Goal: Task Accomplishment & Management: Manage account settings

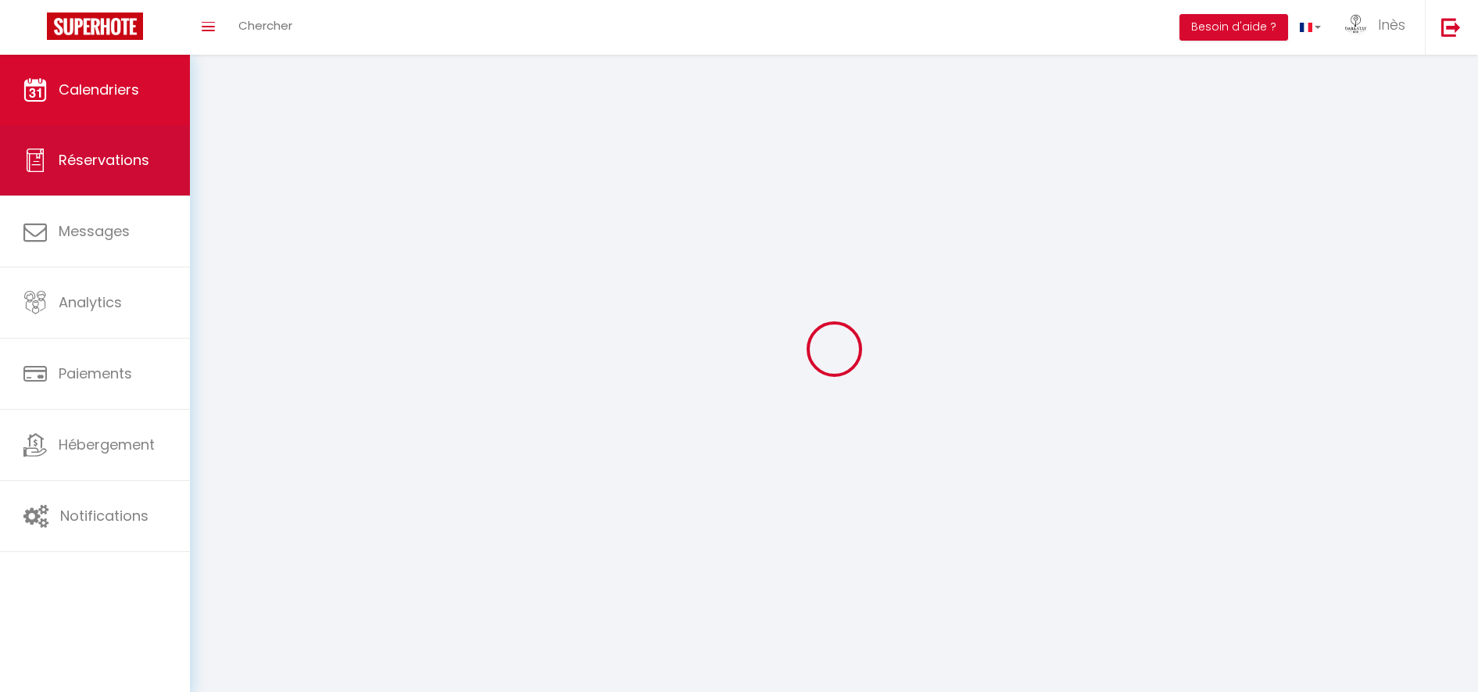
select select
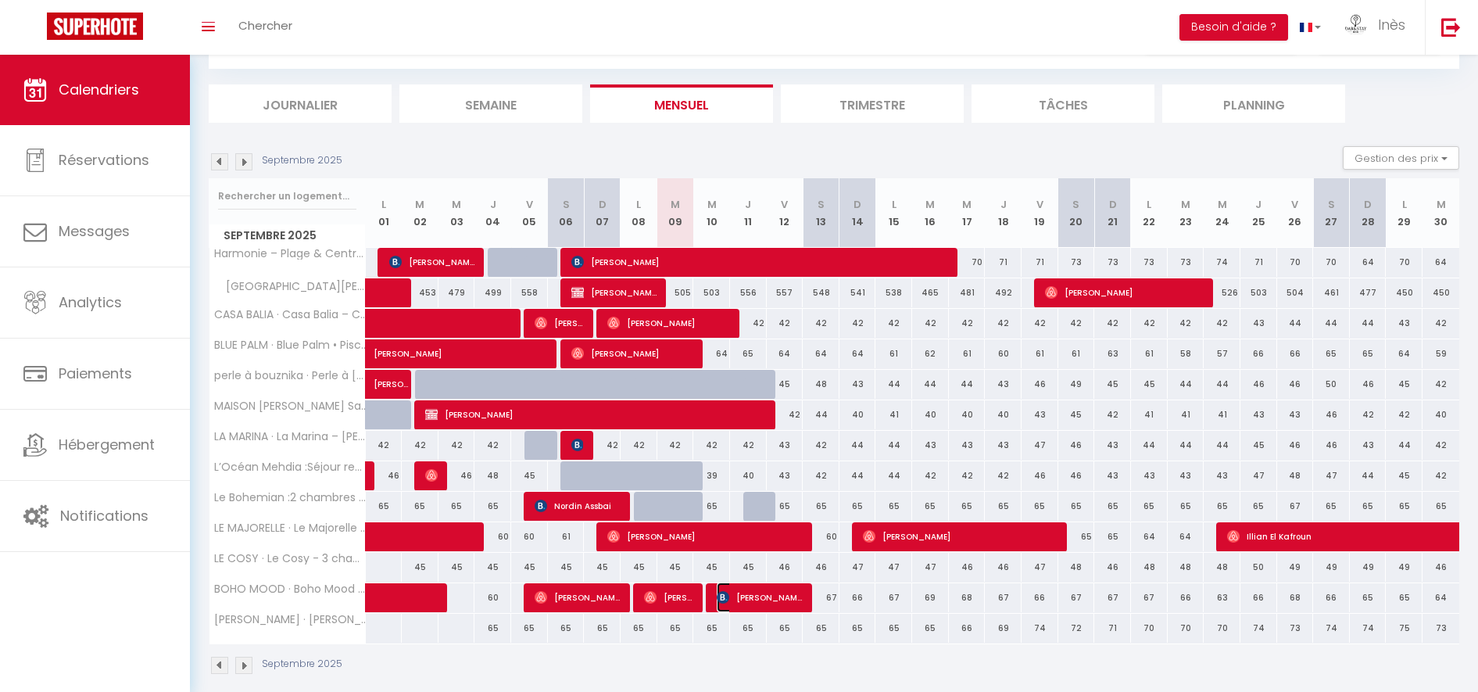
click at [757, 597] on span "[PERSON_NAME]" at bounding box center [760, 597] width 86 height 30
select select "OK"
select select "KO"
select select "0"
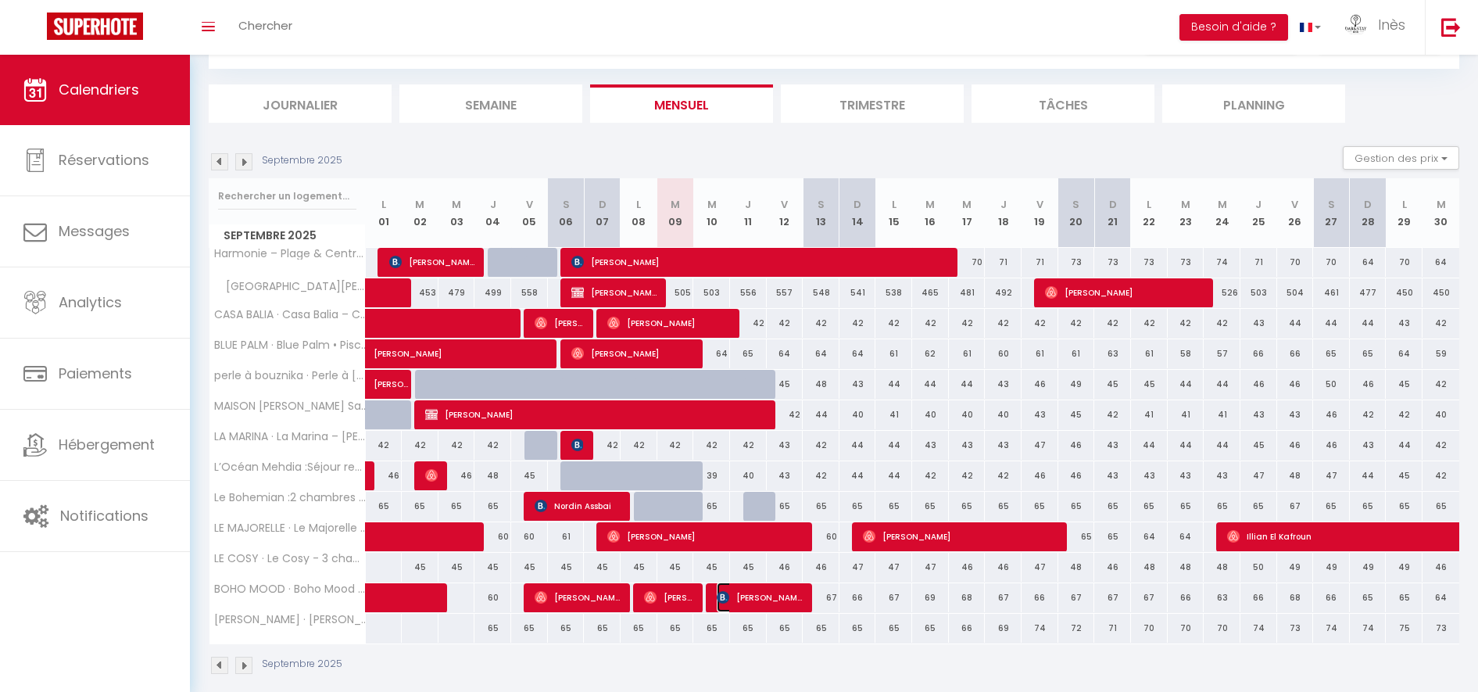
select select "1"
select select
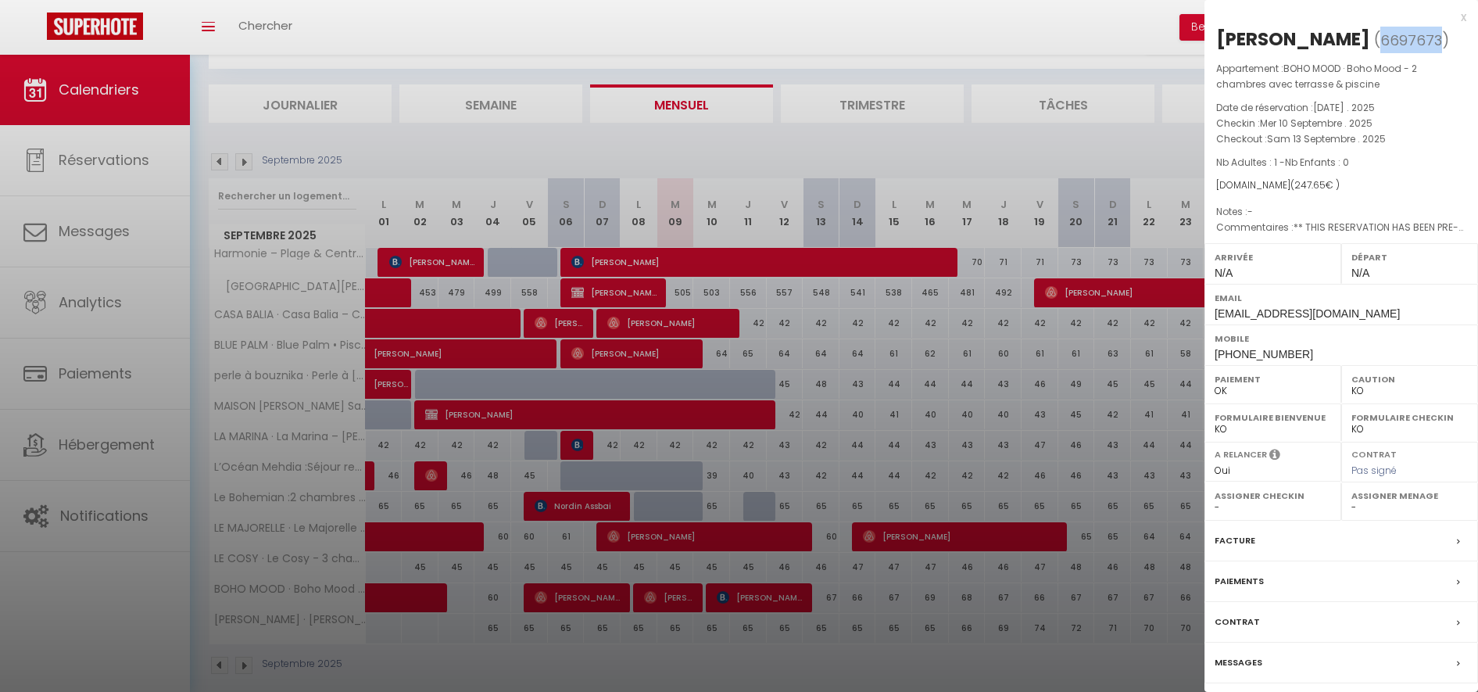
drag, startPoint x: 1226, startPoint y: 68, endPoint x: 1280, endPoint y: 66, distance: 54.0
click at [1380, 50] on span "6697673" at bounding box center [1411, 40] width 62 height 20
copy span "6697673"
click at [795, 45] on div at bounding box center [739, 346] width 1478 height 692
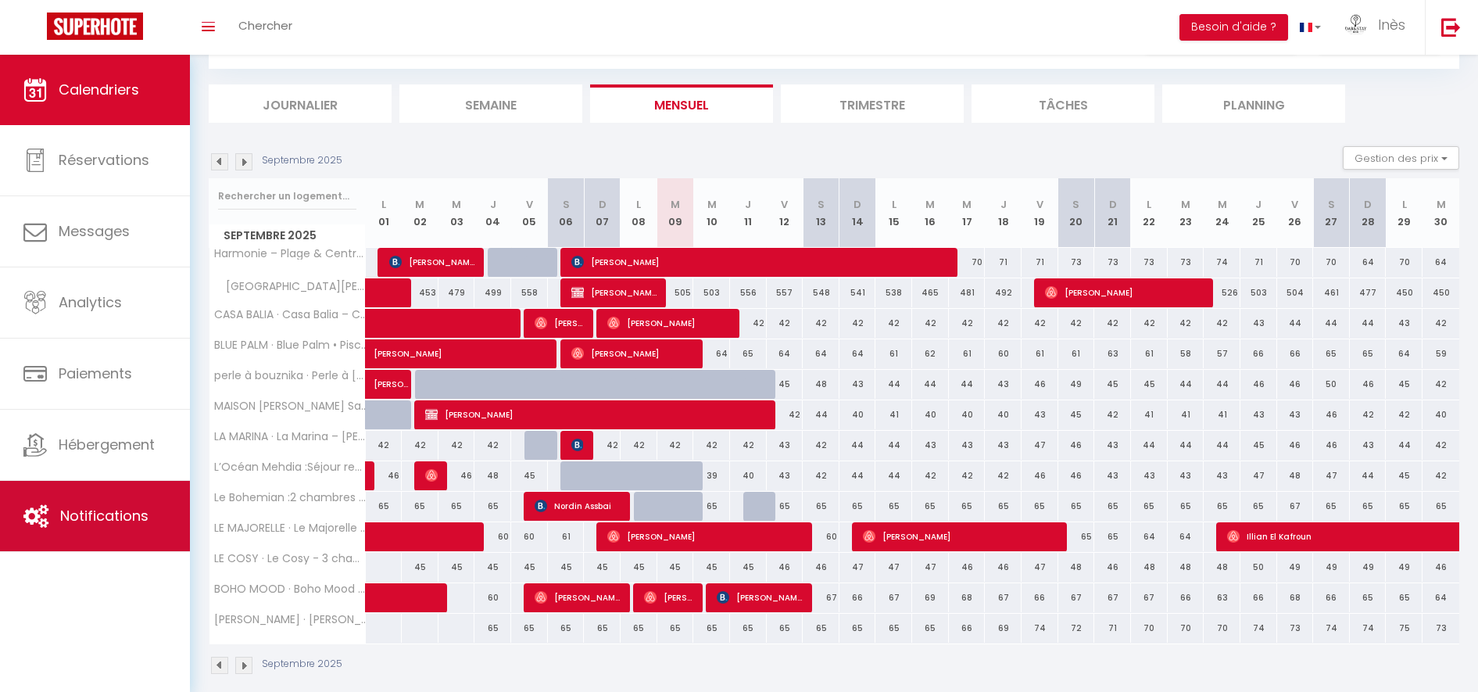
click at [102, 509] on span "Notifications" at bounding box center [104, 516] width 88 height 20
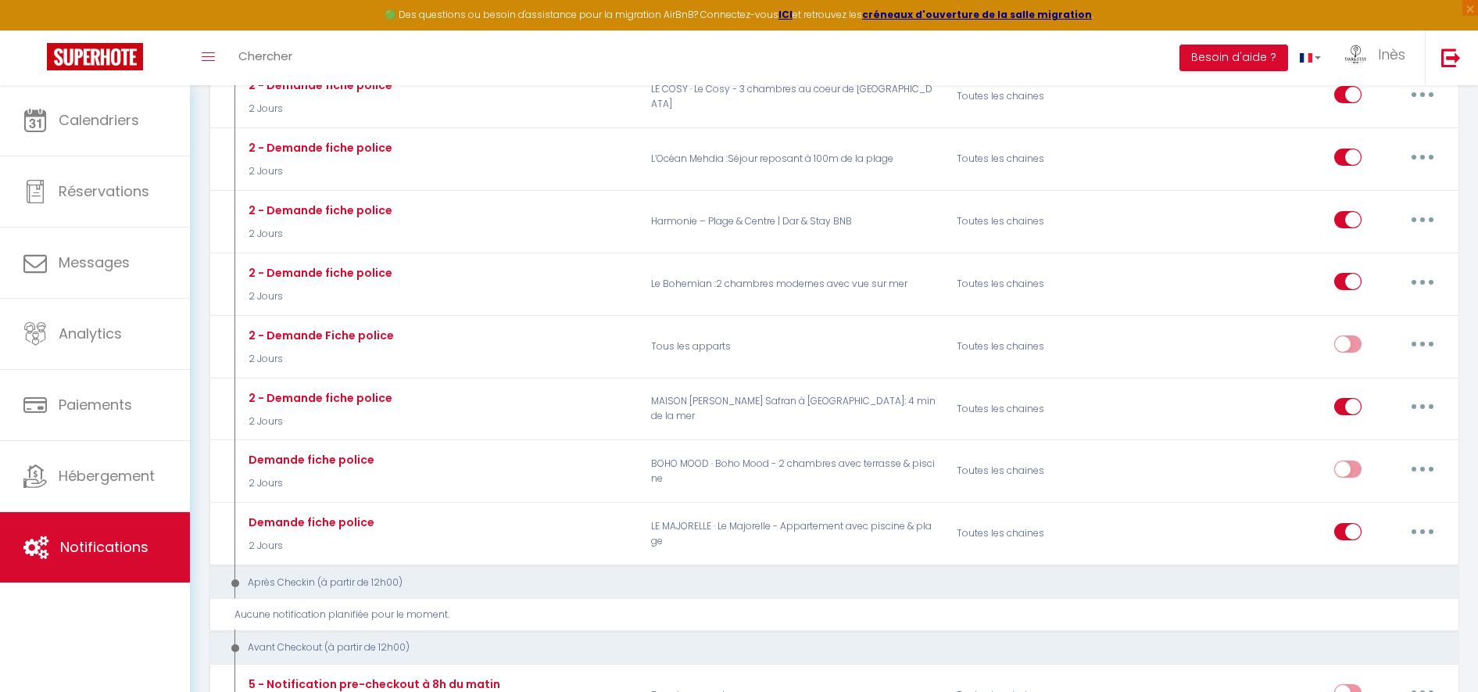
scroll to position [886, 0]
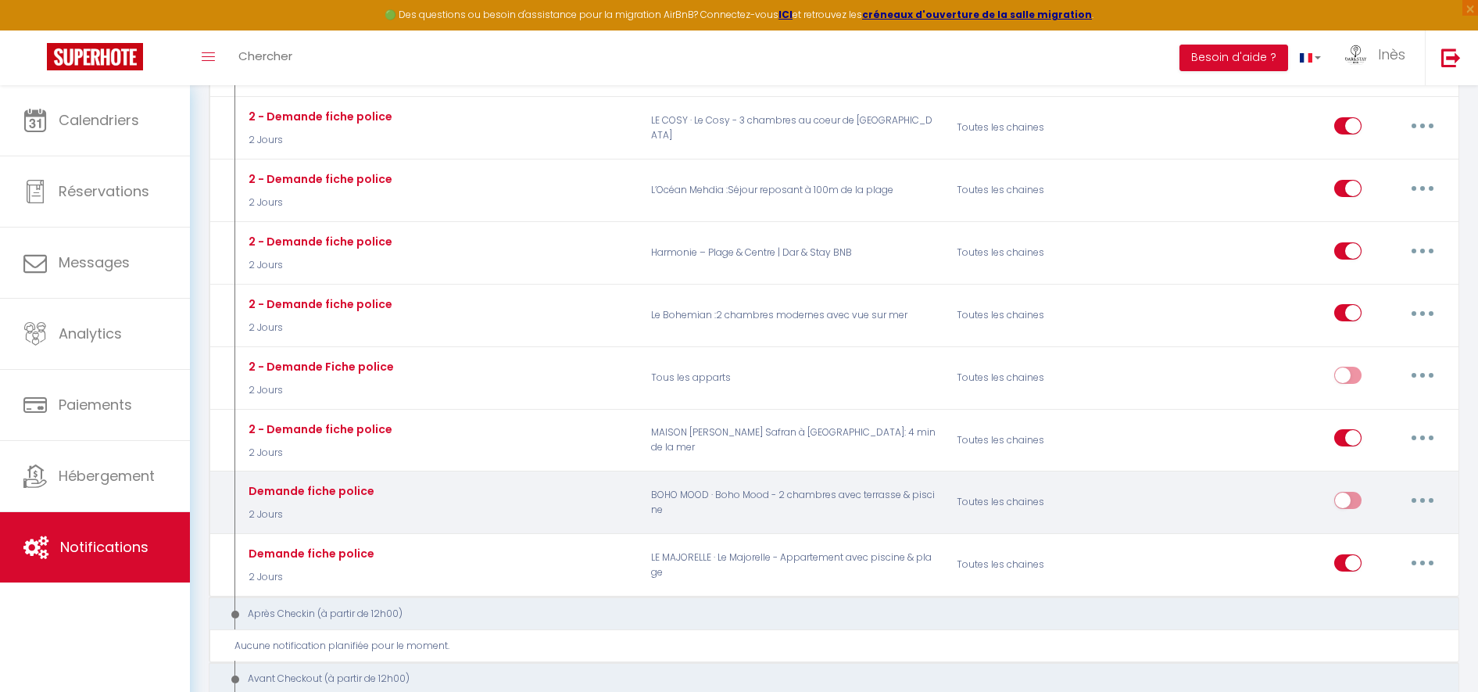
click at [1427, 488] on button "button" at bounding box center [1423, 500] width 44 height 25
click at [1358, 607] on link "Supprimer" at bounding box center [1382, 620] width 116 height 27
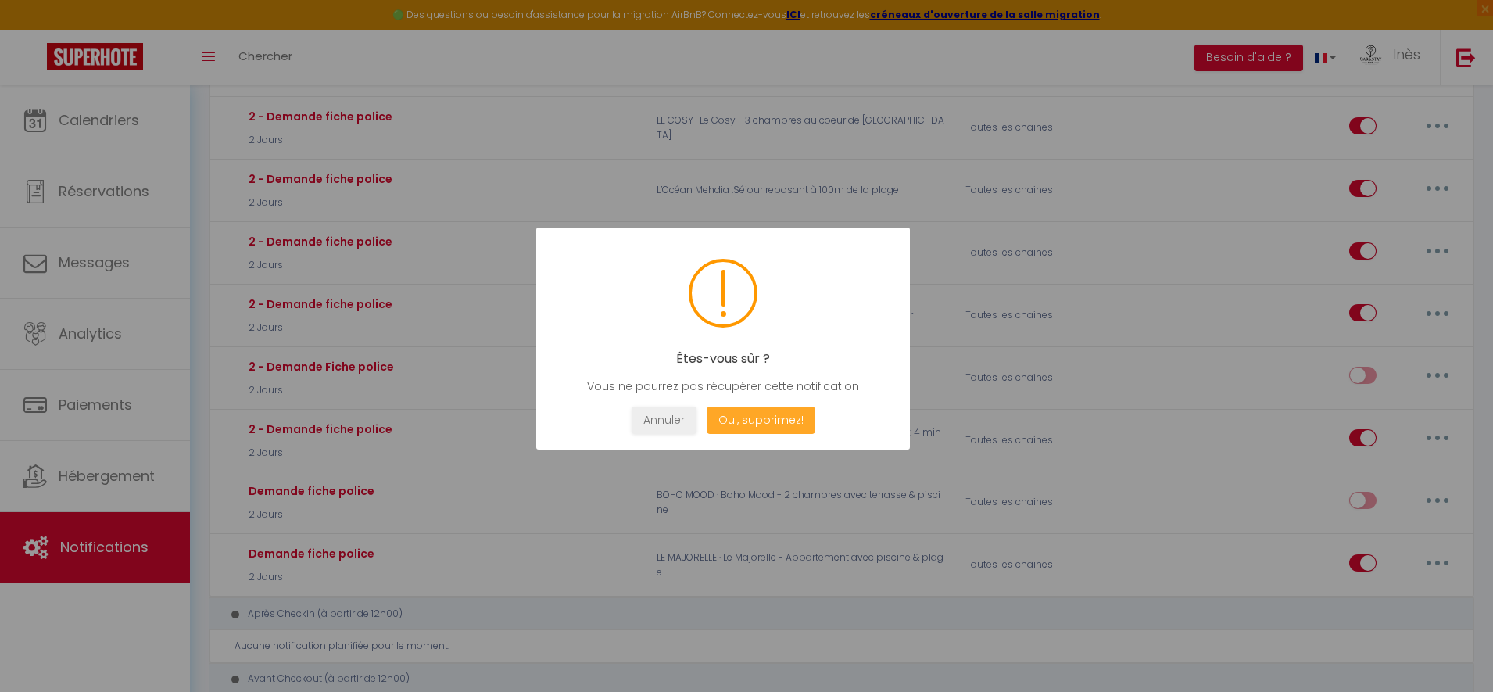
click at [774, 419] on button "Oui, supprimez!" at bounding box center [761, 419] width 109 height 27
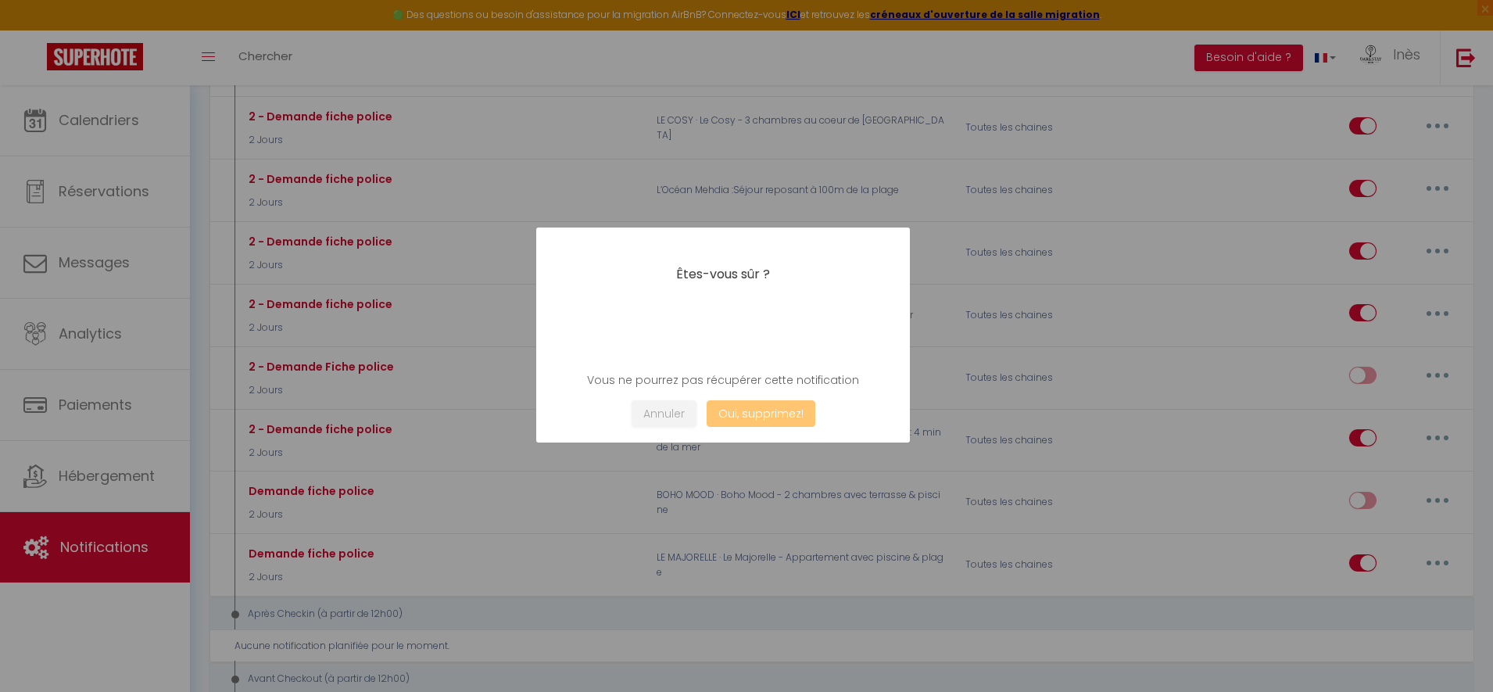
checkbox input "true"
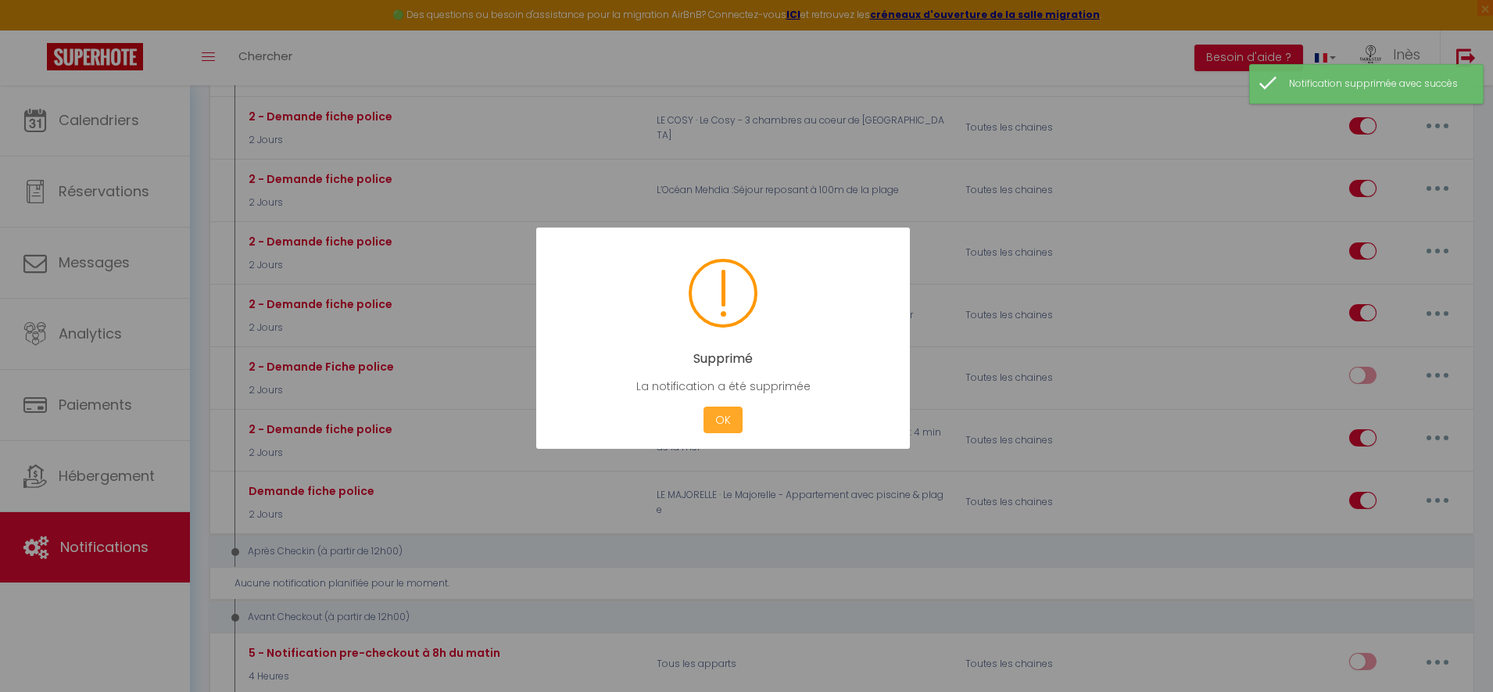
click at [732, 422] on button "OK" at bounding box center [723, 419] width 39 height 27
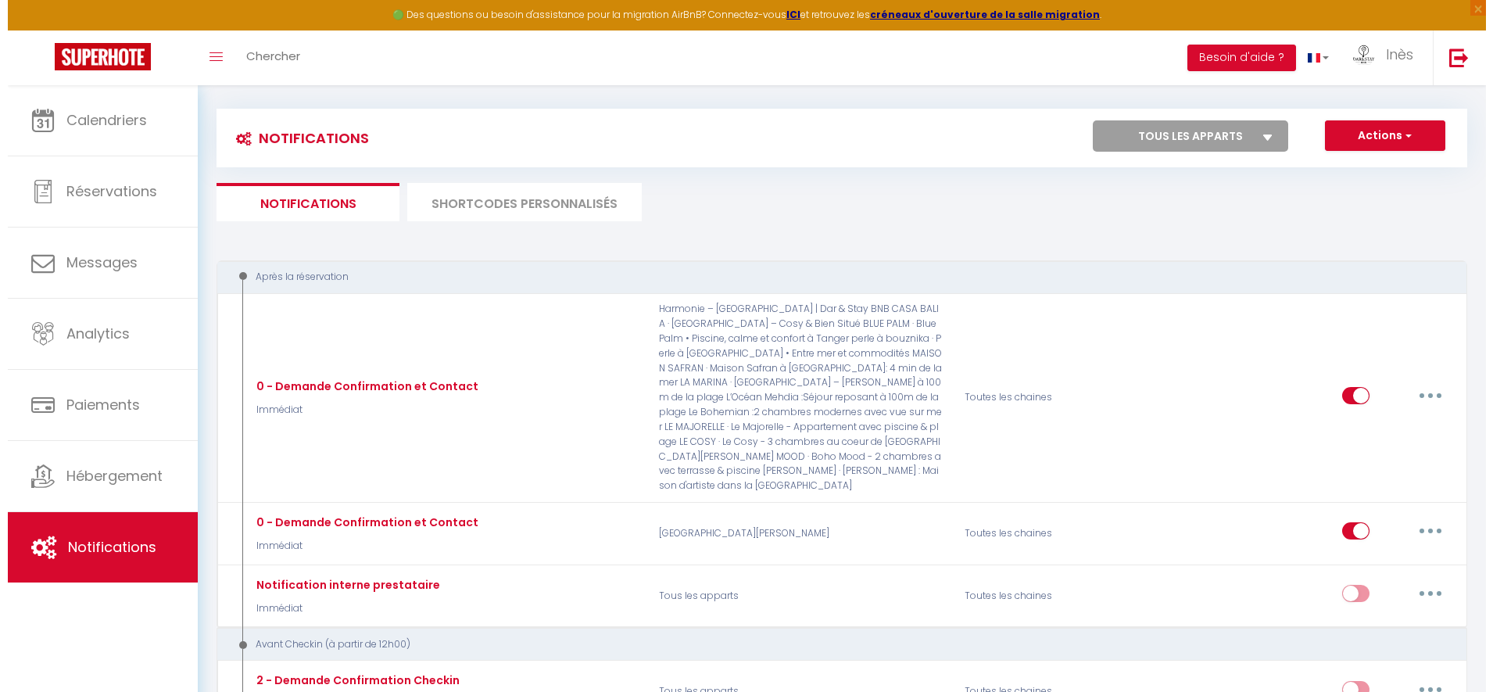
scroll to position [0, 0]
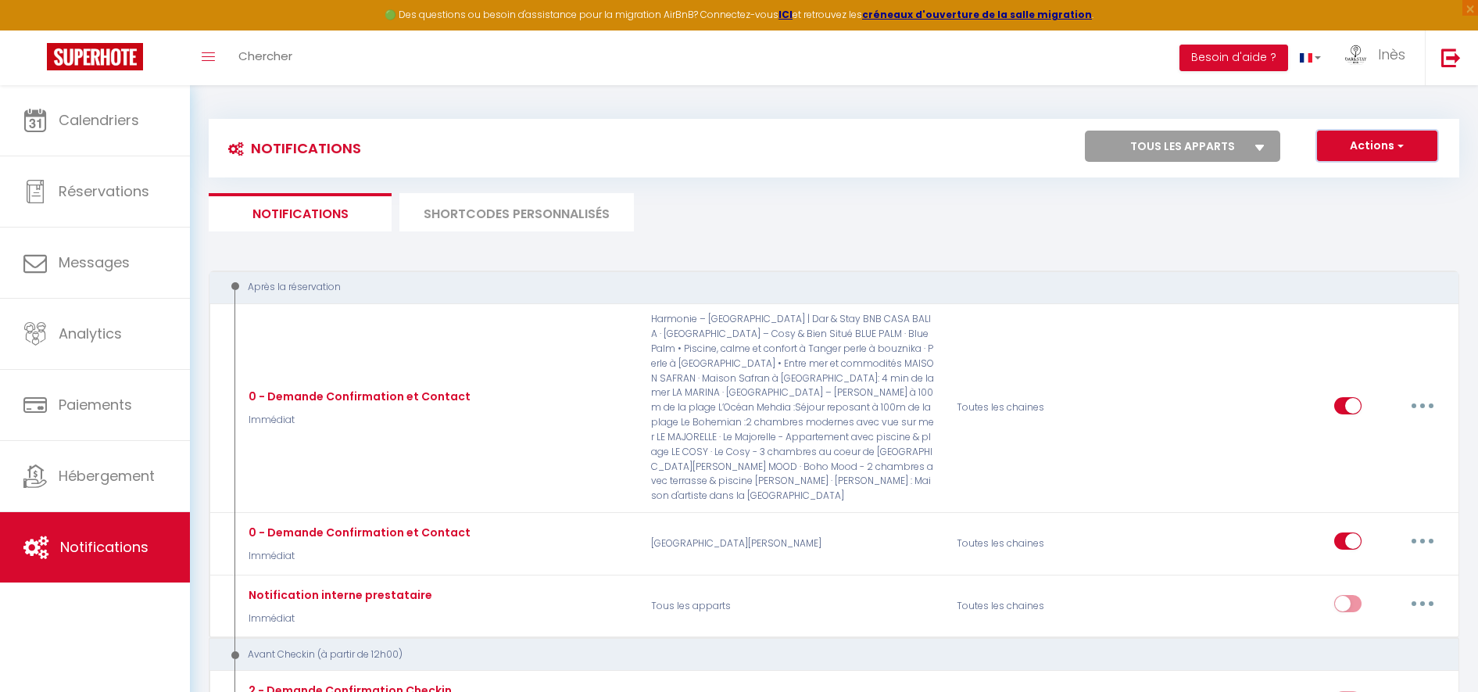
click at [1339, 139] on button "Actions" at bounding box center [1377, 146] width 120 height 31
click at [1316, 175] on link "Nouvelle Notification" at bounding box center [1355, 180] width 163 height 20
select select "Immédiat"
select select
checkbox input "false"
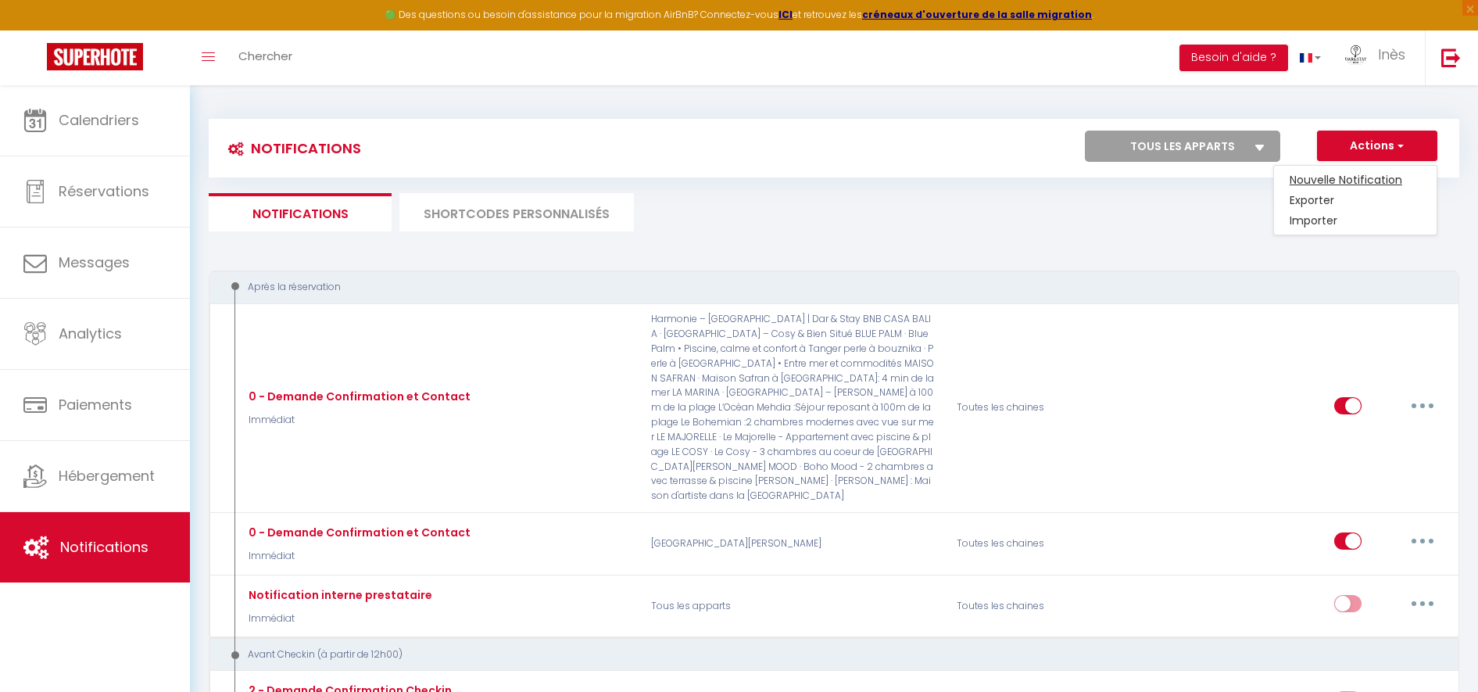
checkbox input "false"
radio input "true"
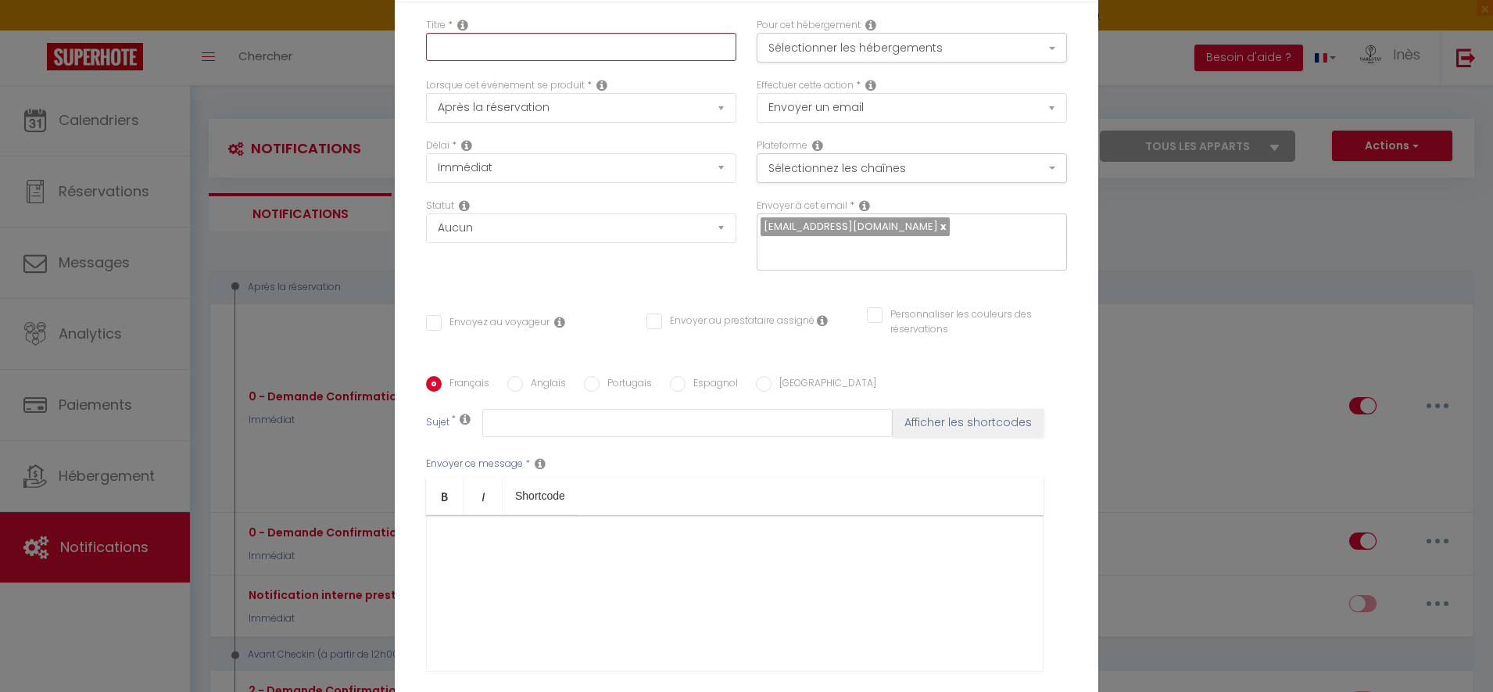
click at [538, 59] on input "text" at bounding box center [581, 47] width 310 height 28
type input "Demande fiche police"
click at [462, 100] on select "Après la réservation Avant Checkin (à partir de 12h00) Après Checkin (à partir …" at bounding box center [581, 108] width 310 height 30
select select "2"
click at [426, 93] on select "Après la réservation Avant Checkin (à partir de 12h00) Après Checkin (à partir …" at bounding box center [581, 108] width 310 height 30
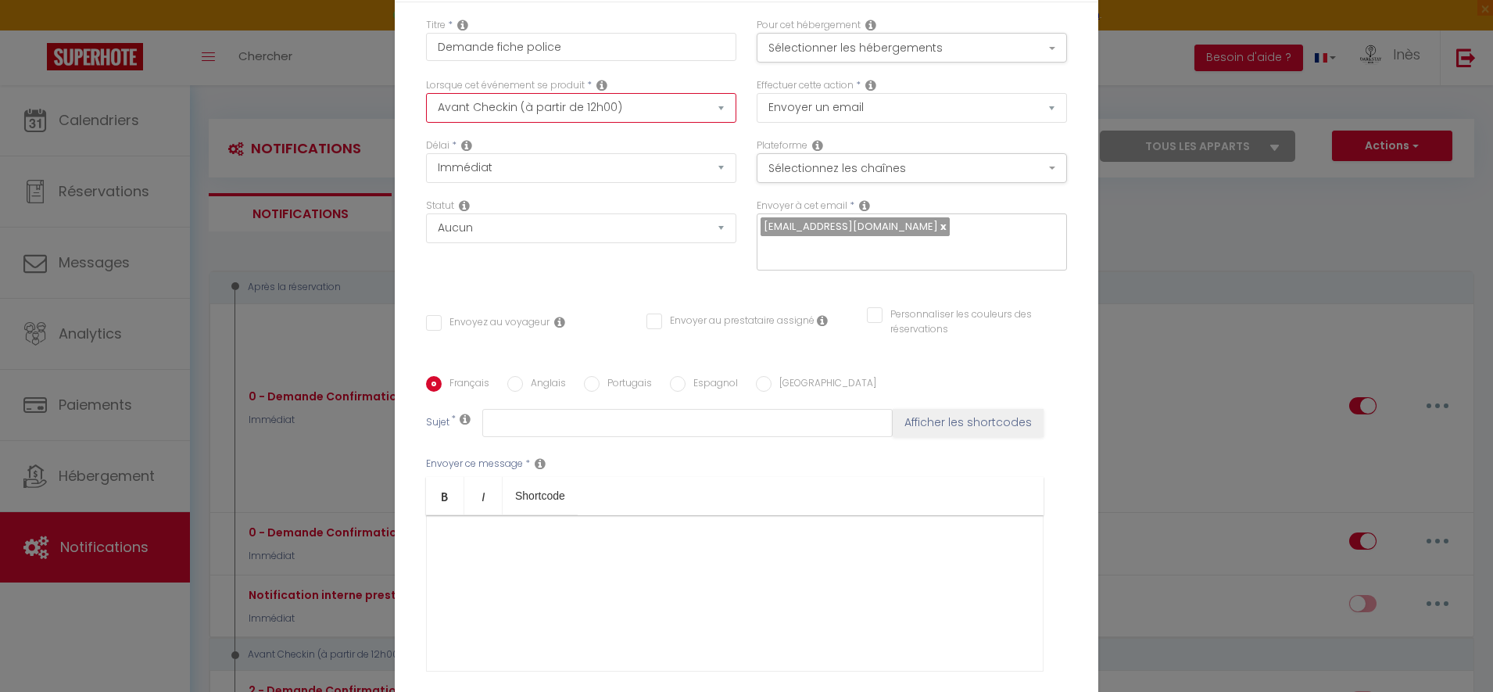
checkbox input "false"
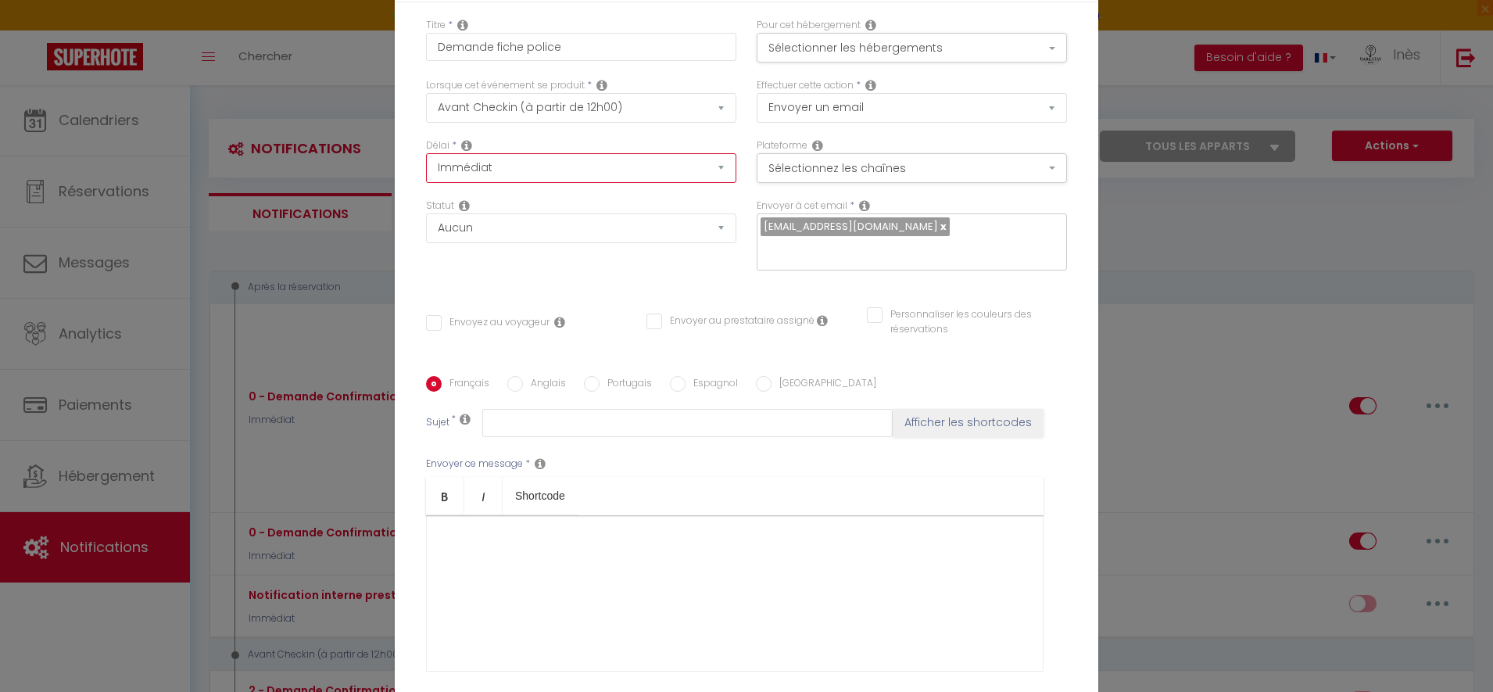
click at [498, 169] on select "Immédiat - 10 Minutes - 1 Heure - 2 Heures - 3 Heures - 4 Heures - 5 Heures - 6…" at bounding box center [581, 168] width 310 height 30
select select "2 Jours"
click at [426, 153] on select "Immédiat - 10 Minutes - 1 Heure - 2 Heures - 3 Heures - 4 Heures - 5 Heures - 6…" at bounding box center [581, 168] width 310 height 30
checkbox input "false"
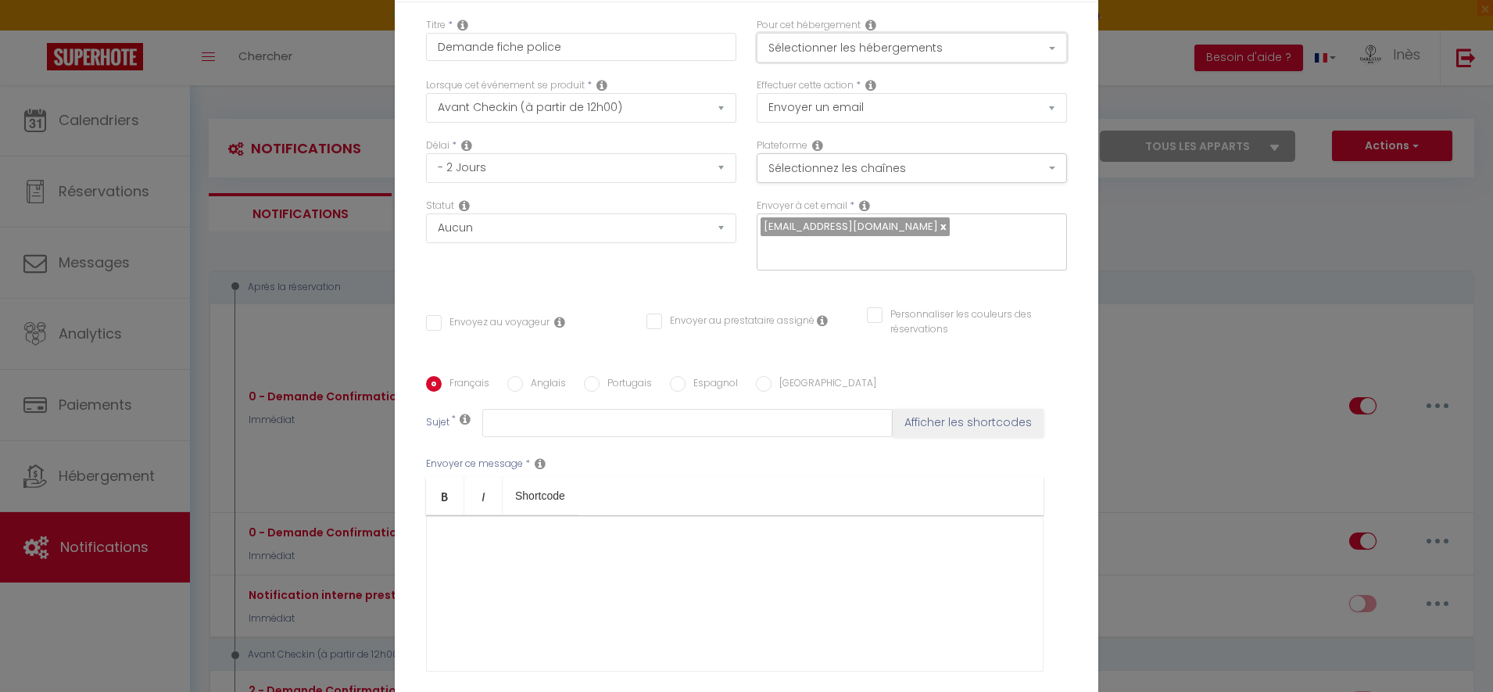
click at [822, 41] on button "Sélectionner les hébergements" at bounding box center [912, 48] width 310 height 30
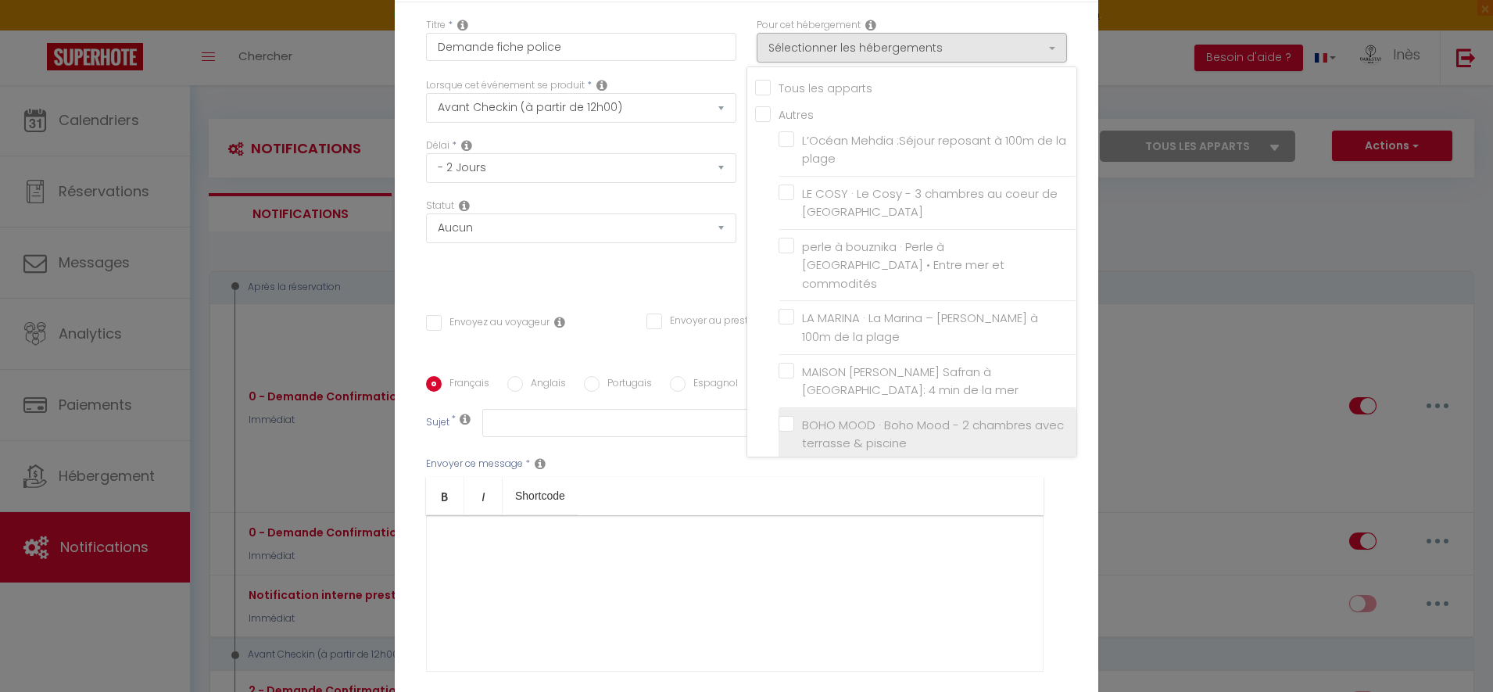
click at [861, 426] on input "BOHO MOOD · Boho Mood - 2 chambres avec terrasse & piscine" at bounding box center [928, 434] width 298 height 16
checkbox input "true"
checkbox input "false"
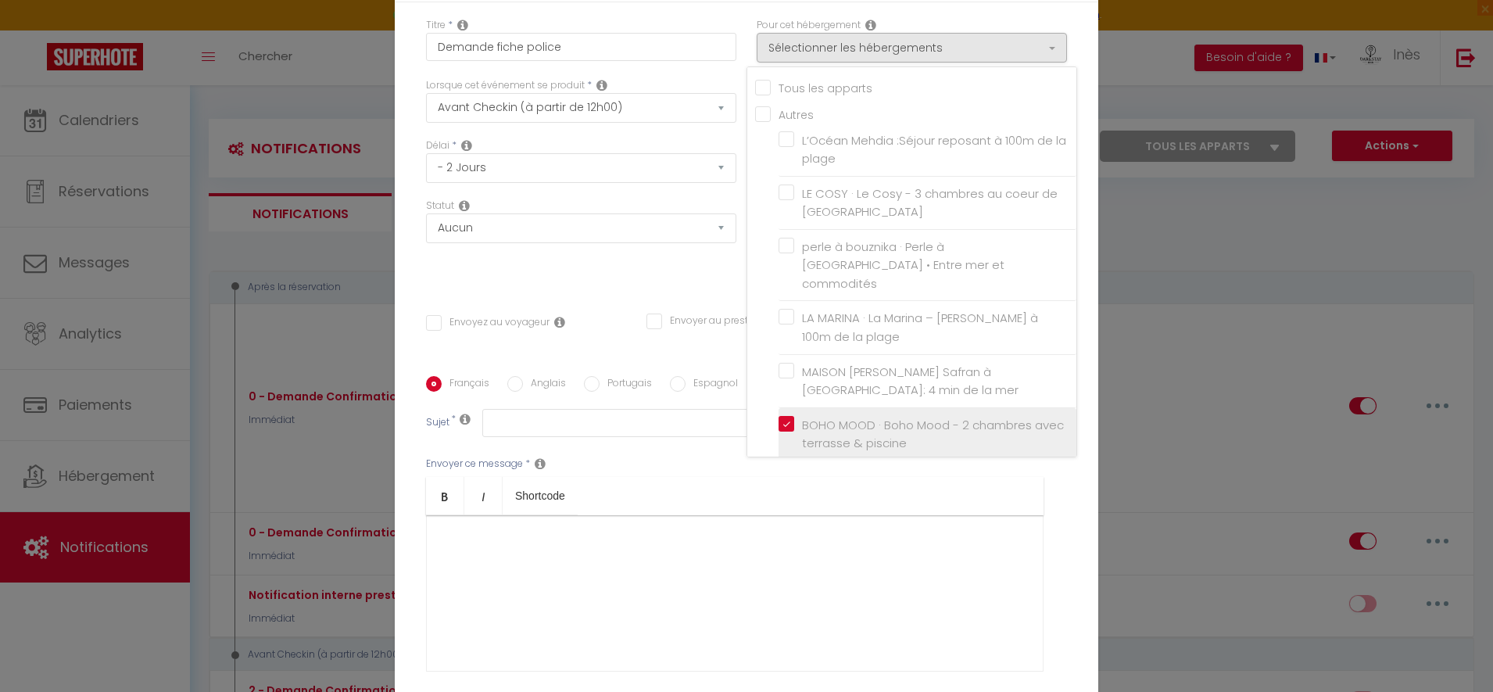
checkbox input "false"
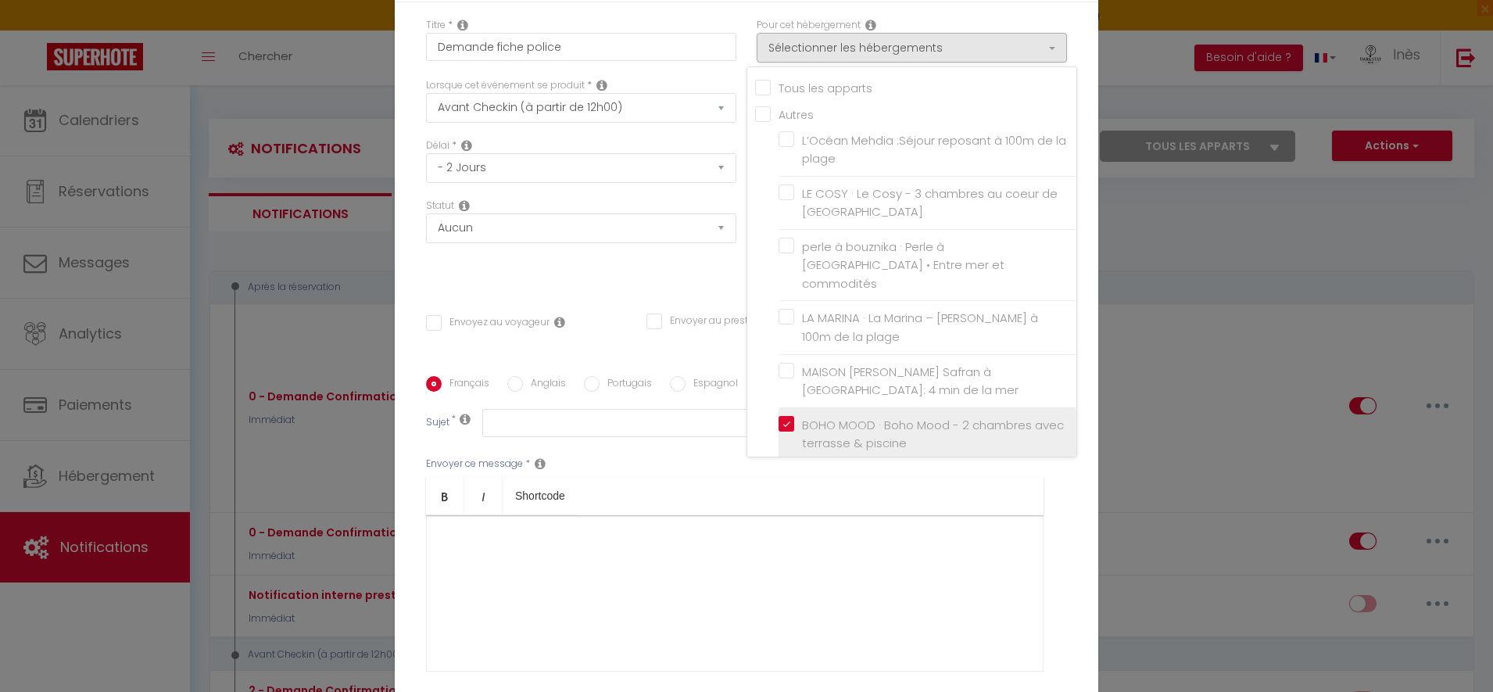
checkbox input "false"
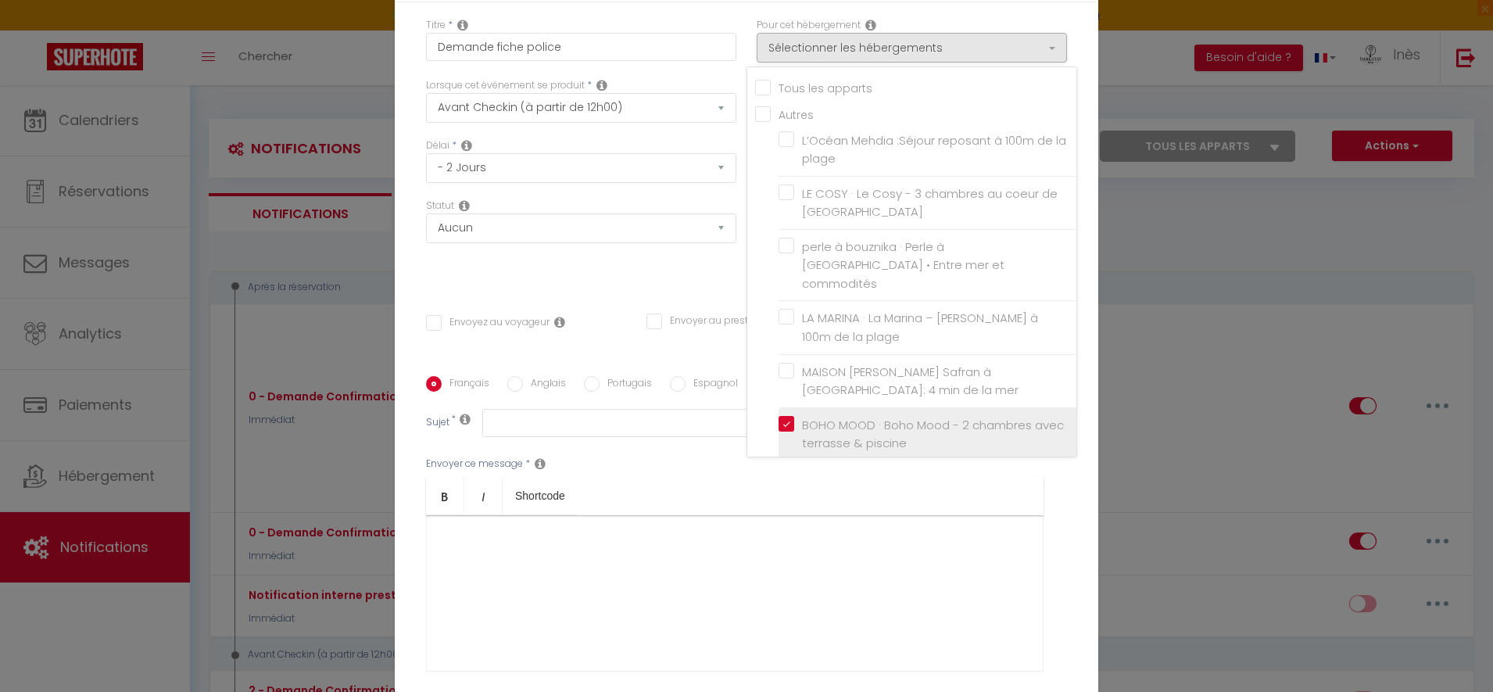
checkbox input "false"
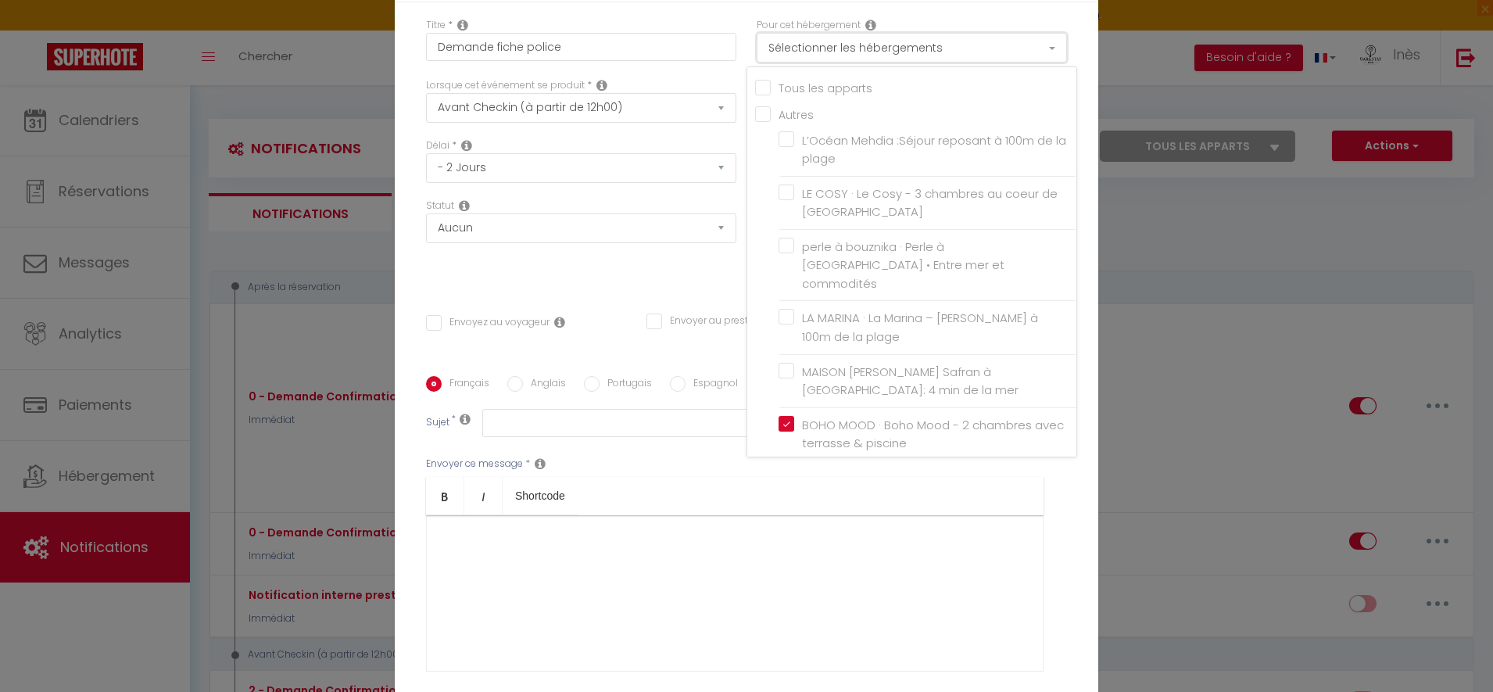
click at [757, 52] on button "Sélectionner les hébergements" at bounding box center [912, 48] width 310 height 30
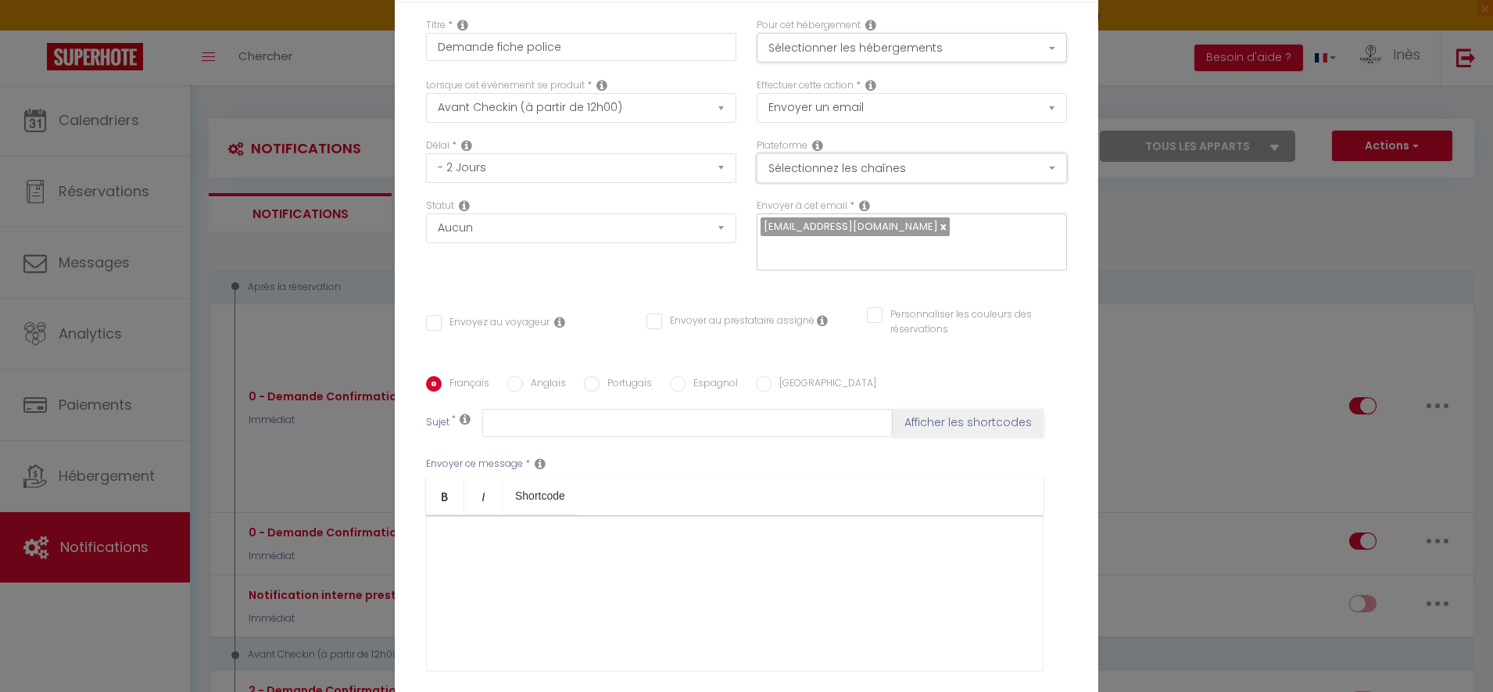
click at [775, 162] on button "Sélectionnez les chaînes" at bounding box center [912, 168] width 310 height 30
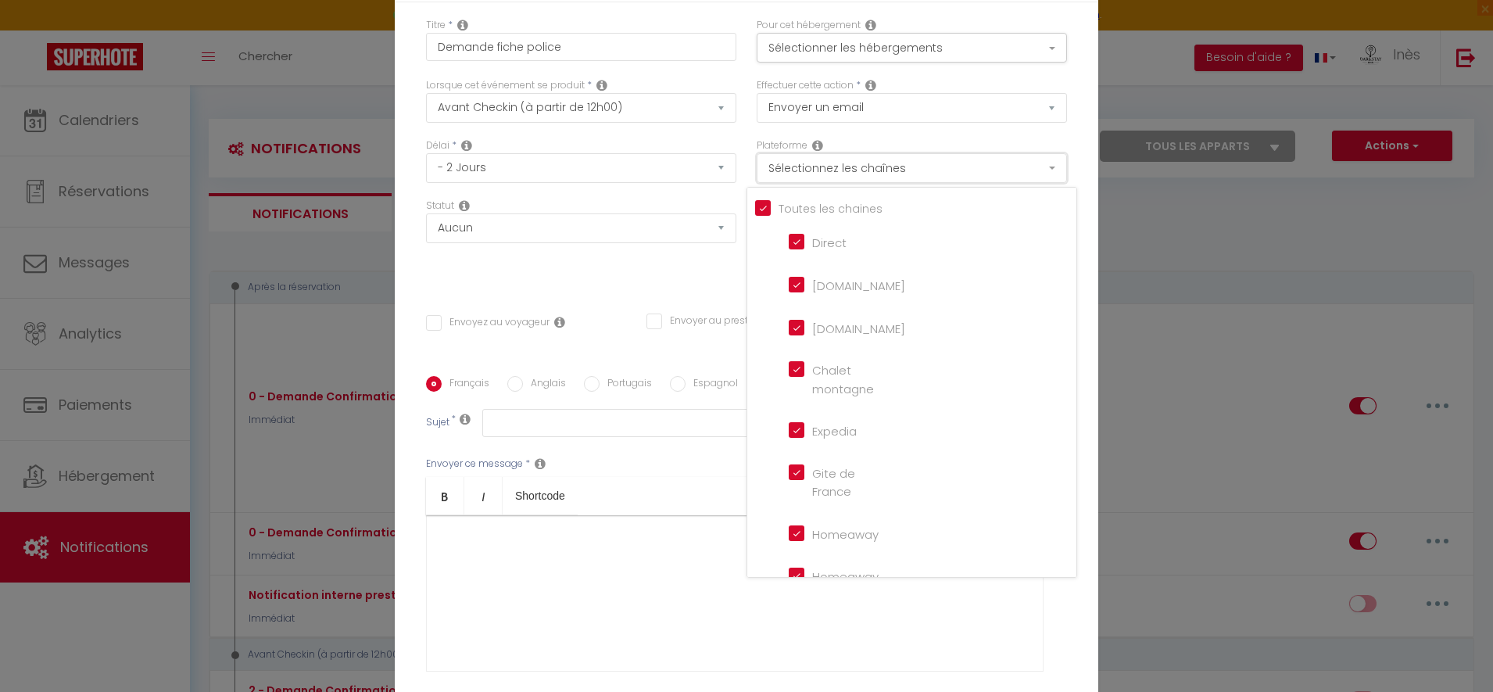
click at [775, 162] on button "Sélectionnez les chaînes" at bounding box center [912, 168] width 310 height 30
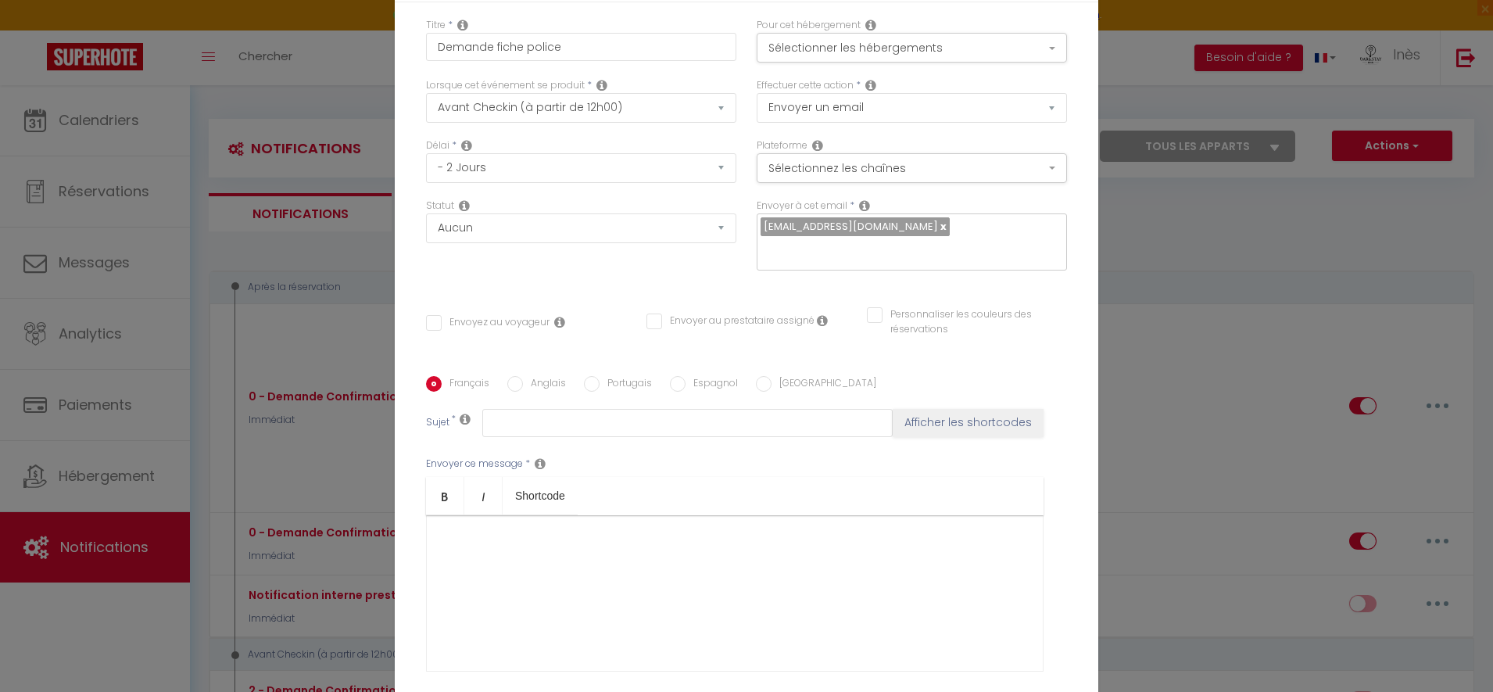
click at [489, 323] on input "Envoyez au voyageur" at bounding box center [488, 323] width 124 height 16
checkbox input "true"
checkbox input "false"
click at [686, 544] on div at bounding box center [735, 593] width 618 height 156
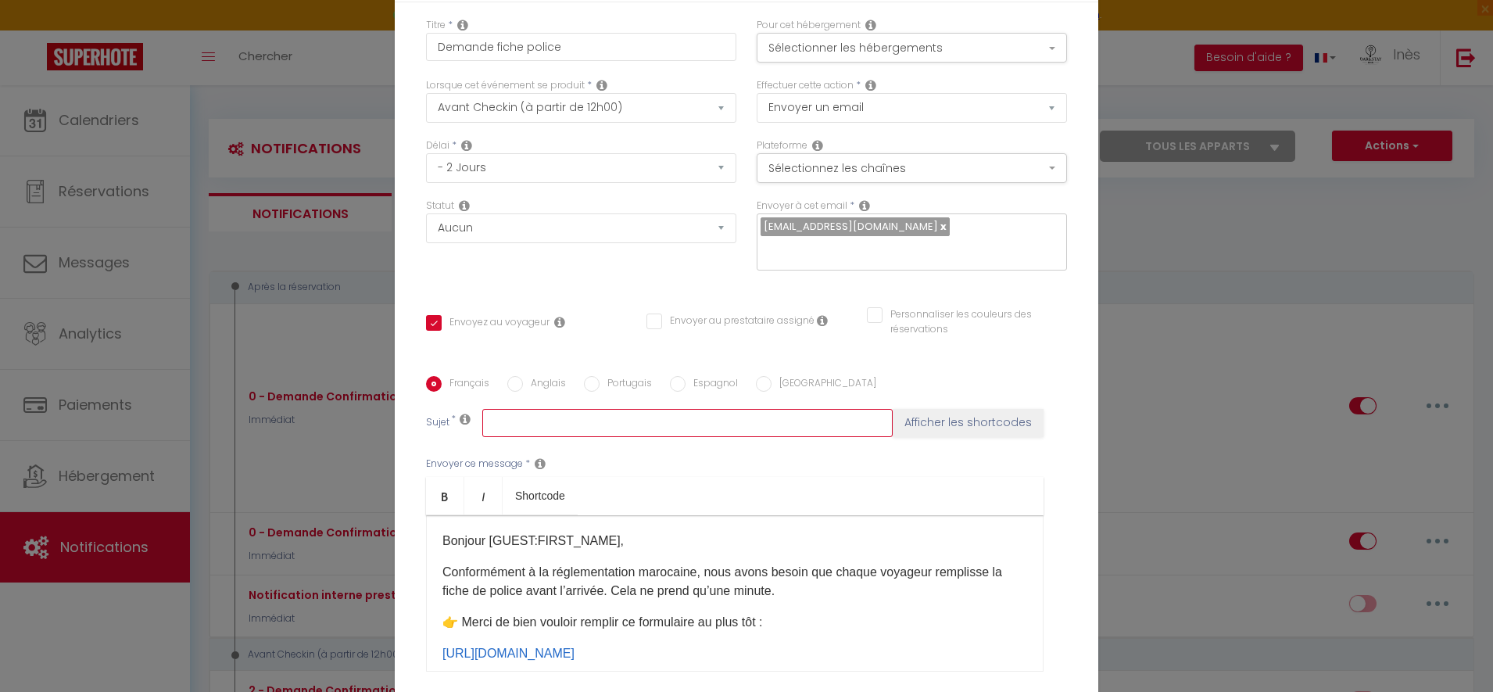
click at [615, 424] on input "text" at bounding box center [687, 423] width 410 height 28
paste input "Obligation légale - Fiche de police à remplir - [RENTAL:NAME]"
type input "Obligation légale - Fiche de police à remplir - [RENTAL:NAME]"
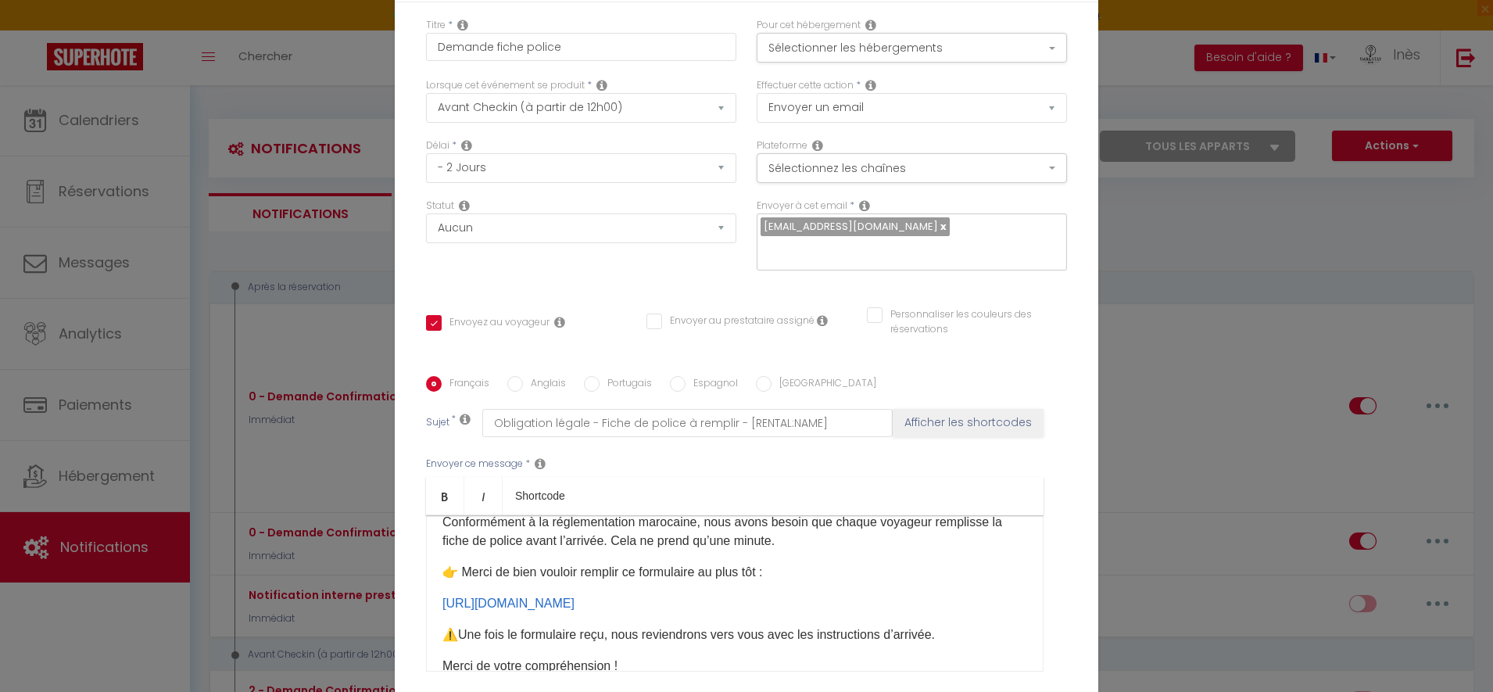
scroll to position [56, 0]
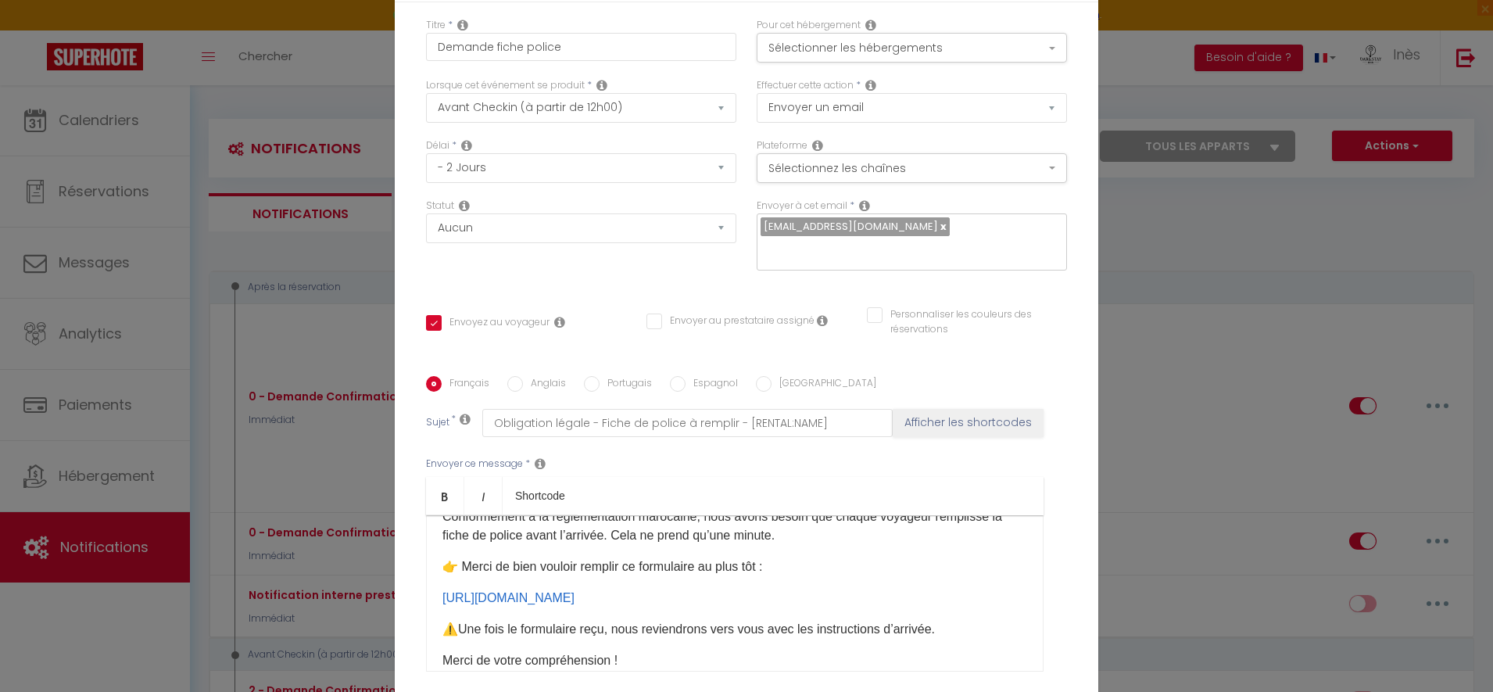
drag, startPoint x: 639, startPoint y: 620, endPoint x: 428, endPoint y: 600, distance: 212.0
click at [428, 600] on div "Bonjour [GUEST:FIRST_NAME],​ Conformément à la réglementation marocaine, nous a…" at bounding box center [735, 593] width 618 height 156
copy link "[URL][DOMAIN_NAME]"
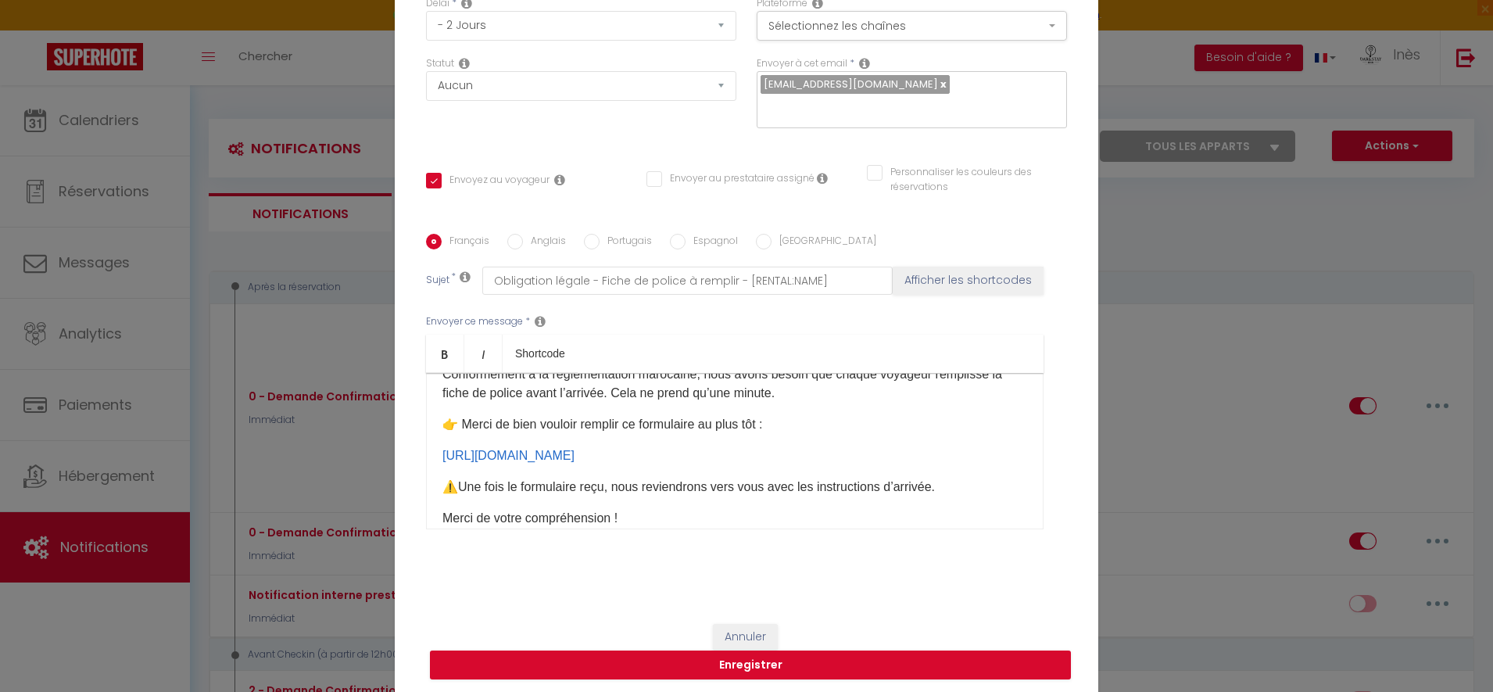
scroll to position [145, 0]
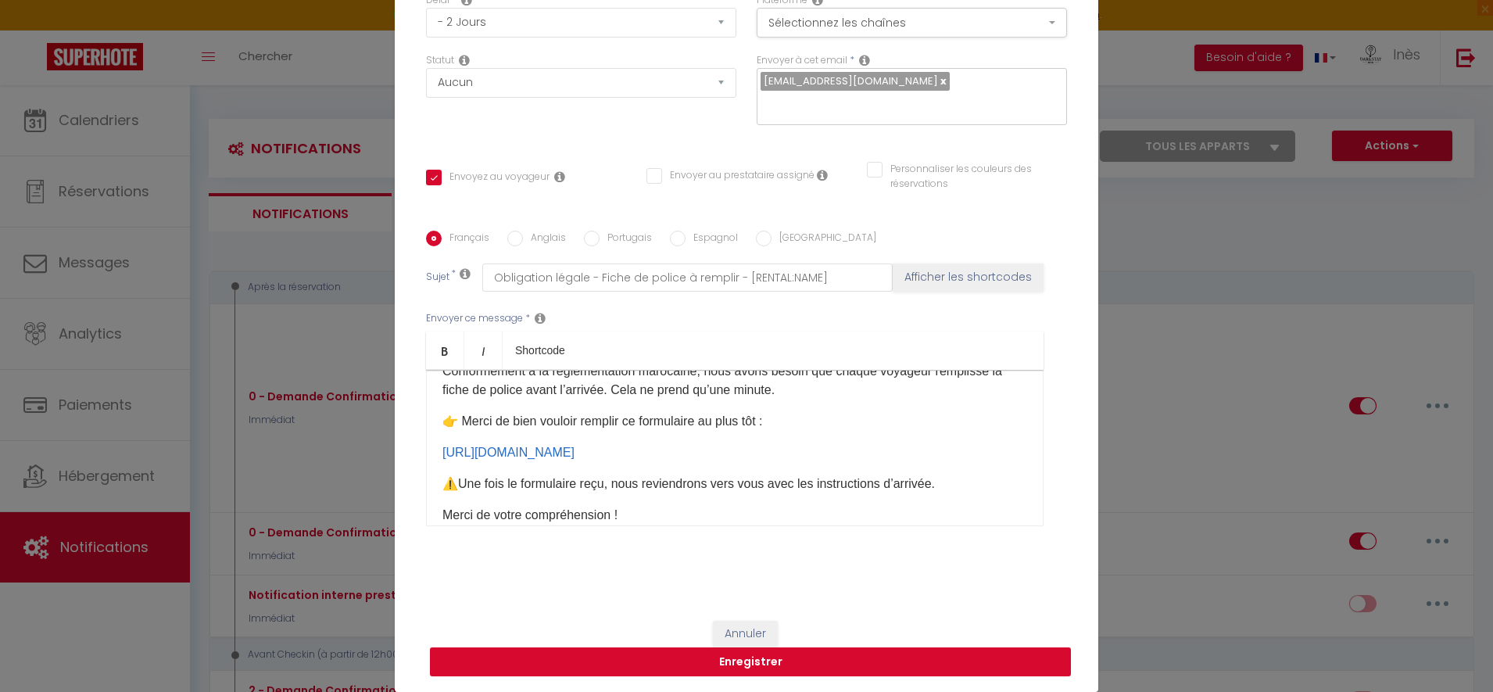
click at [746, 667] on button "Enregistrer" at bounding box center [750, 662] width 641 height 30
checkbox input "false"
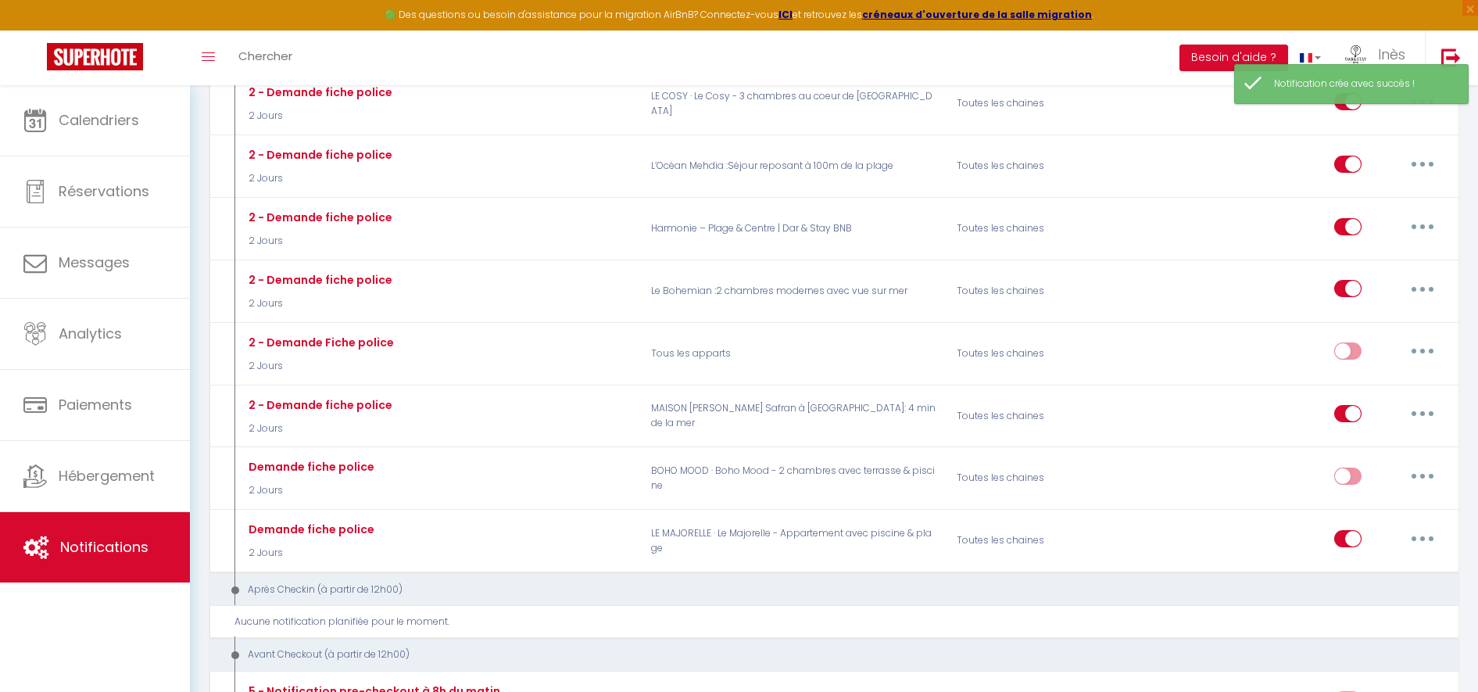
scroll to position [924, 0]
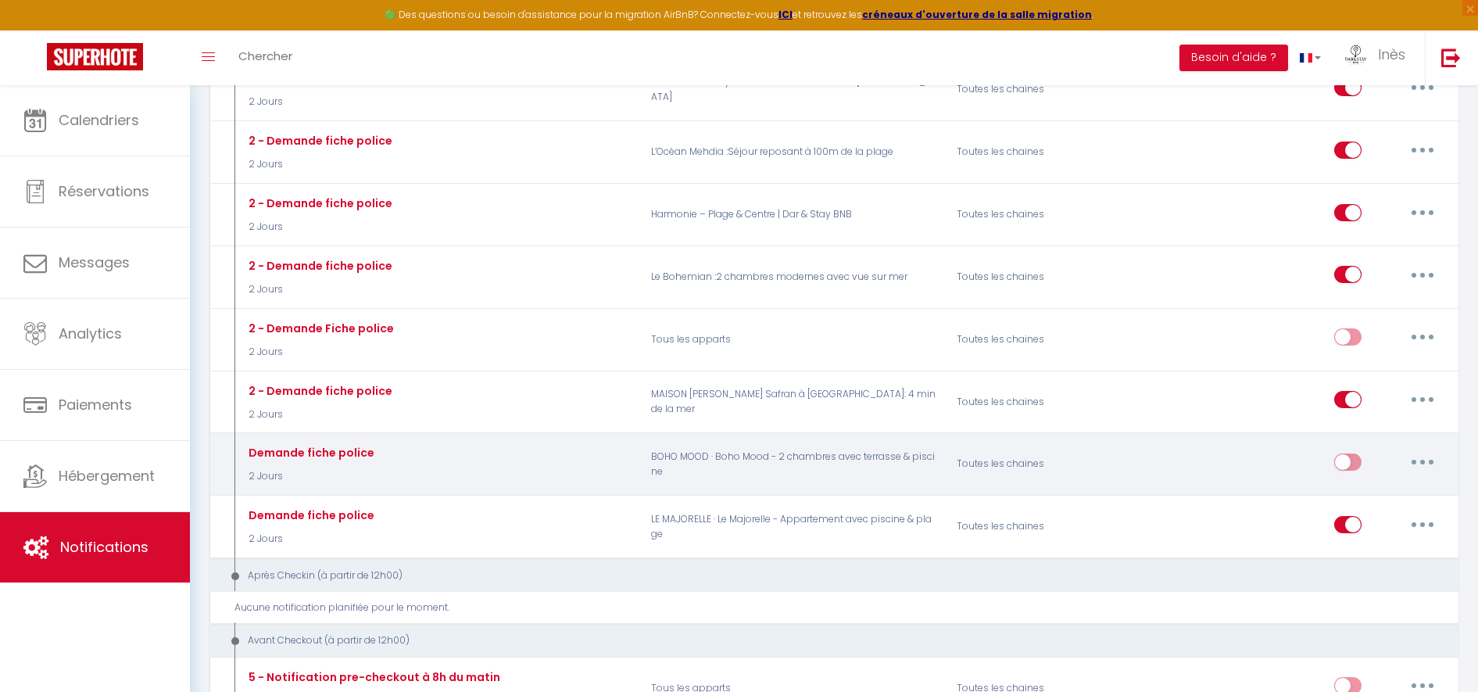
click at [1341, 453] on input "checkbox" at bounding box center [1347, 464] width 27 height 23
checkbox input "true"
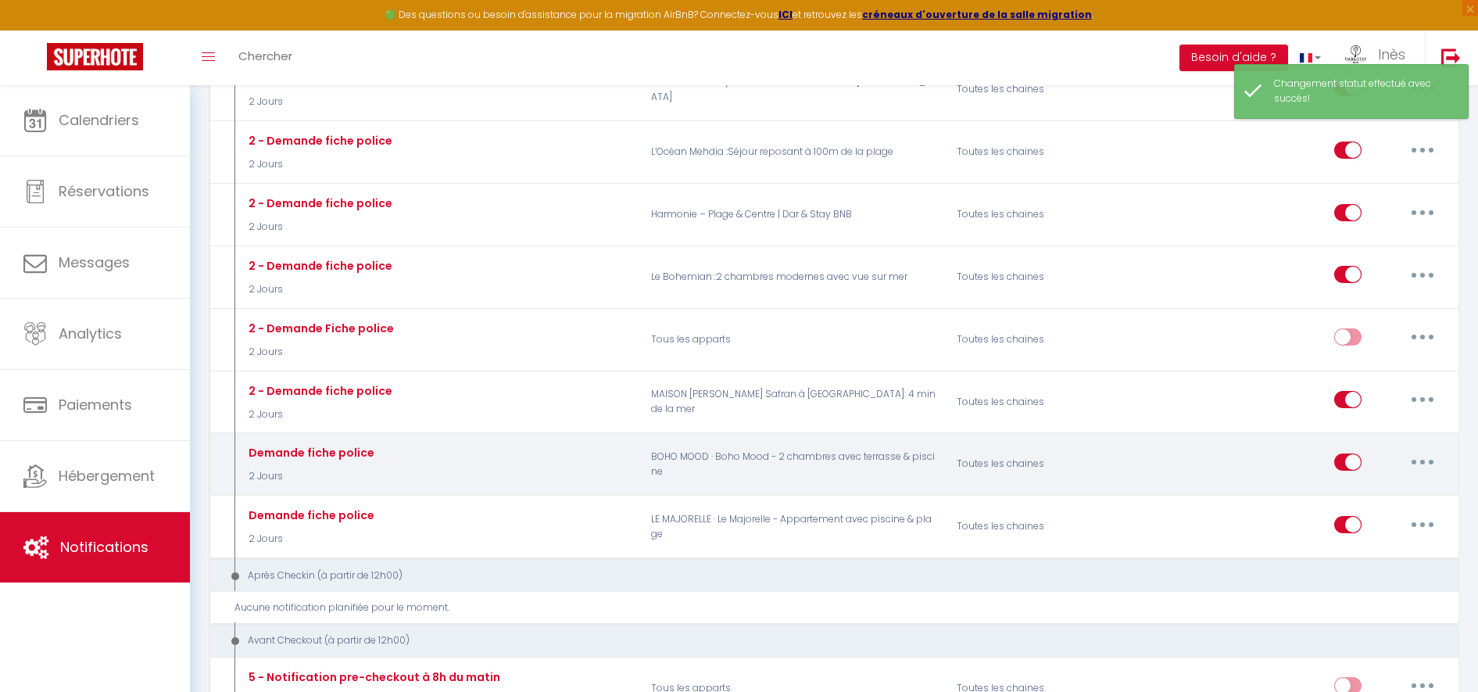
click at [1417, 449] on button "button" at bounding box center [1423, 461] width 44 height 25
click at [1345, 540] on link "Tester" at bounding box center [1382, 553] width 116 height 27
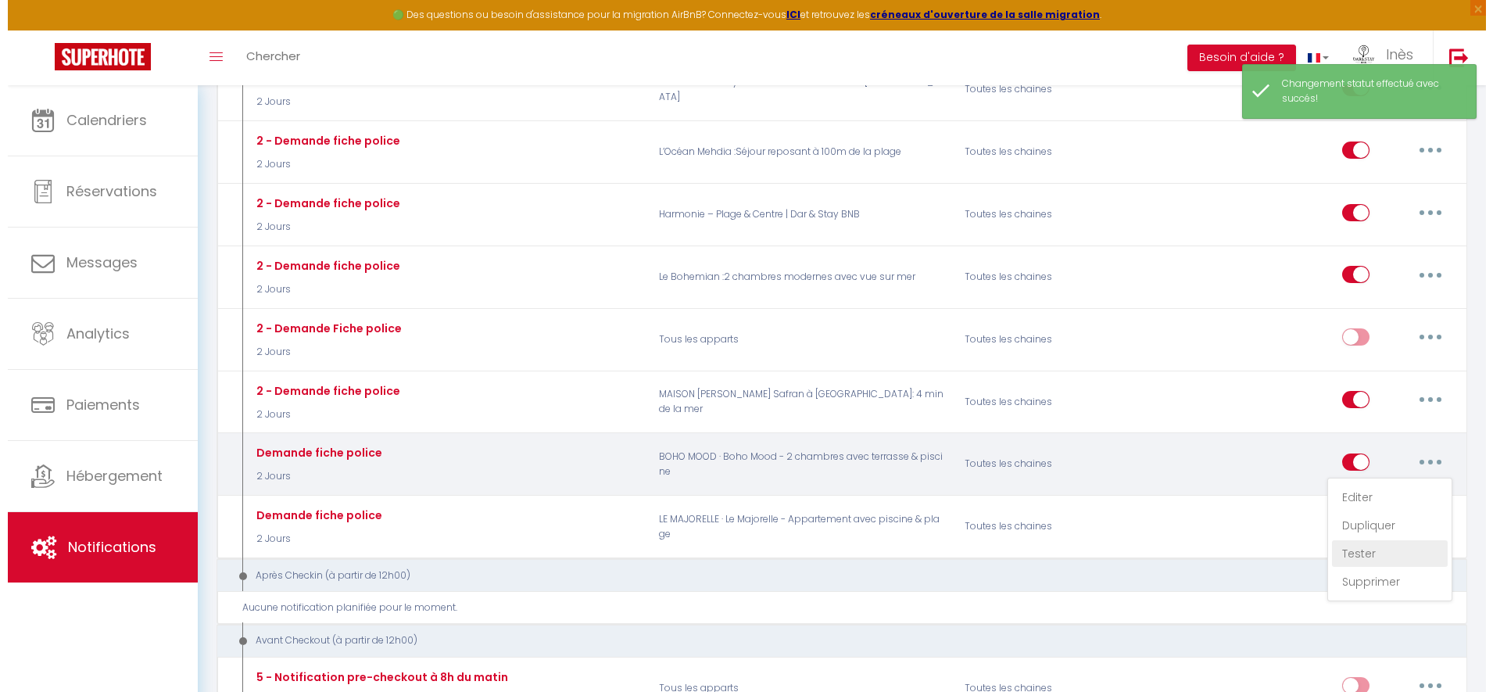
scroll to position [909, 0]
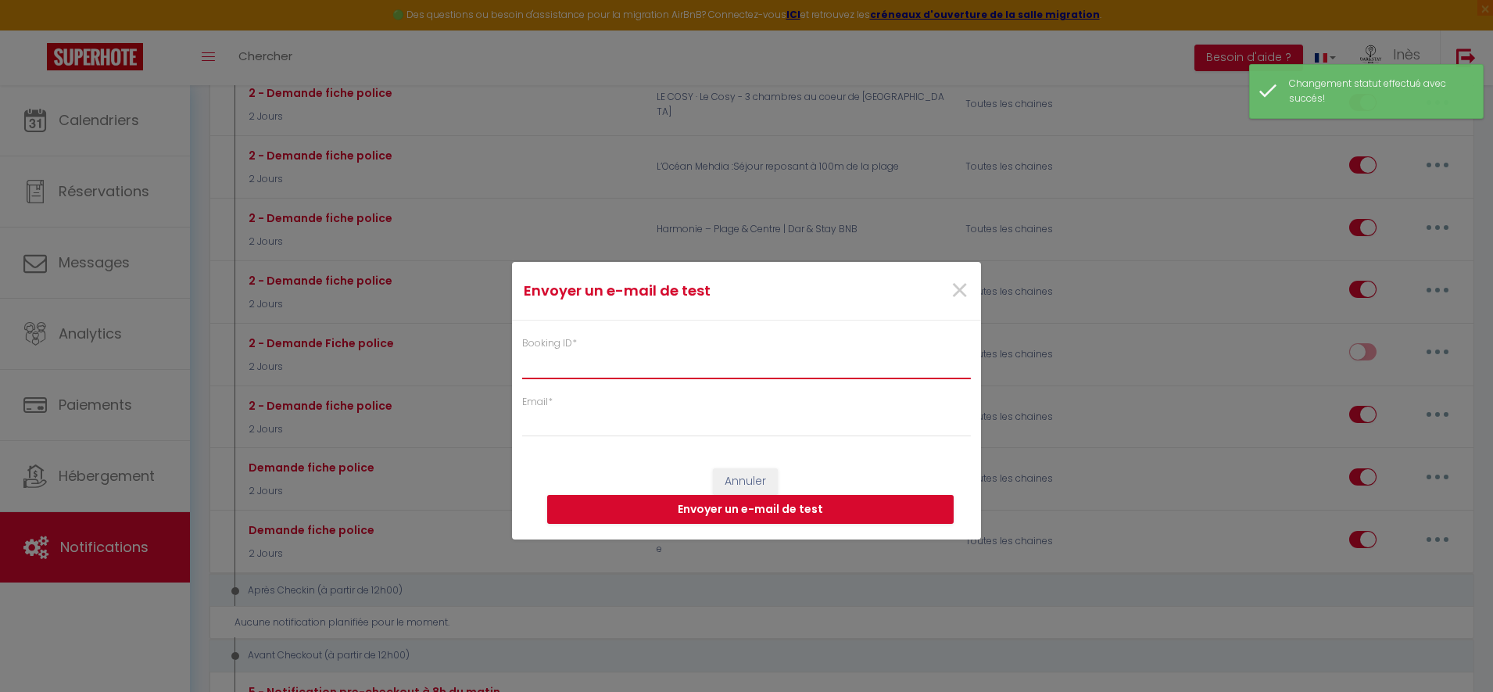
click at [706, 366] on input "Booking ID *" at bounding box center [746, 364] width 449 height 28
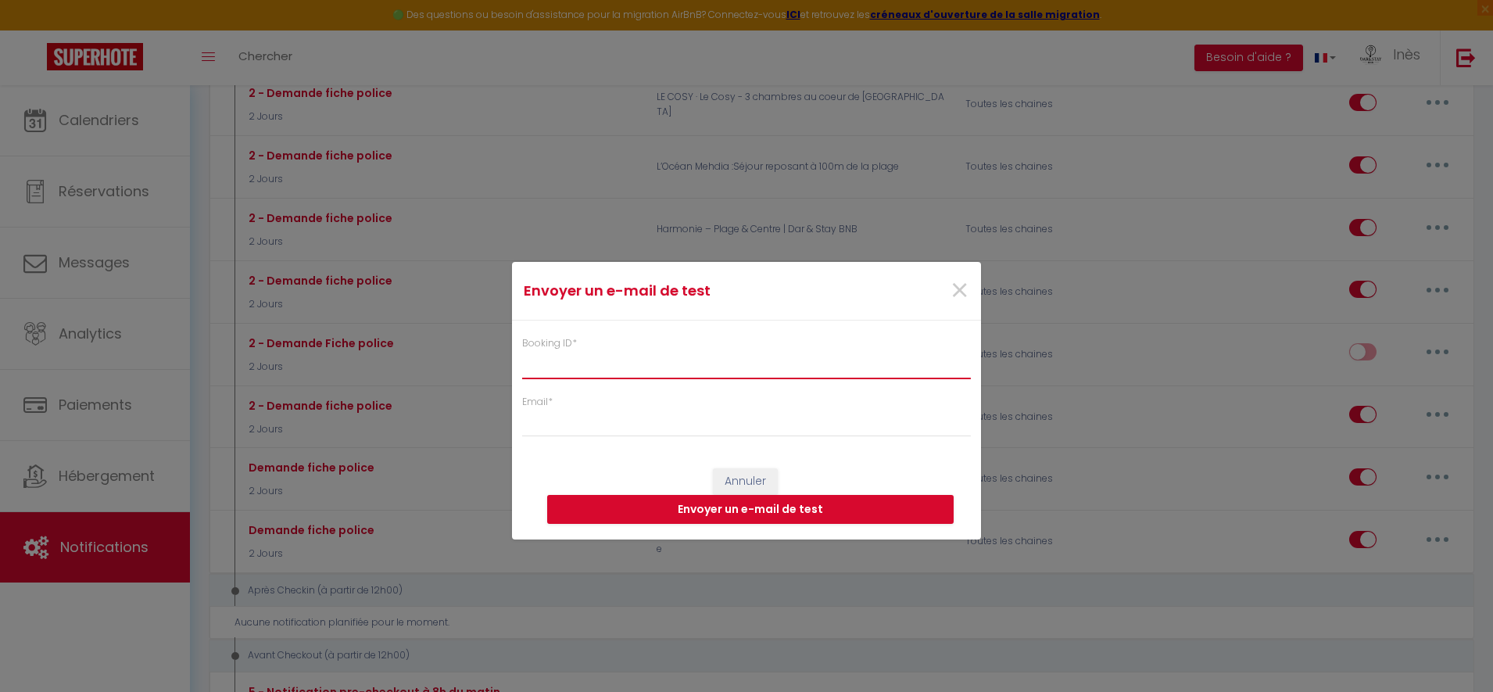
paste input "6697673"
type input "6697673"
click at [637, 431] on input "Email *" at bounding box center [746, 423] width 449 height 28
type input "[EMAIL_ADDRESS][DOMAIN_NAME]"
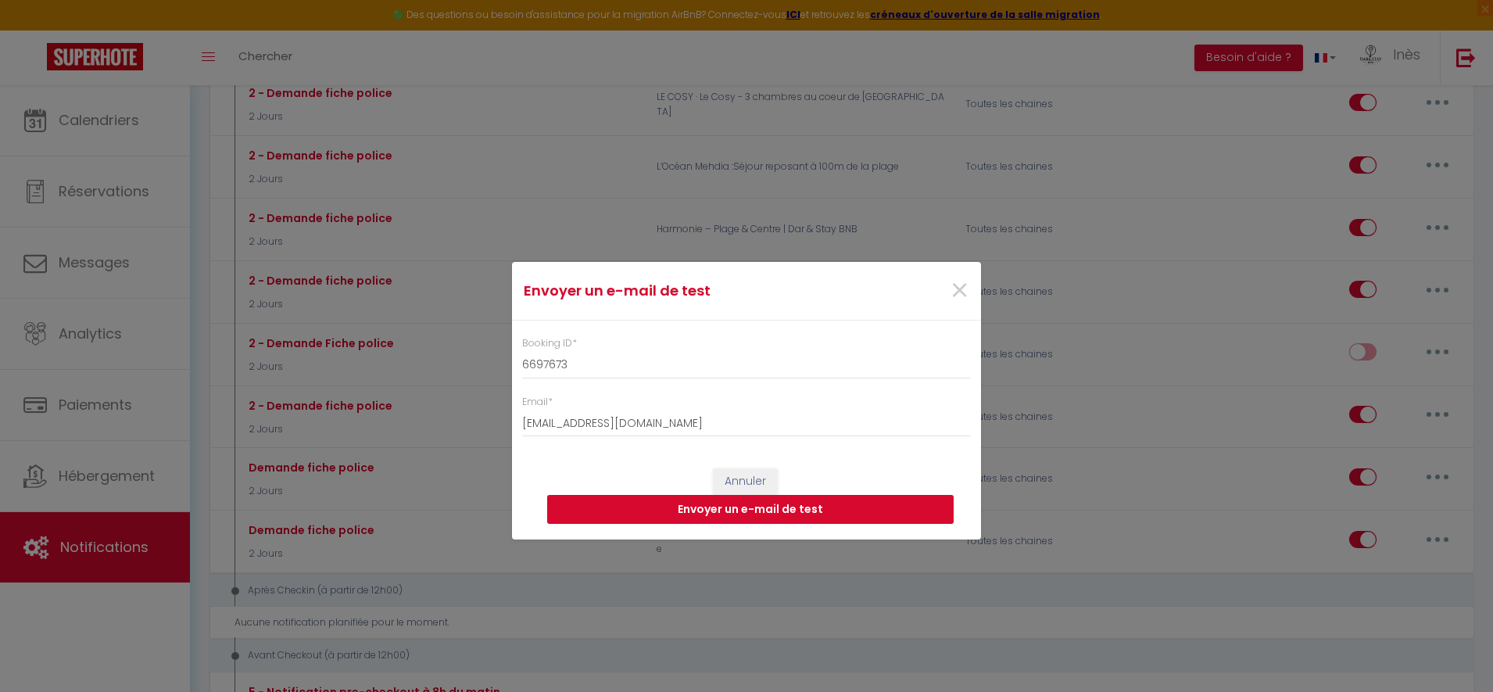
click at [766, 510] on button "Envoyer un e-mail de test" at bounding box center [750, 510] width 406 height 30
click at [951, 284] on span "×" at bounding box center [960, 290] width 20 height 47
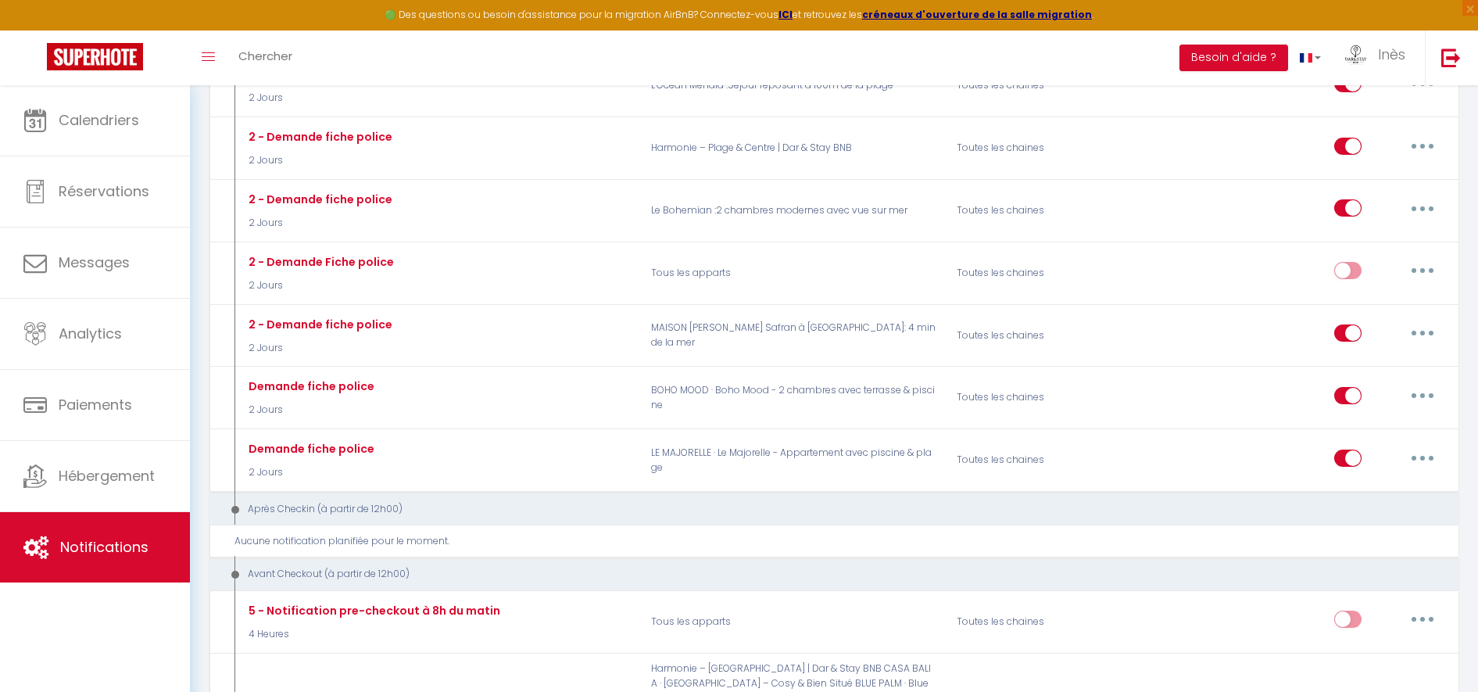
scroll to position [1022, 0]
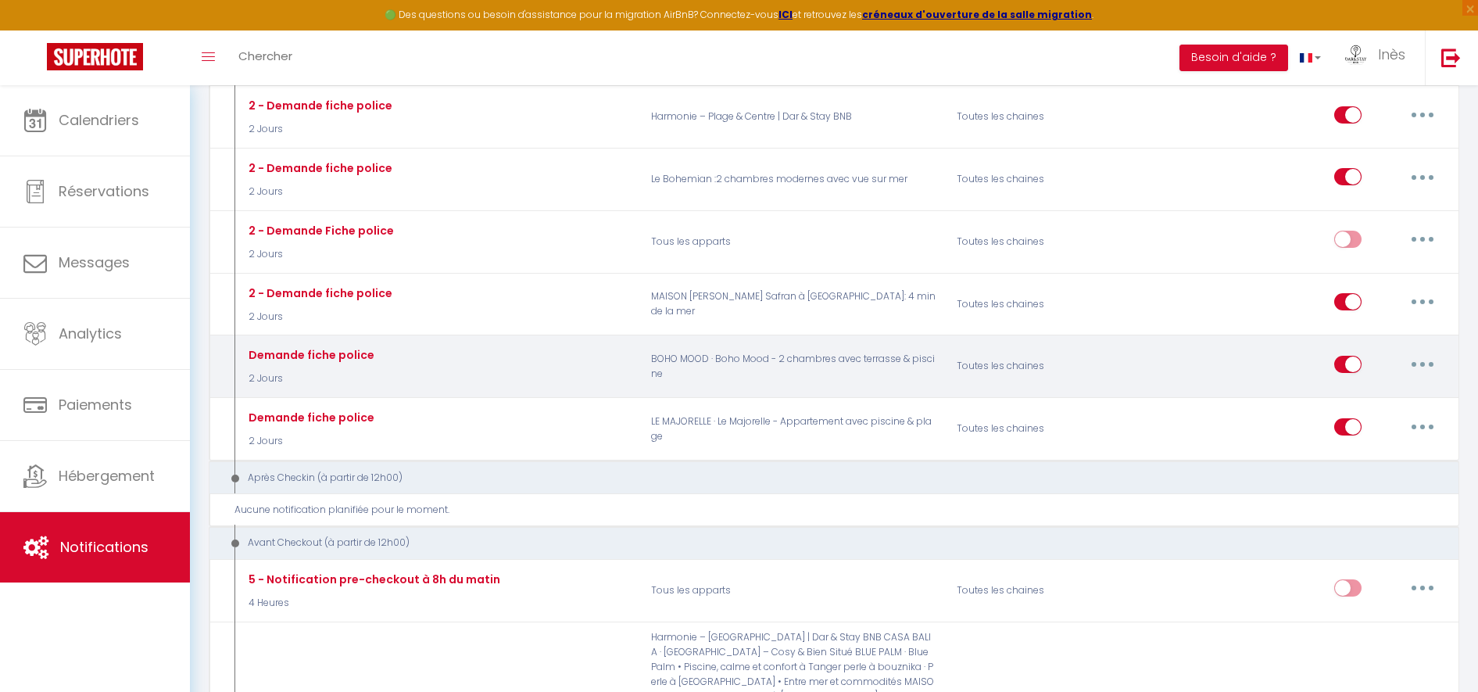
click at [1427, 360] on button "button" at bounding box center [1423, 364] width 44 height 25
click at [1350, 356] on input "checkbox" at bounding box center [1347, 367] width 27 height 23
checkbox input "false"
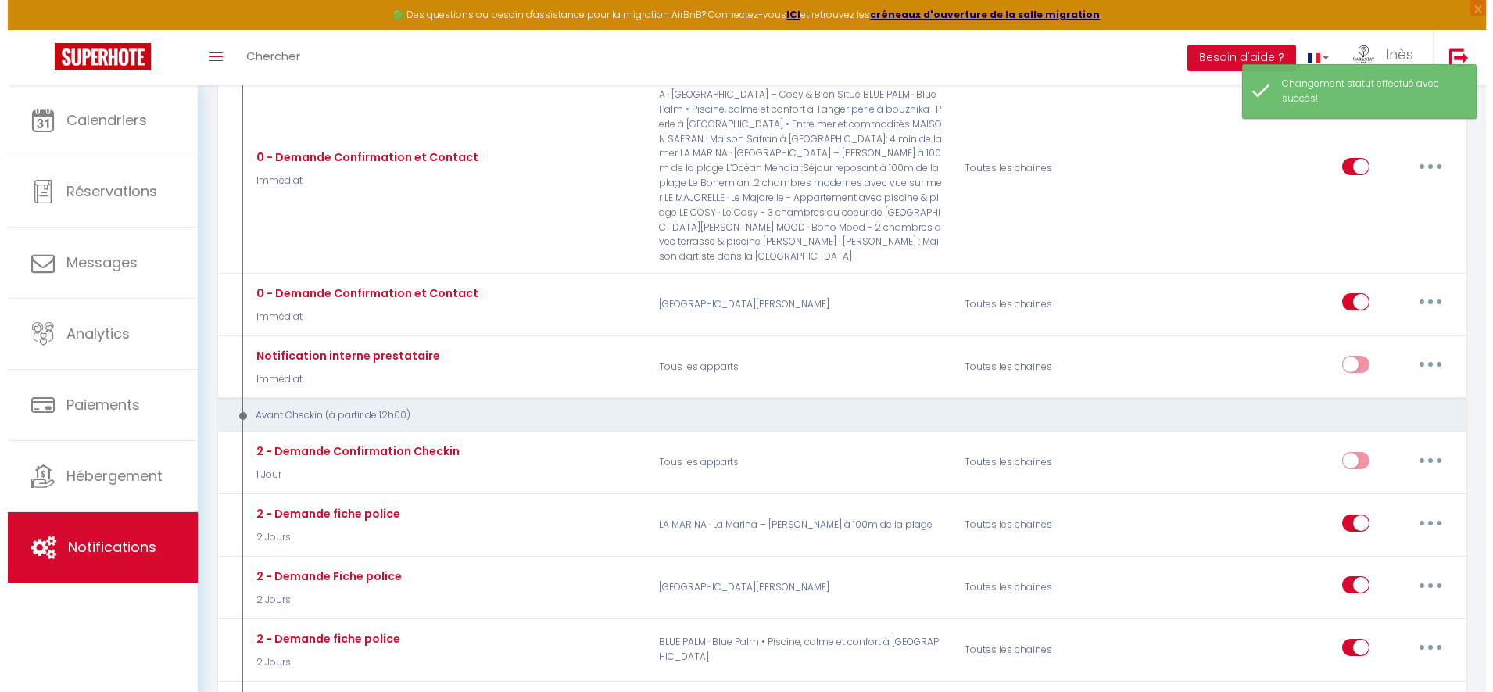
scroll to position [0, 0]
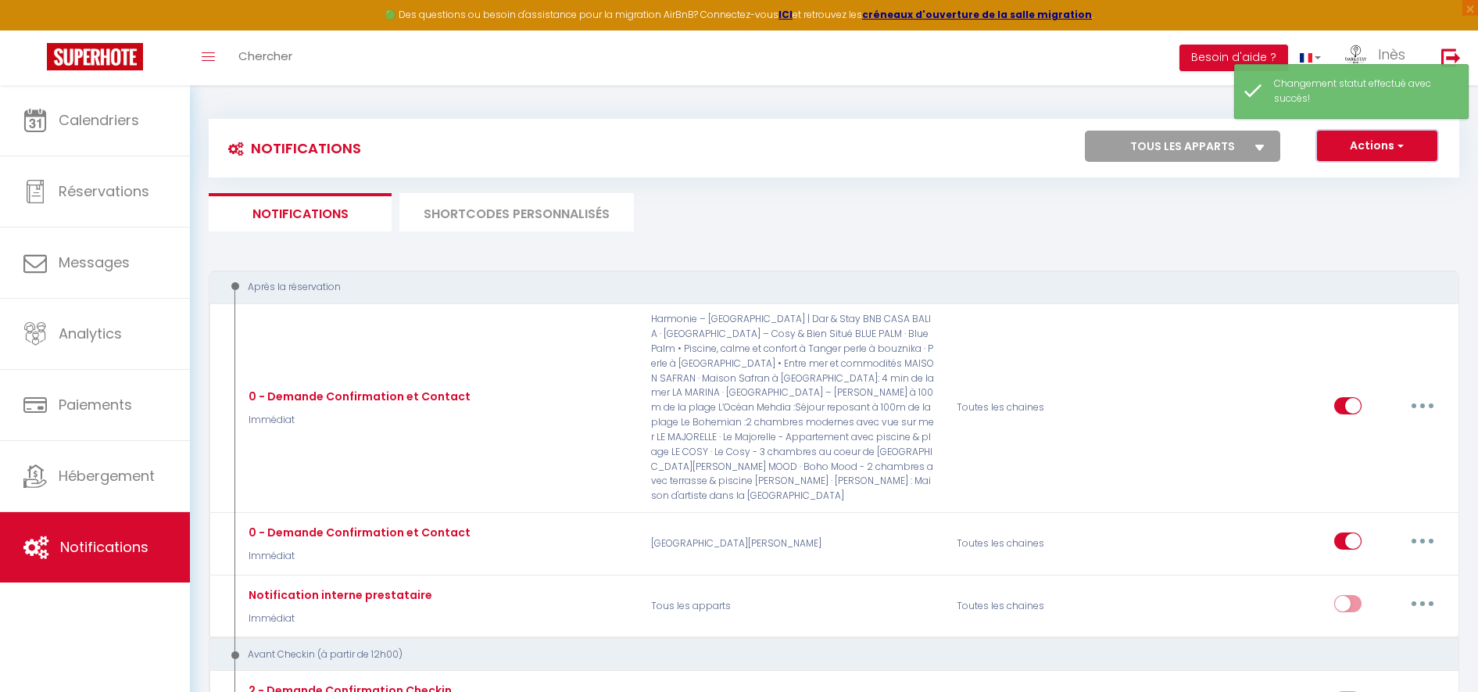
click at [1360, 148] on button "Actions" at bounding box center [1377, 146] width 120 height 31
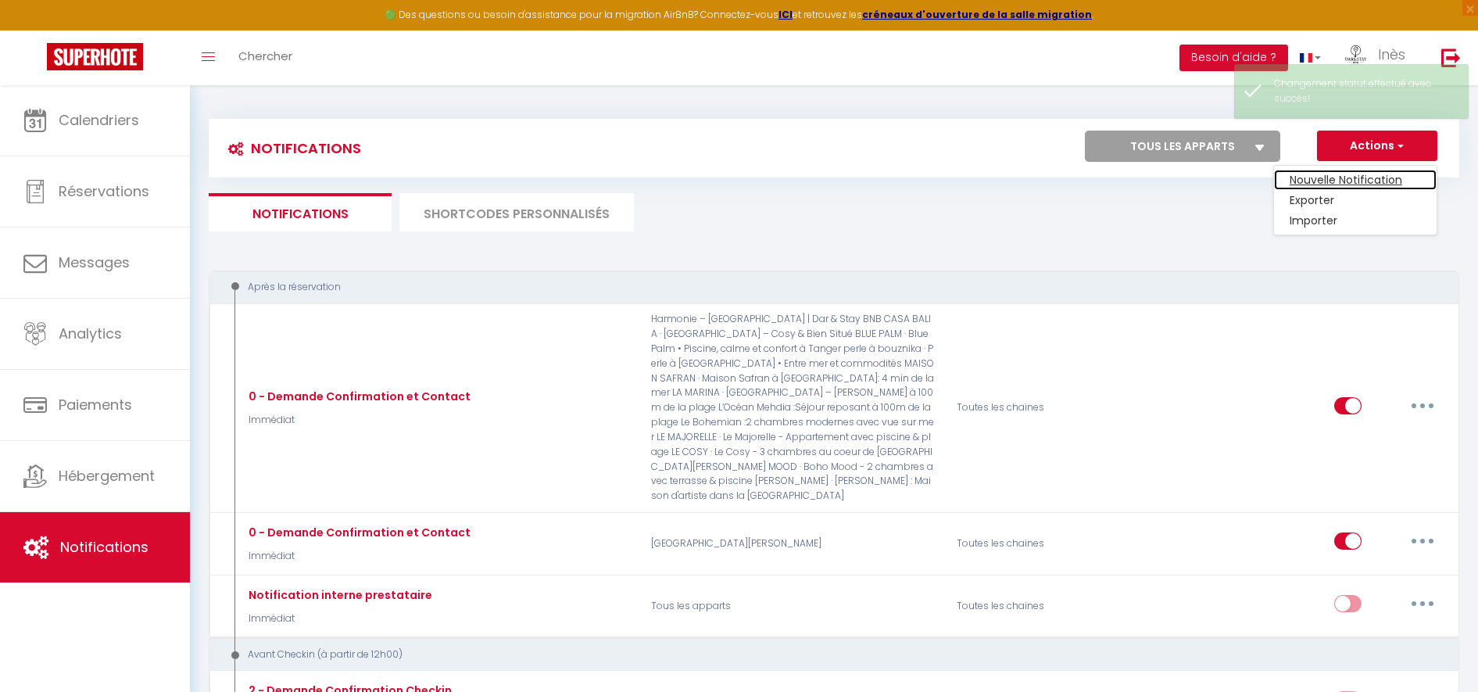
click at [1323, 176] on link "Nouvelle Notification" at bounding box center [1355, 180] width 163 height 20
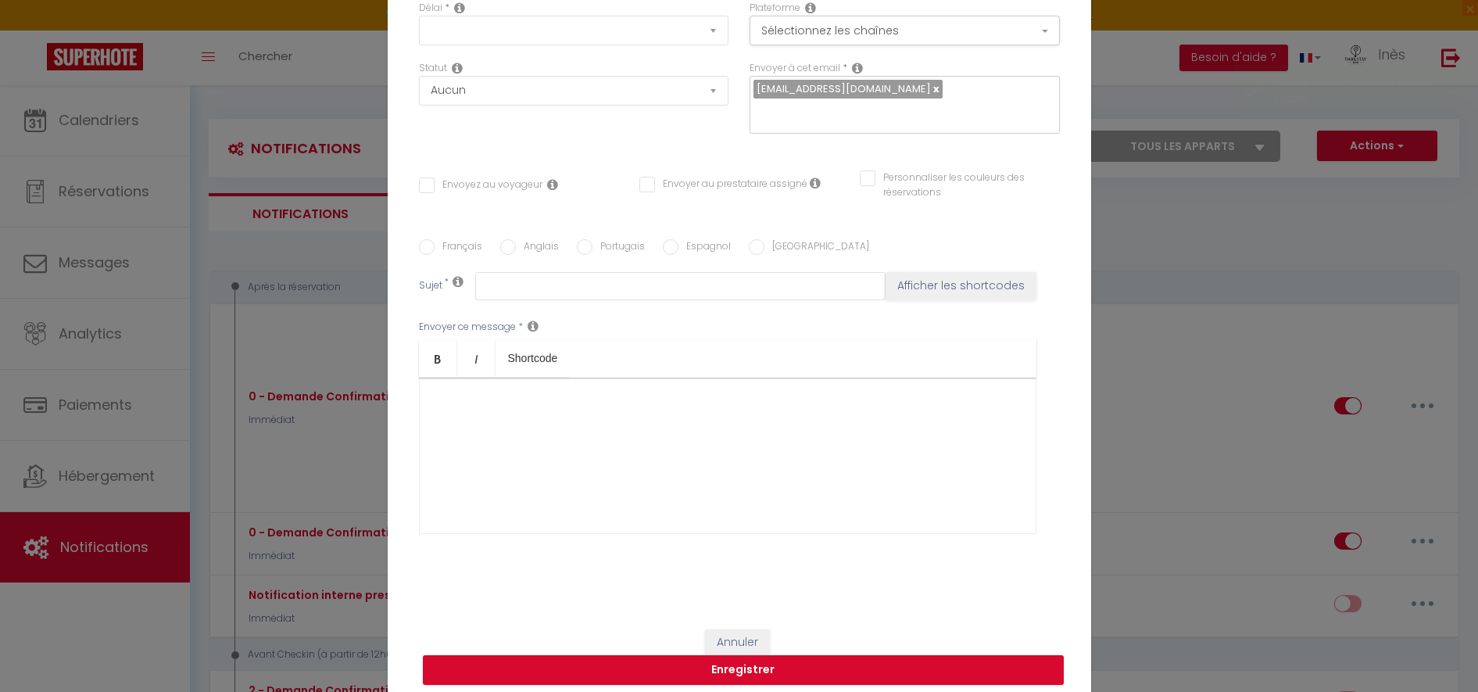
select select "Immédiat"
select select
checkbox input "false"
radio input "true"
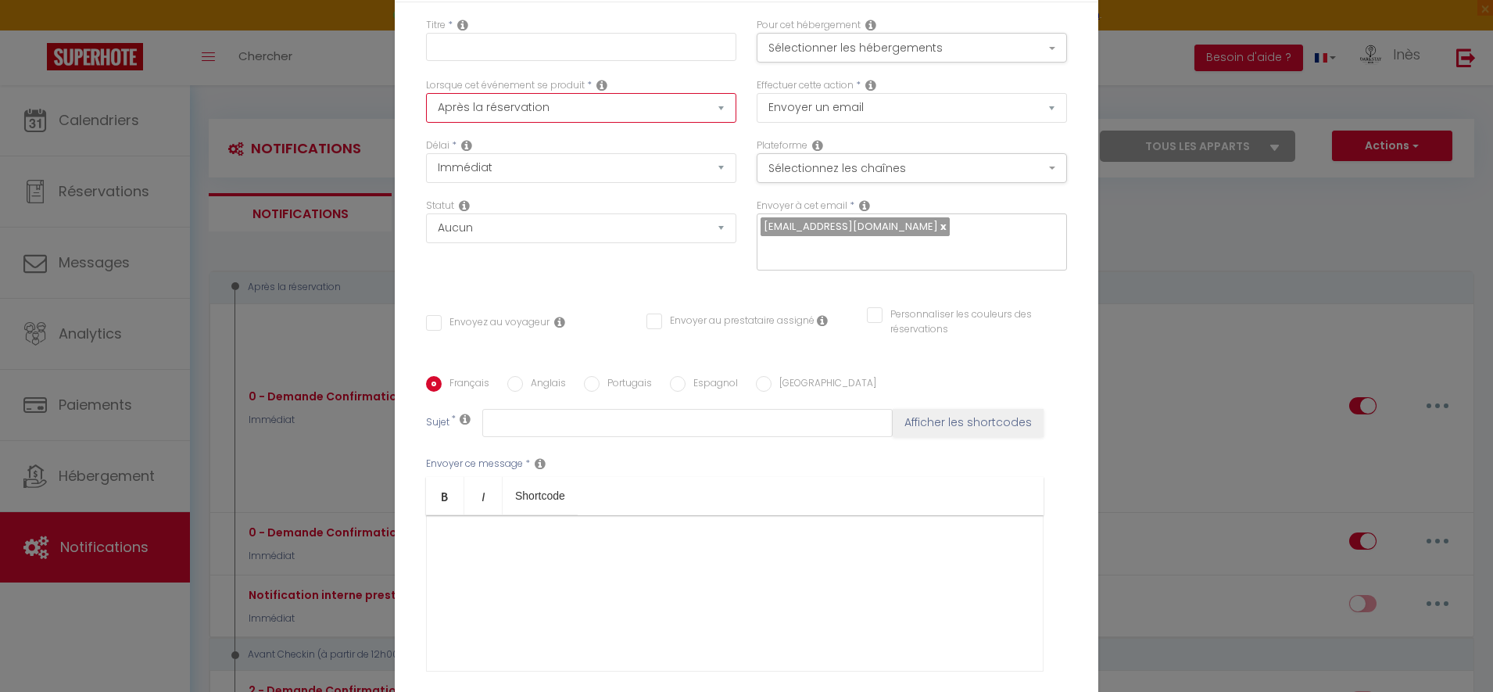
click at [641, 102] on select "Après la réservation Avant Checkin (à partir de 12h00) Après Checkin (à partir …" at bounding box center [581, 108] width 310 height 30
select select "2"
click at [426, 93] on select "Après la réservation Avant Checkin (à partir de 12h00) Après Checkin (à partir …" at bounding box center [581, 108] width 310 height 30
checkbox input "false"
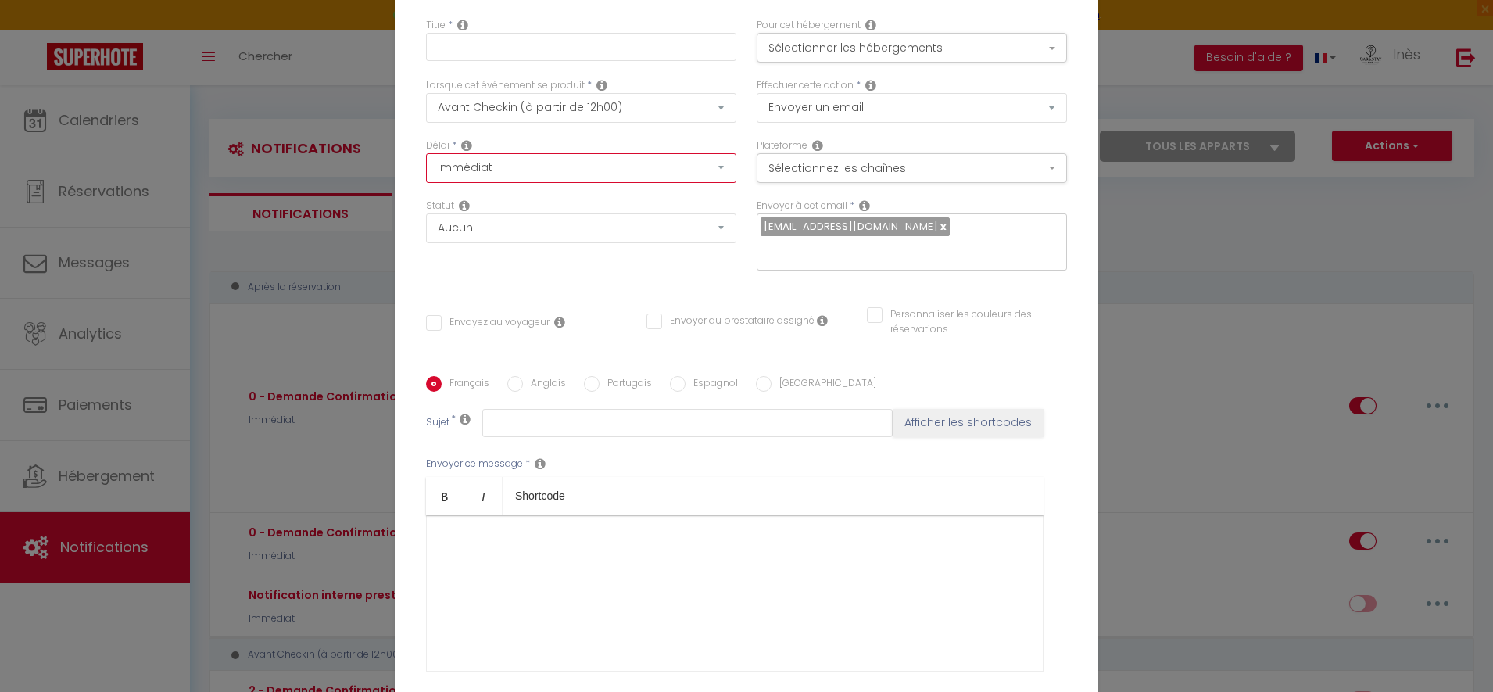
click at [488, 168] on select "Immédiat - 10 Minutes - 1 Heure - 2 Heures - 3 Heures - 4 Heures - 5 Heures - 6…" at bounding box center [581, 168] width 310 height 30
select select "2 Jours"
click at [426, 153] on select "Immédiat - 10 Minutes - 1 Heure - 2 Heures - 3 Heures - 4 Heures - 5 Heures - 6…" at bounding box center [581, 168] width 310 height 30
checkbox input "false"
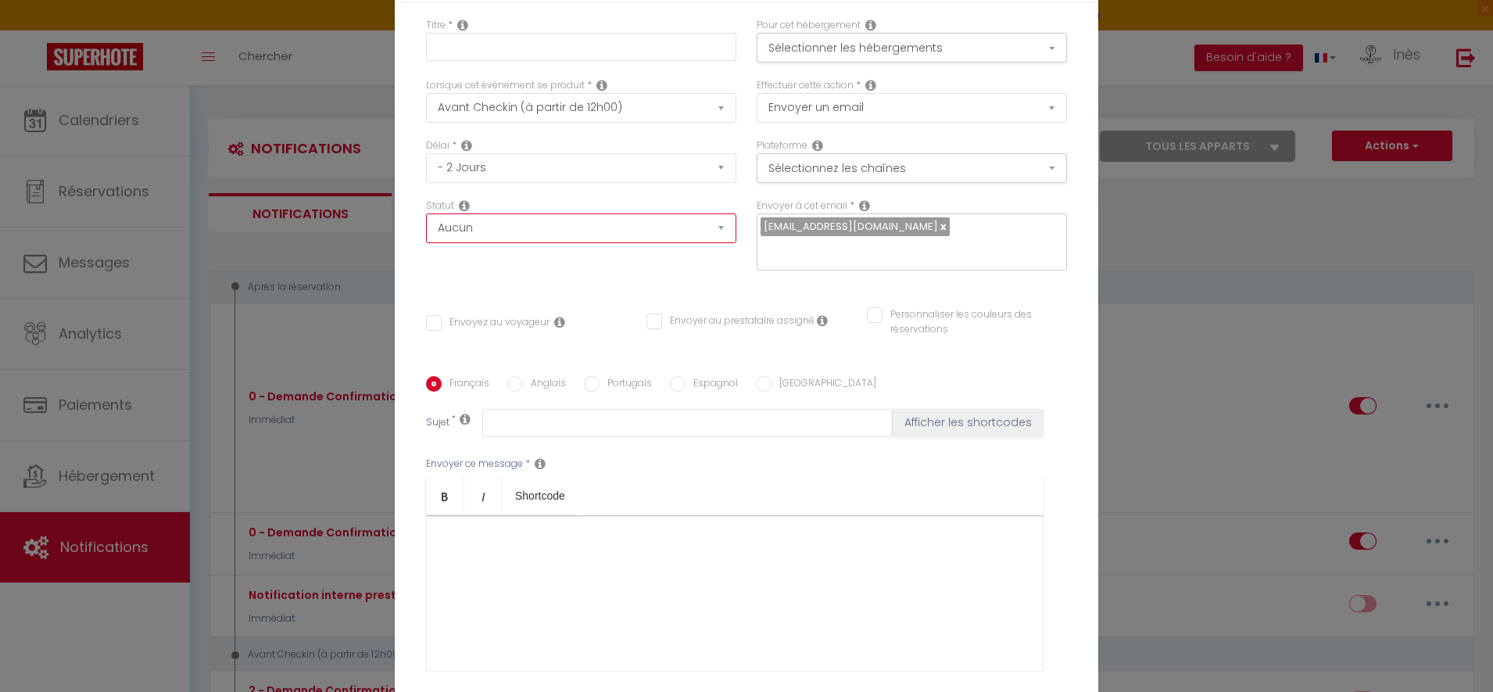
click at [500, 226] on select "Aucun Si la réservation est payée Si réservation non payée Si la caution a été …" at bounding box center [581, 228] width 310 height 30
click at [464, 324] on input "Envoyez au voyageur" at bounding box center [488, 323] width 124 height 16
checkbox input "true"
checkbox input "false"
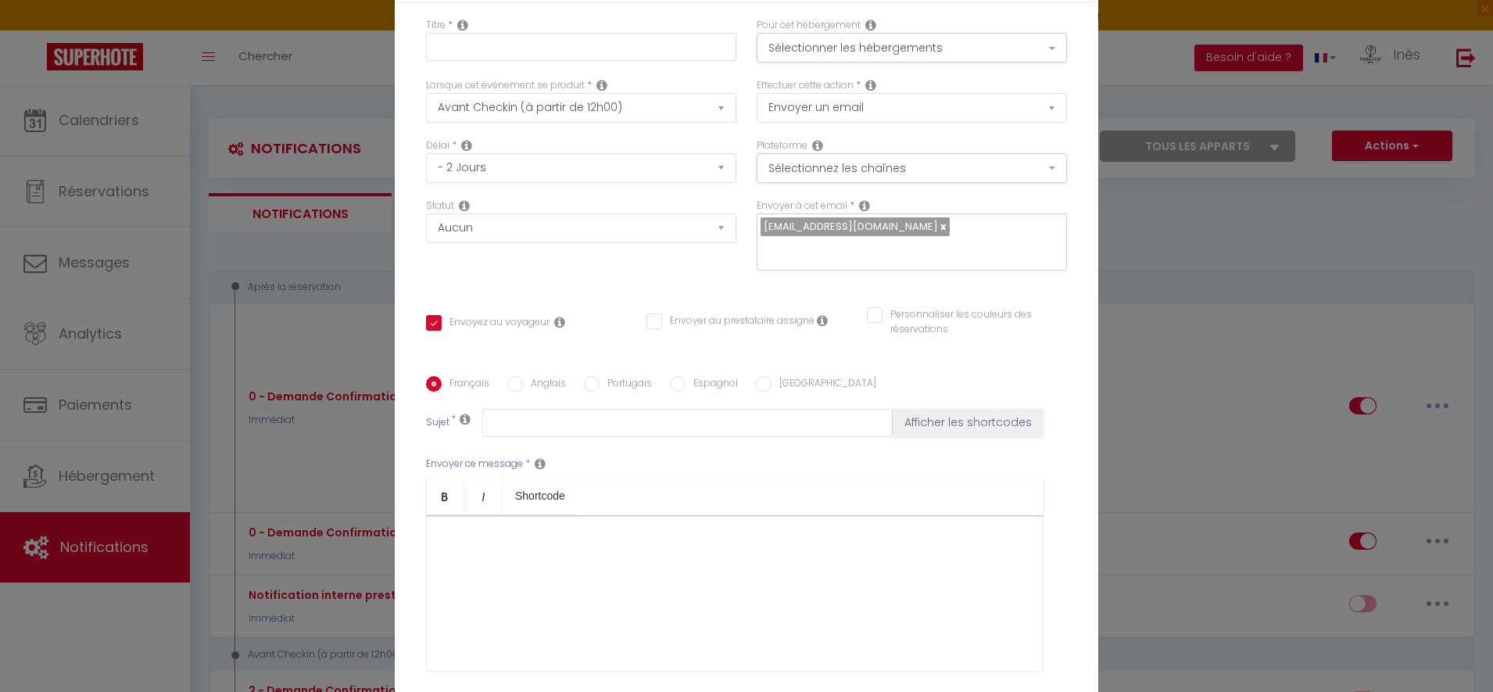
checkbox input "false"
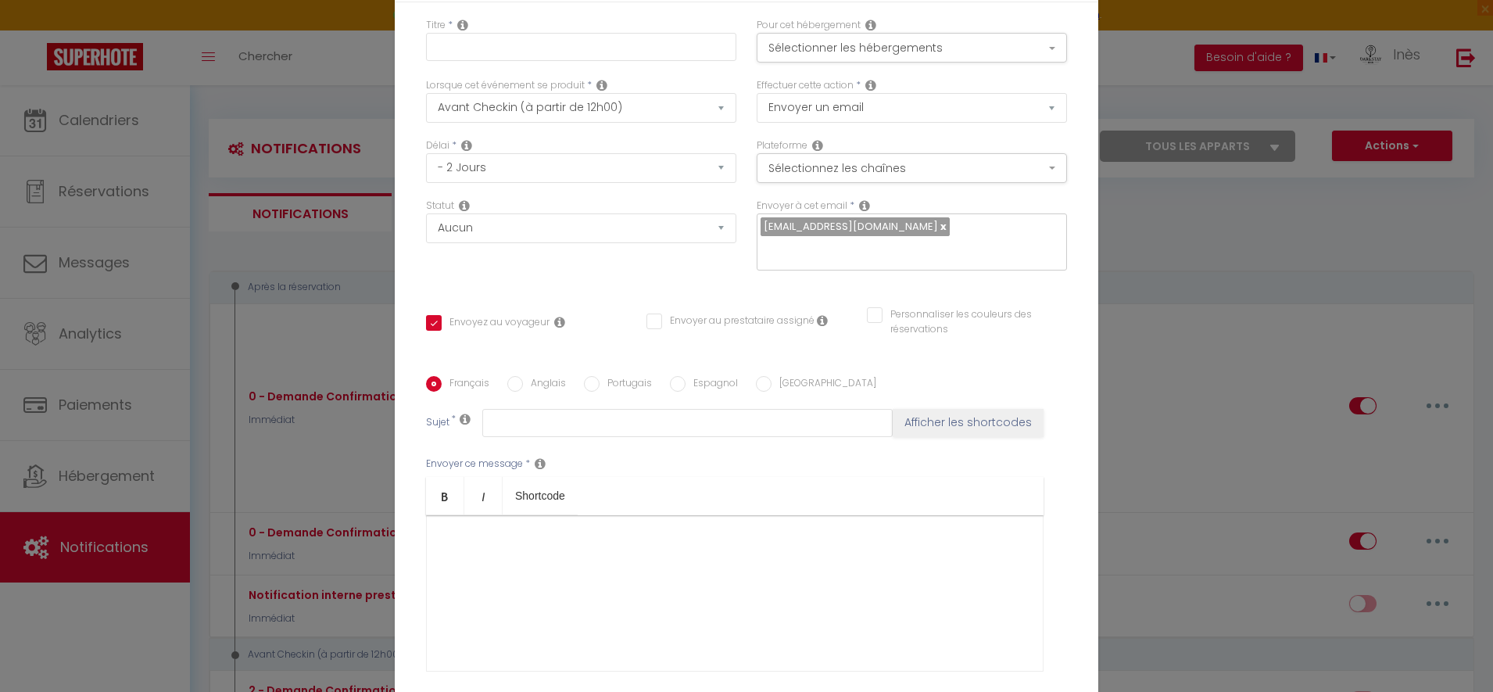
checkbox input "false"
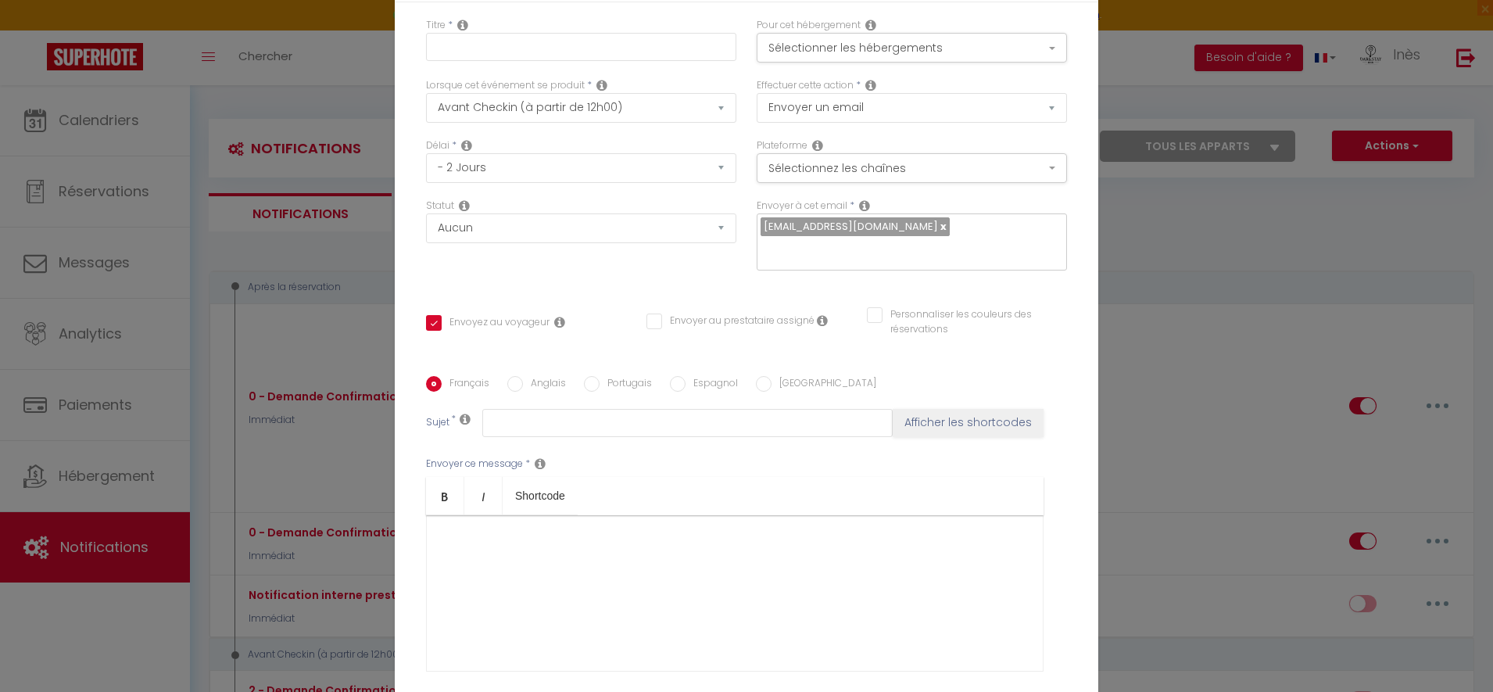
checkbox input "false"
click at [808, 49] on button "Sélectionner les hébergements" at bounding box center [912, 48] width 310 height 30
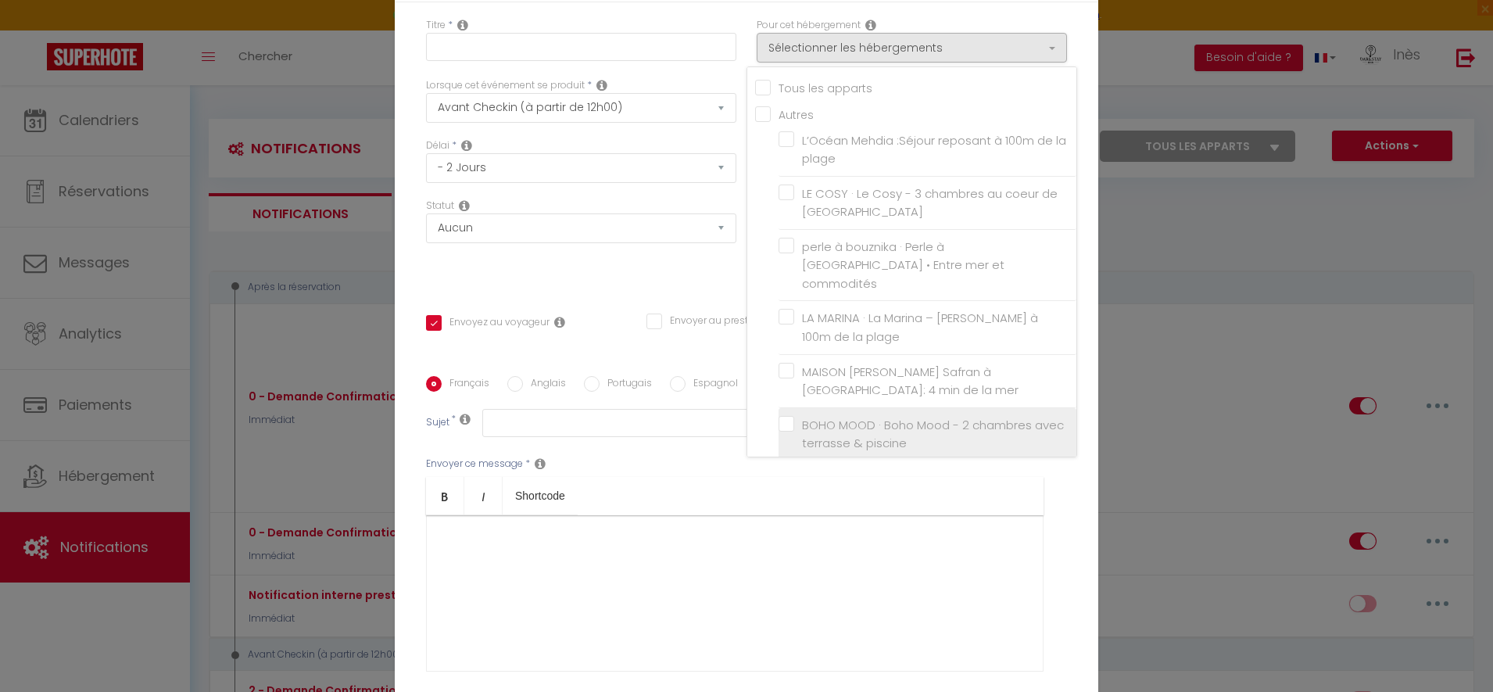
click at [895, 417] on span "BOHO MOOD · Boho Mood - 2 chambres avec terrasse & piscine" at bounding box center [933, 434] width 262 height 35
click at [895, 426] on input "BOHO MOOD · Boho Mood - 2 chambres avec terrasse & piscine" at bounding box center [928, 434] width 298 height 16
checkbox input "false"
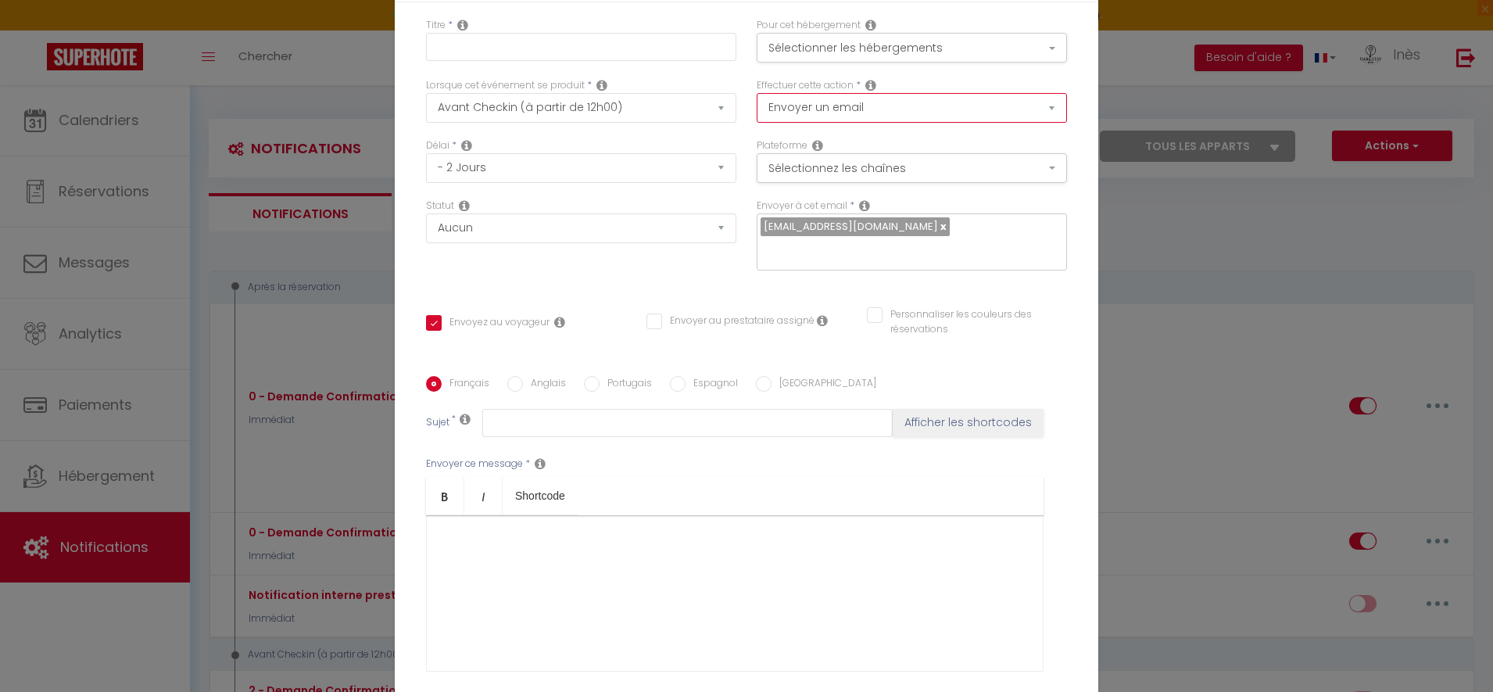
click at [818, 107] on select "Envoyer un email Envoyer un SMS Envoyer une notification push" at bounding box center [912, 108] width 310 height 30
click at [830, 167] on button "Sélectionnez les chaînes" at bounding box center [912, 168] width 310 height 30
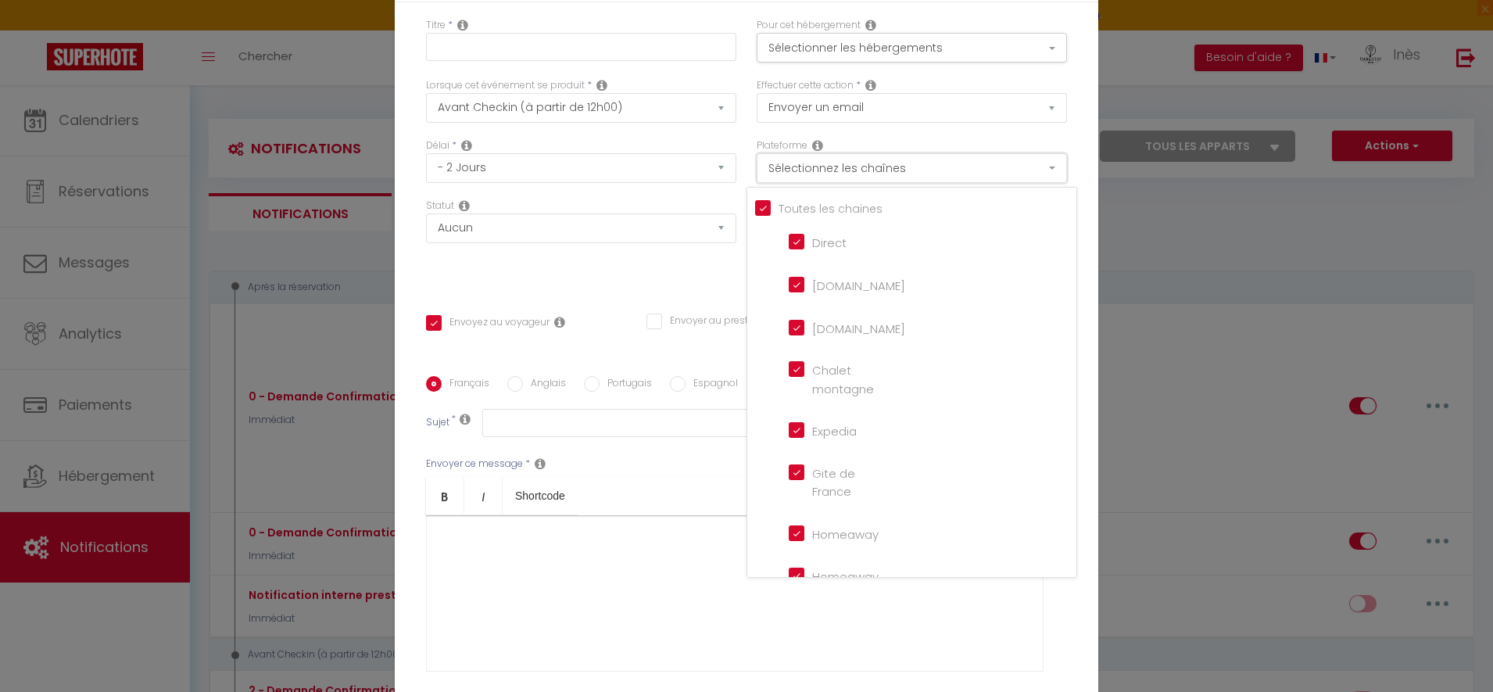
click at [830, 167] on button "Sélectionnez les chaînes" at bounding box center [912, 168] width 310 height 30
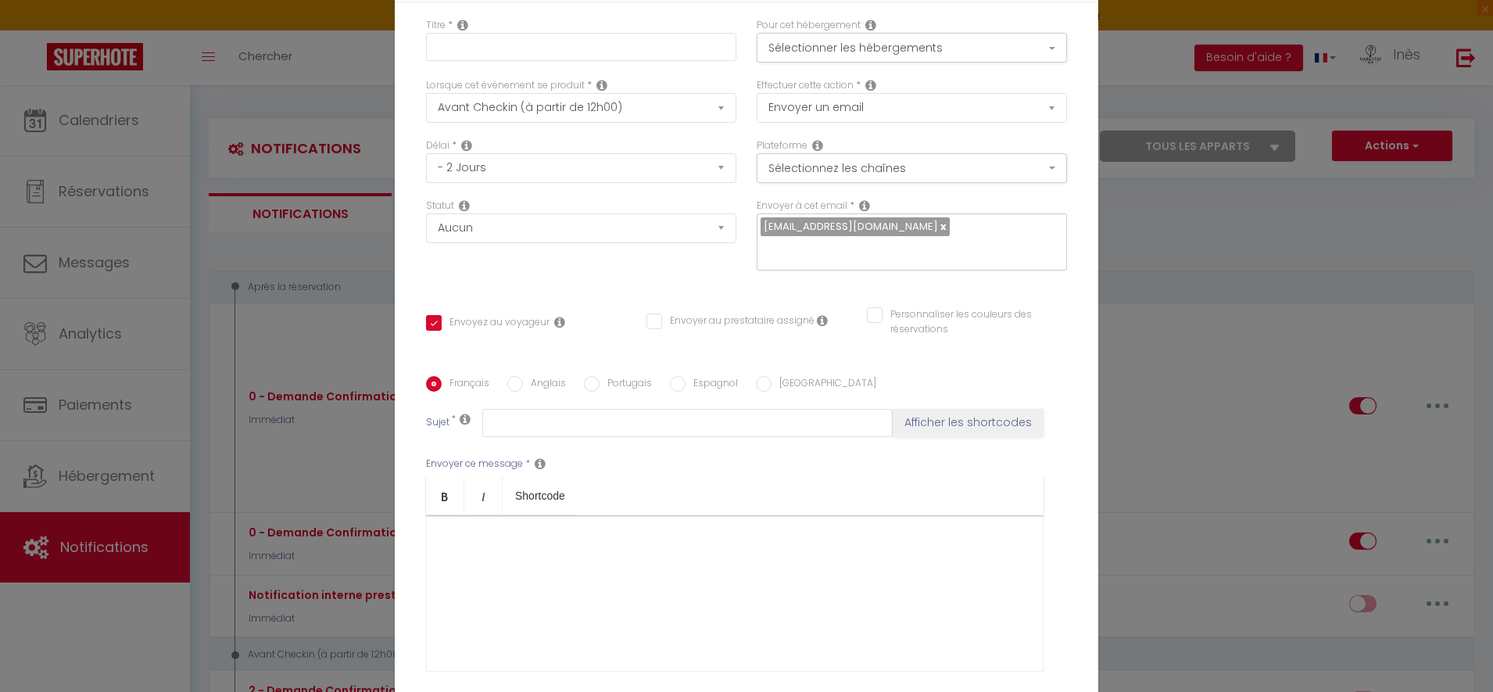
click at [701, 578] on div at bounding box center [735, 593] width 618 height 156
click at [600, 427] on input "text" at bounding box center [687, 423] width 410 height 28
type input "D"
paste input "Obligation légale - Fiche de police à remplir - [RENTAL:NAME]"
type input "Obligation légale - Fiche de police à remplir - [RENTAL:NAME]"
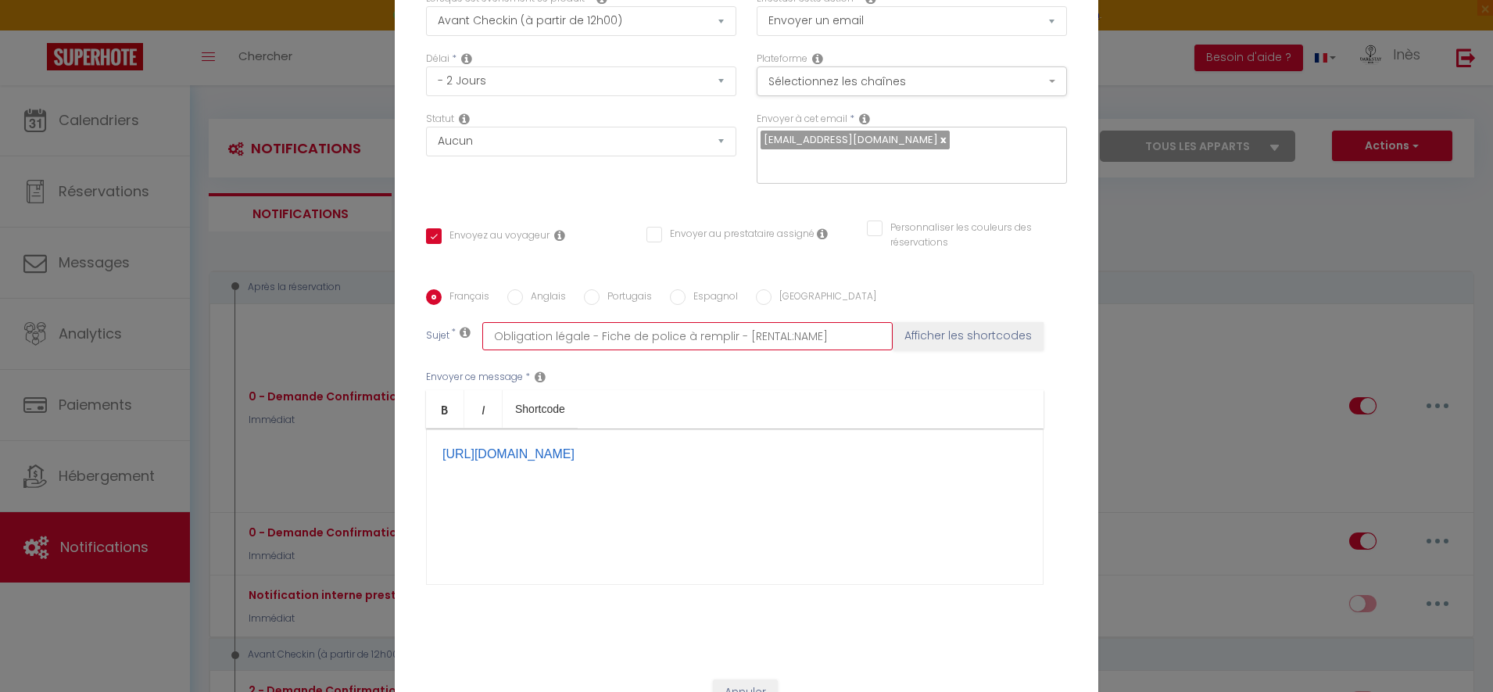
scroll to position [145, 0]
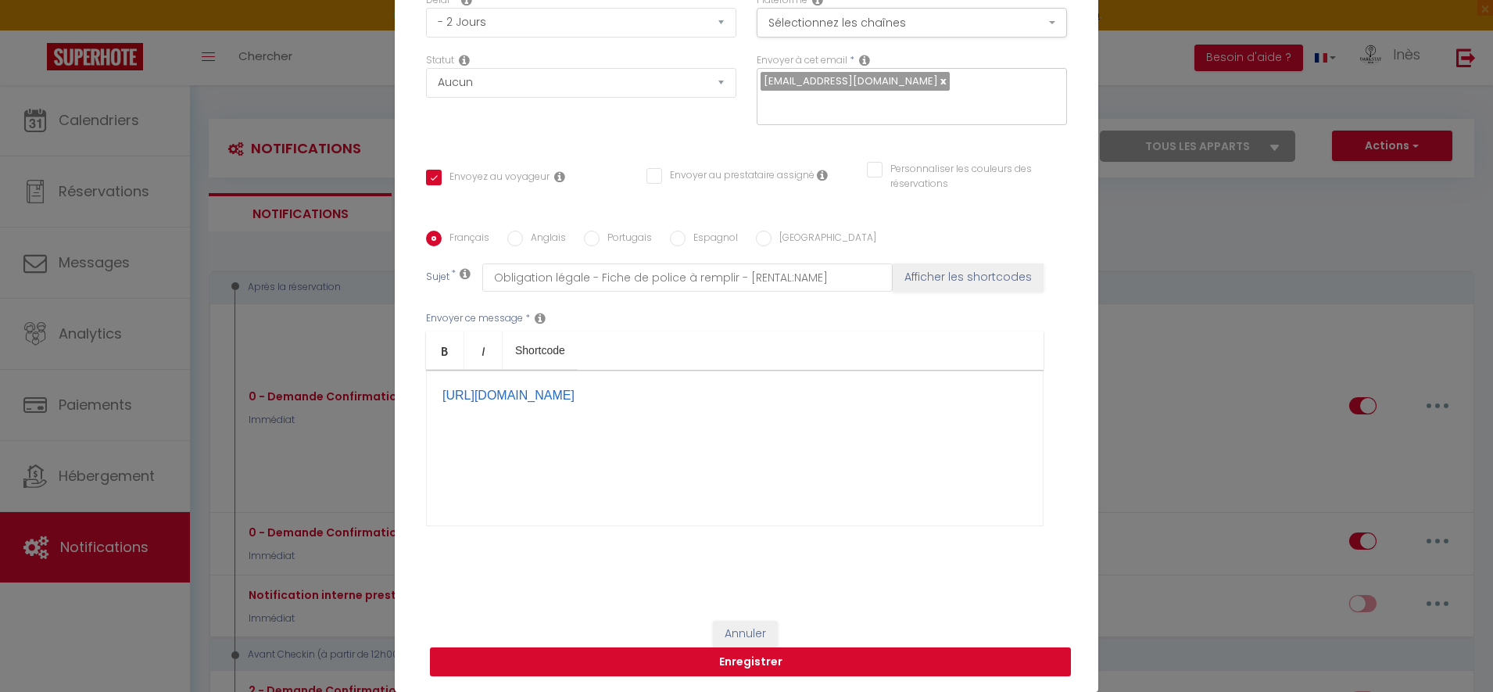
click at [719, 668] on button "Enregistrer" at bounding box center [750, 662] width 641 height 30
type input "Demande fiche police"
click at [757, 665] on button "Enregistrer" at bounding box center [750, 662] width 641 height 30
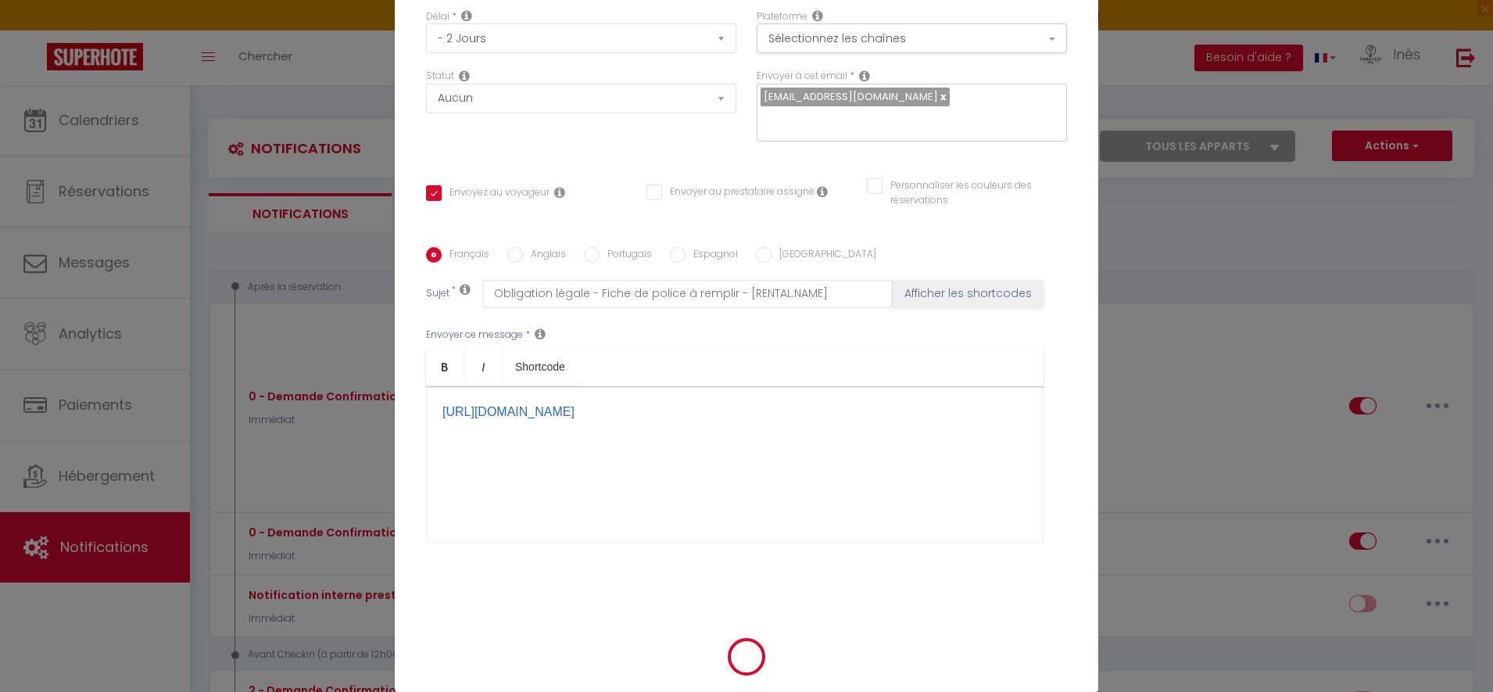
checkbox input "false"
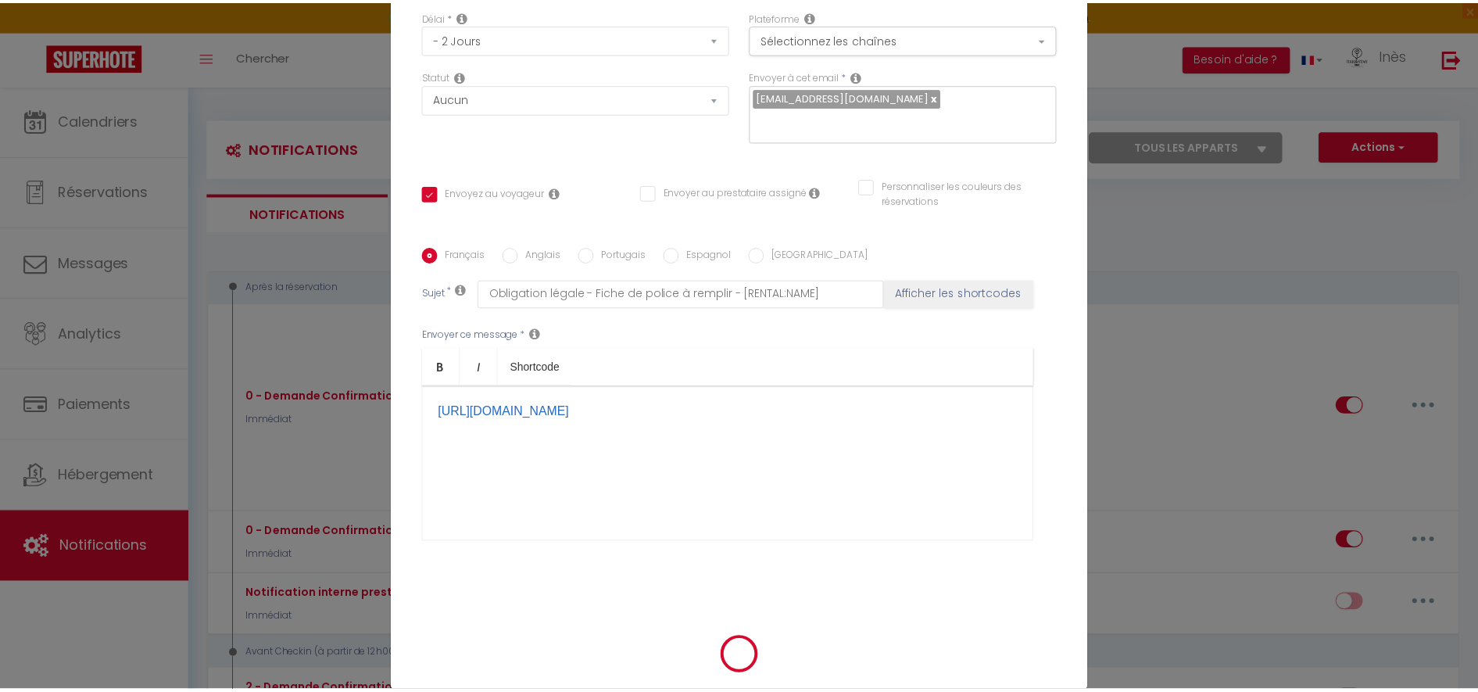
scroll to position [137, 0]
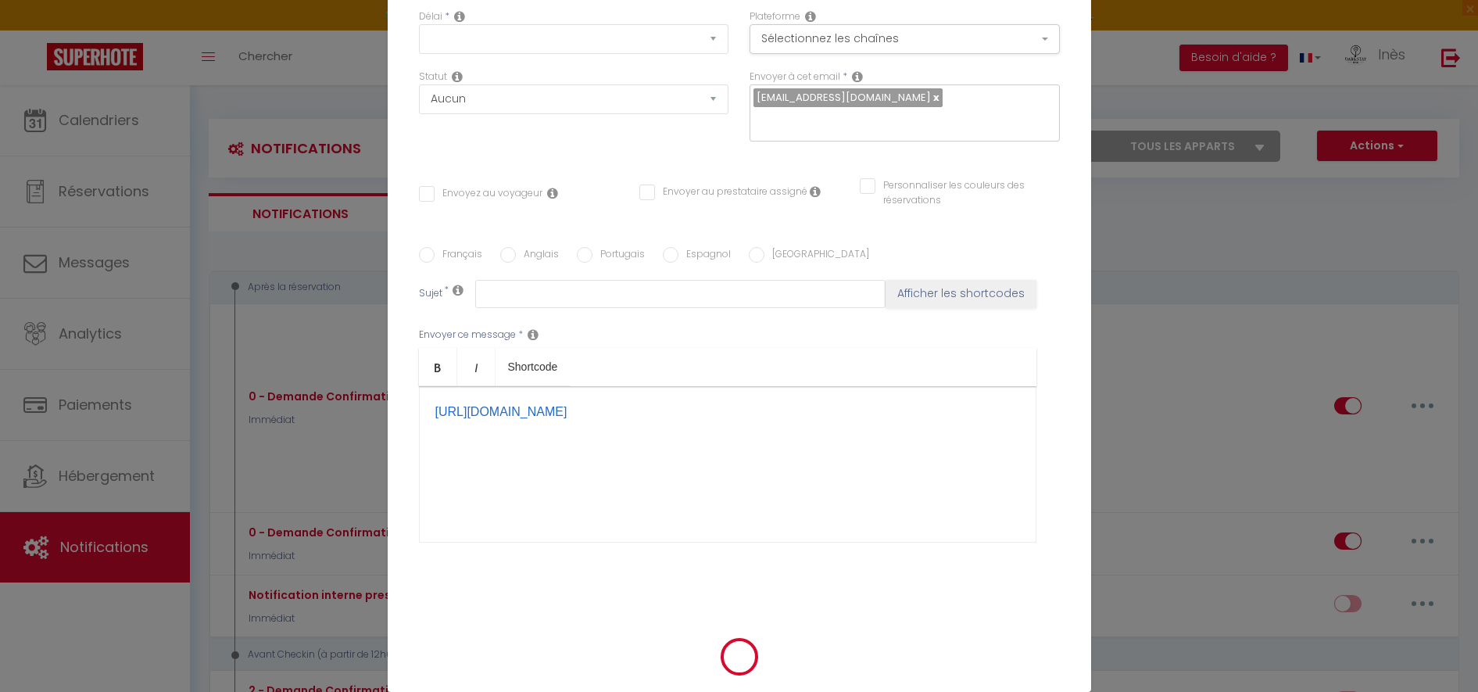
checkbox input "false"
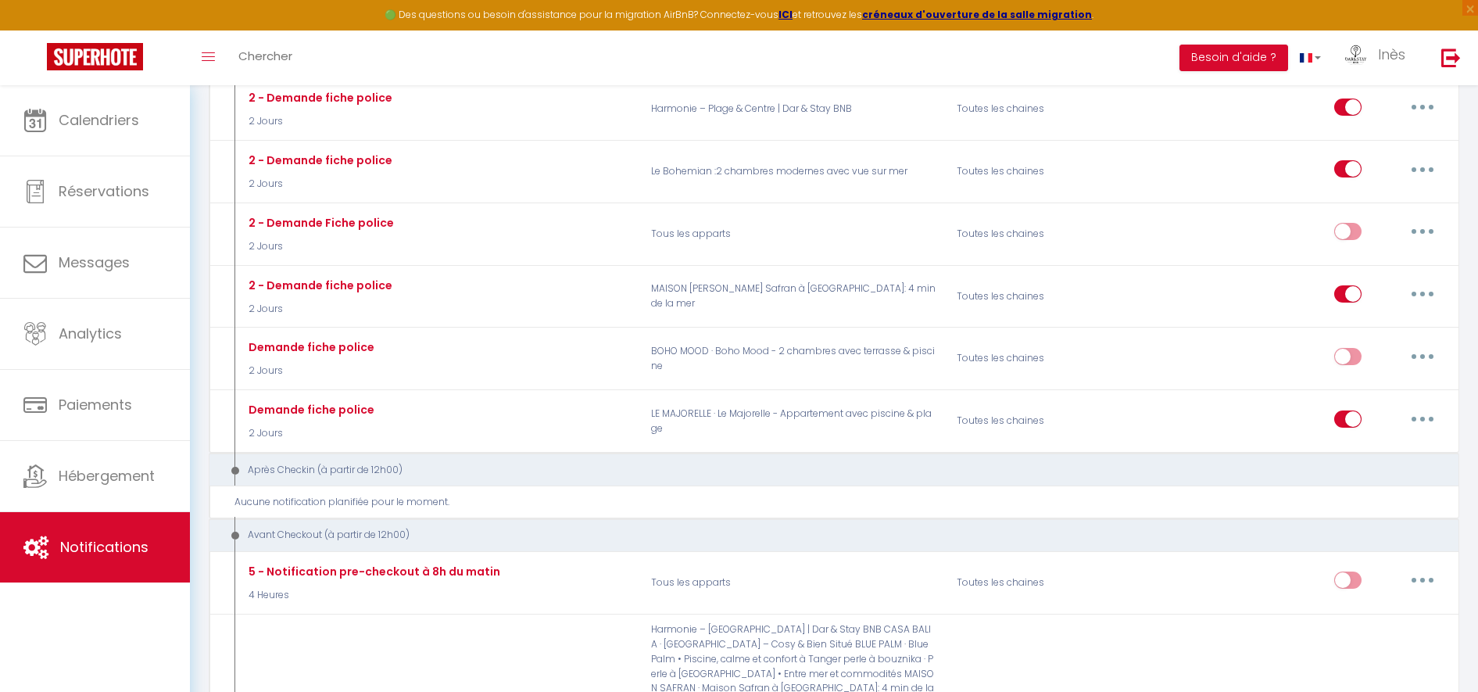
scroll to position [1034, 0]
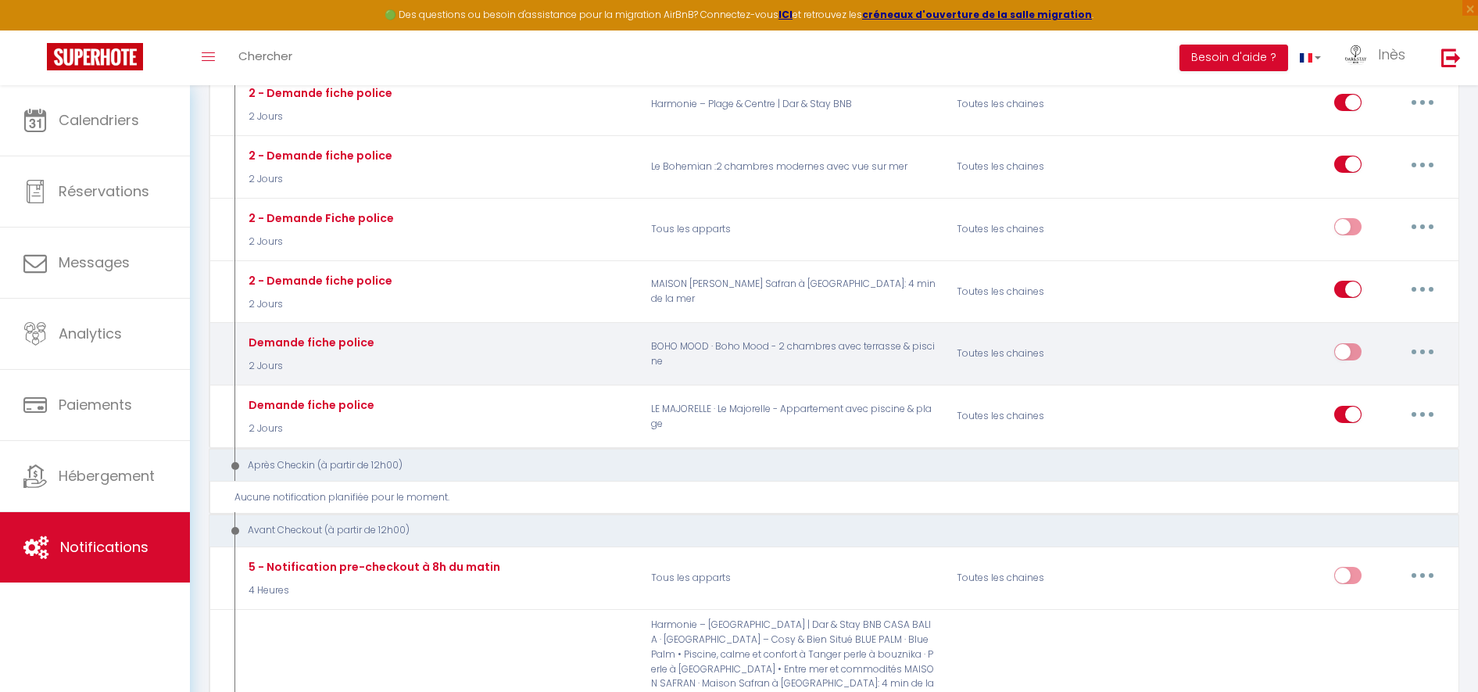
click at [1413, 342] on button "button" at bounding box center [1423, 351] width 44 height 25
click at [1343, 430] on link "Tester" at bounding box center [1382, 443] width 116 height 27
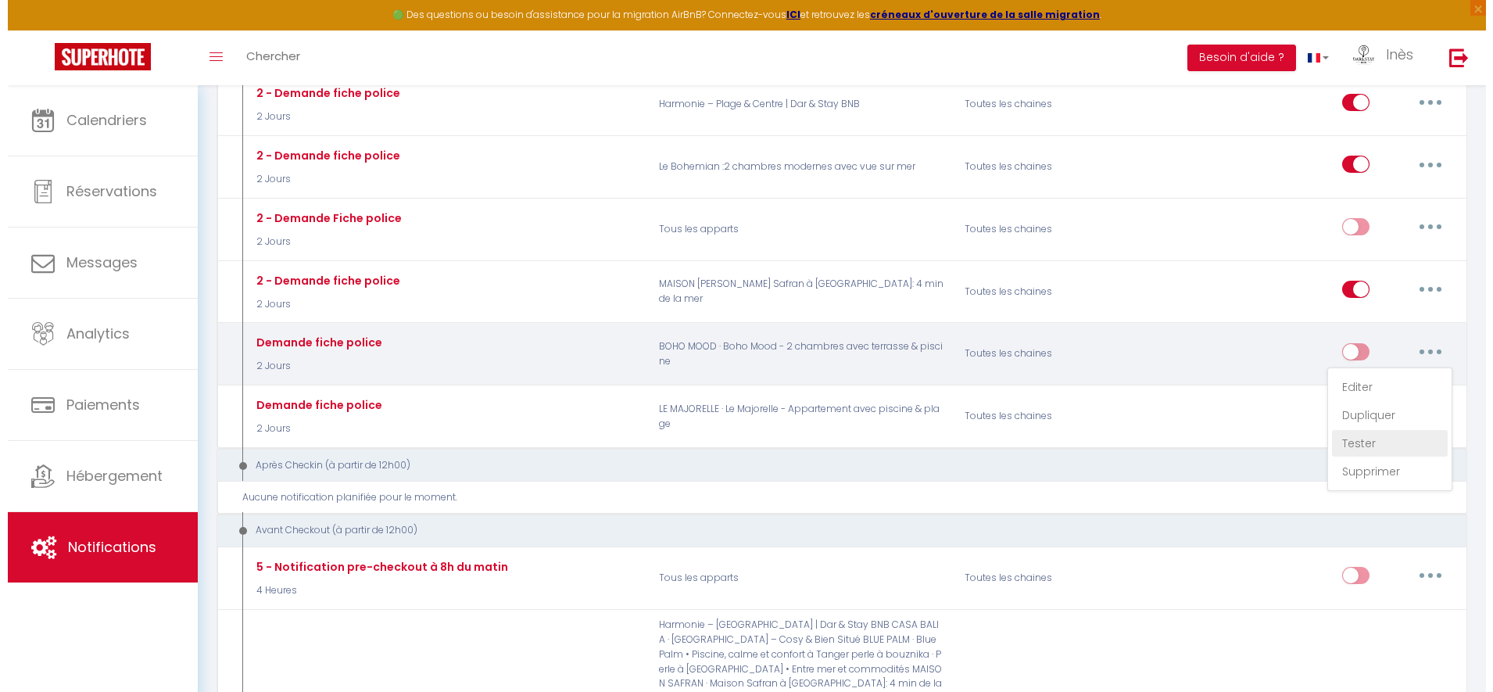
scroll to position [1019, 0]
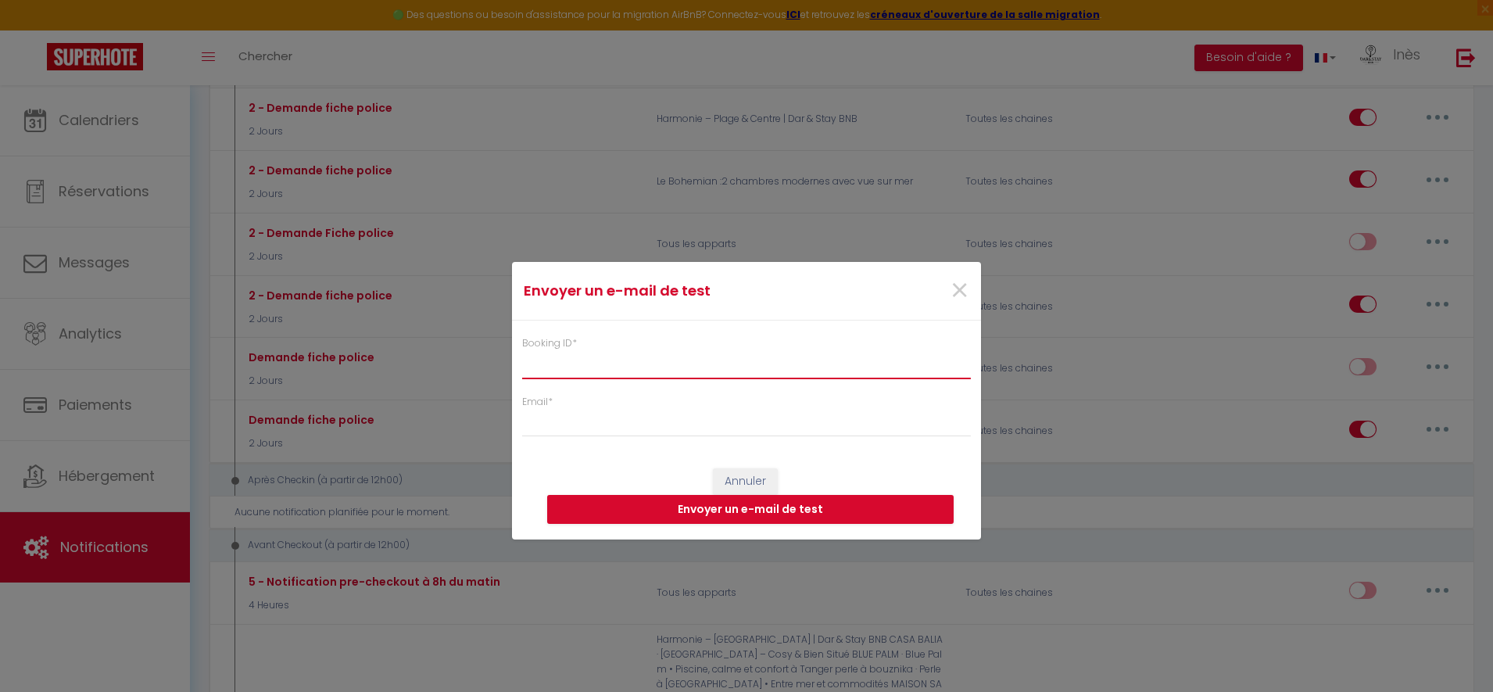
click at [653, 374] on input "Booking ID *" at bounding box center [746, 364] width 449 height 28
paste input "6697673"
type input "6697673"
click at [629, 411] on input "Email *" at bounding box center [746, 423] width 449 height 28
type input "[EMAIL_ADDRESS][DOMAIN_NAME]"
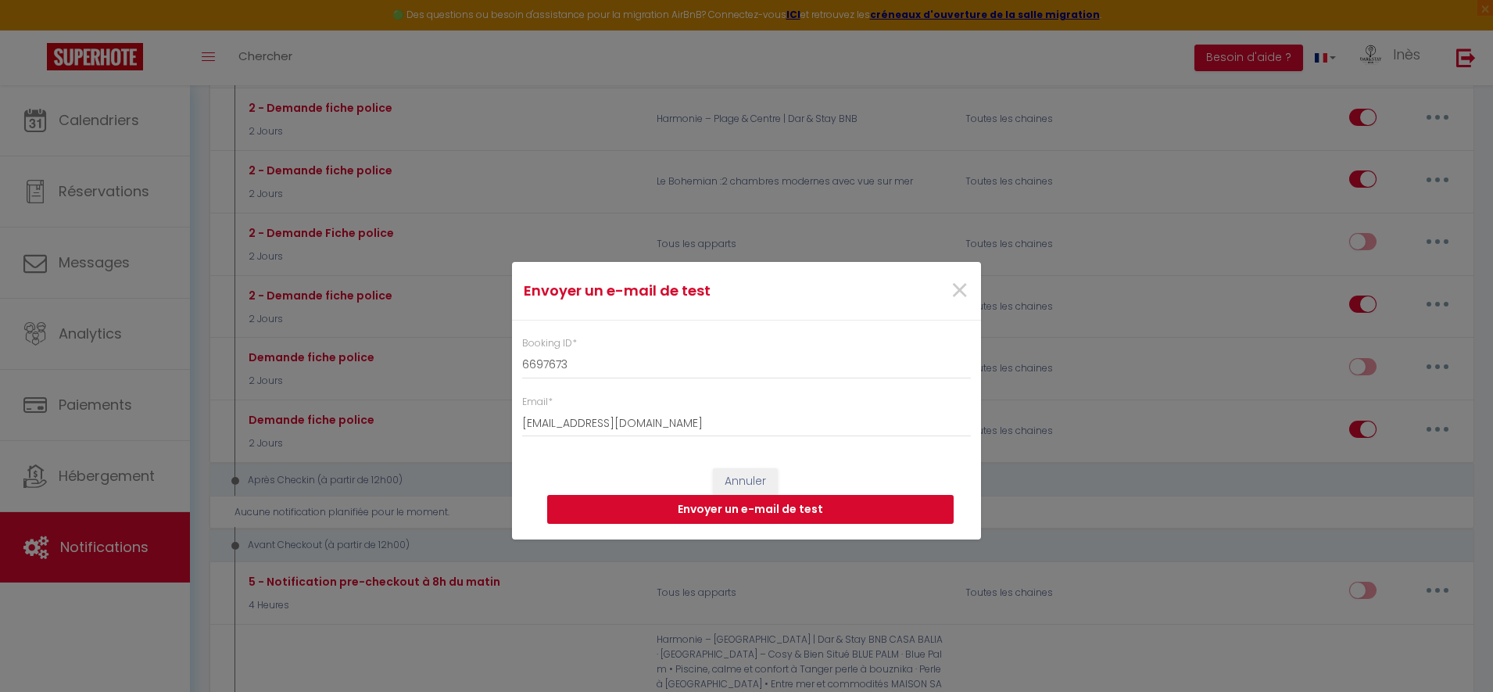
click at [689, 519] on button "Envoyer un e-mail de test" at bounding box center [750, 510] width 406 height 30
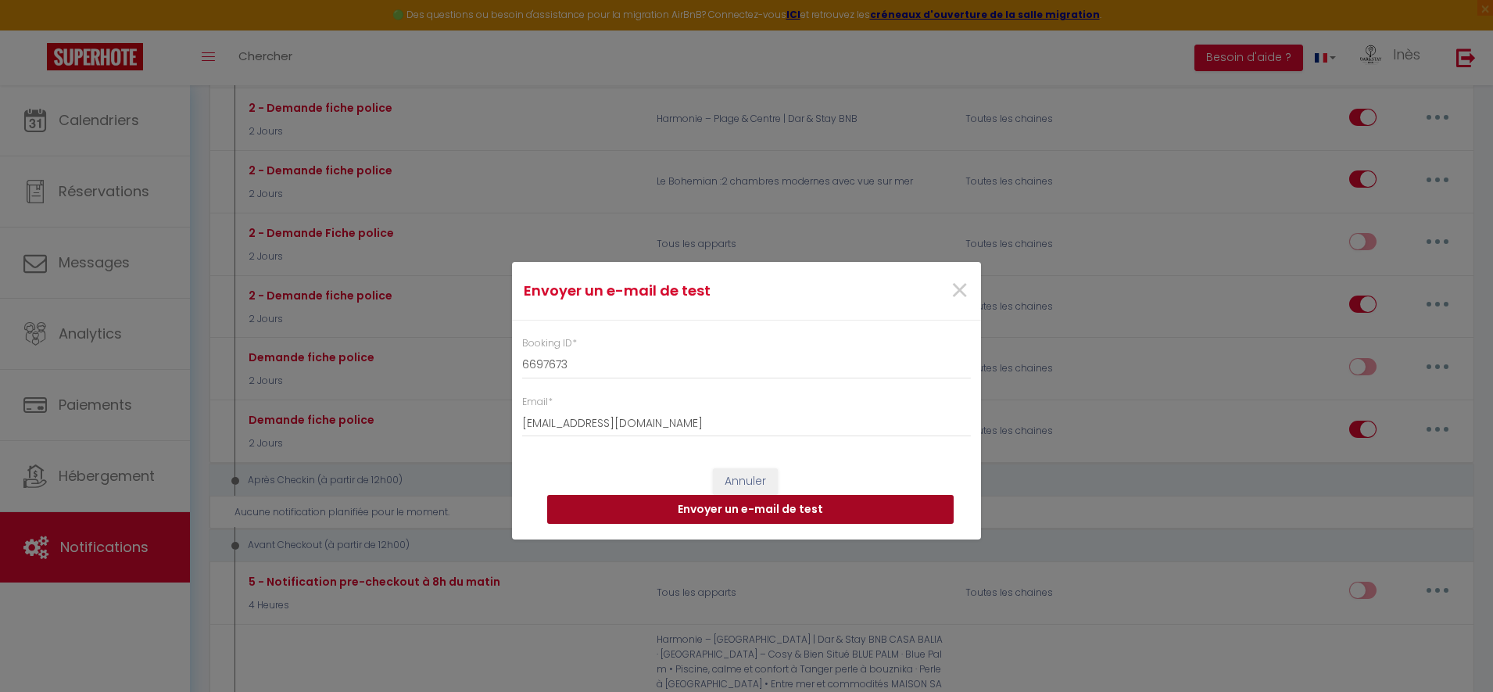
click at [689, 519] on button "Envoyer un e-mail de test" at bounding box center [750, 510] width 406 height 30
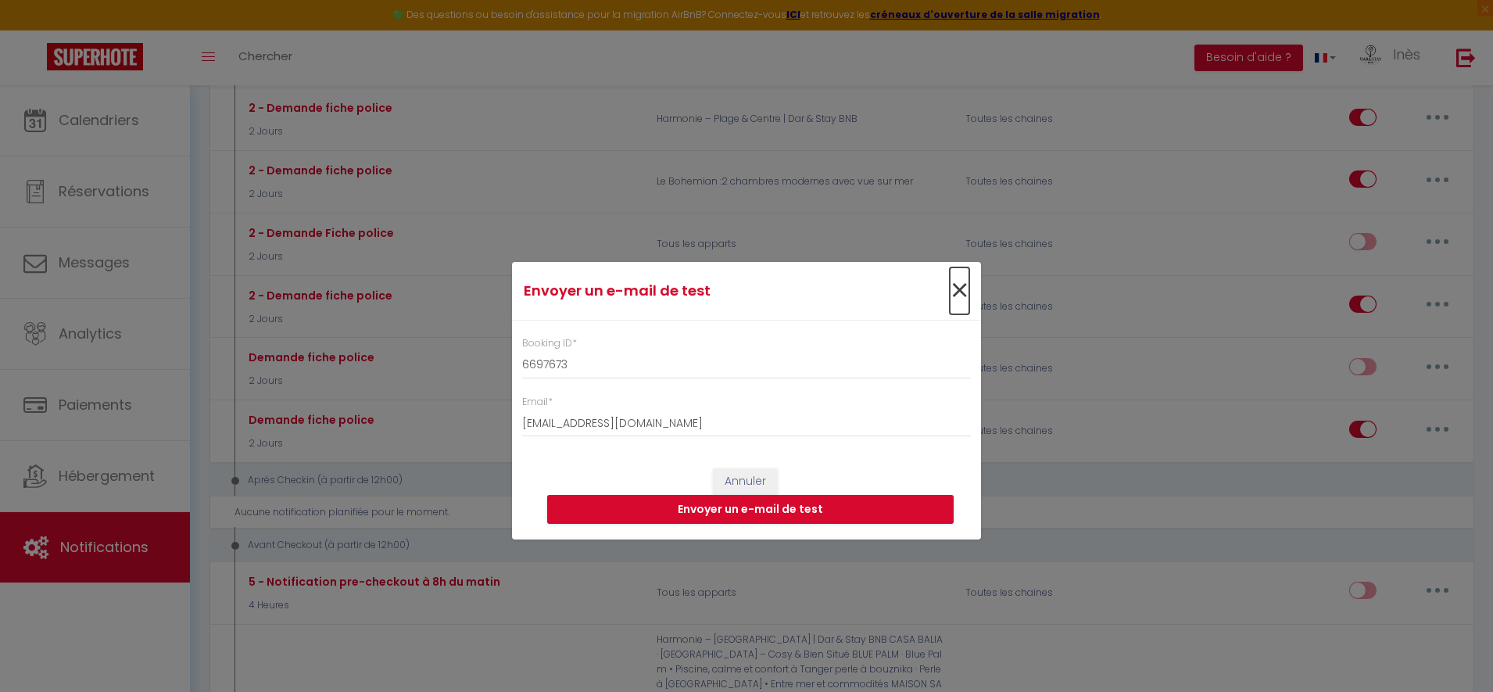
click at [961, 287] on span "×" at bounding box center [960, 290] width 20 height 47
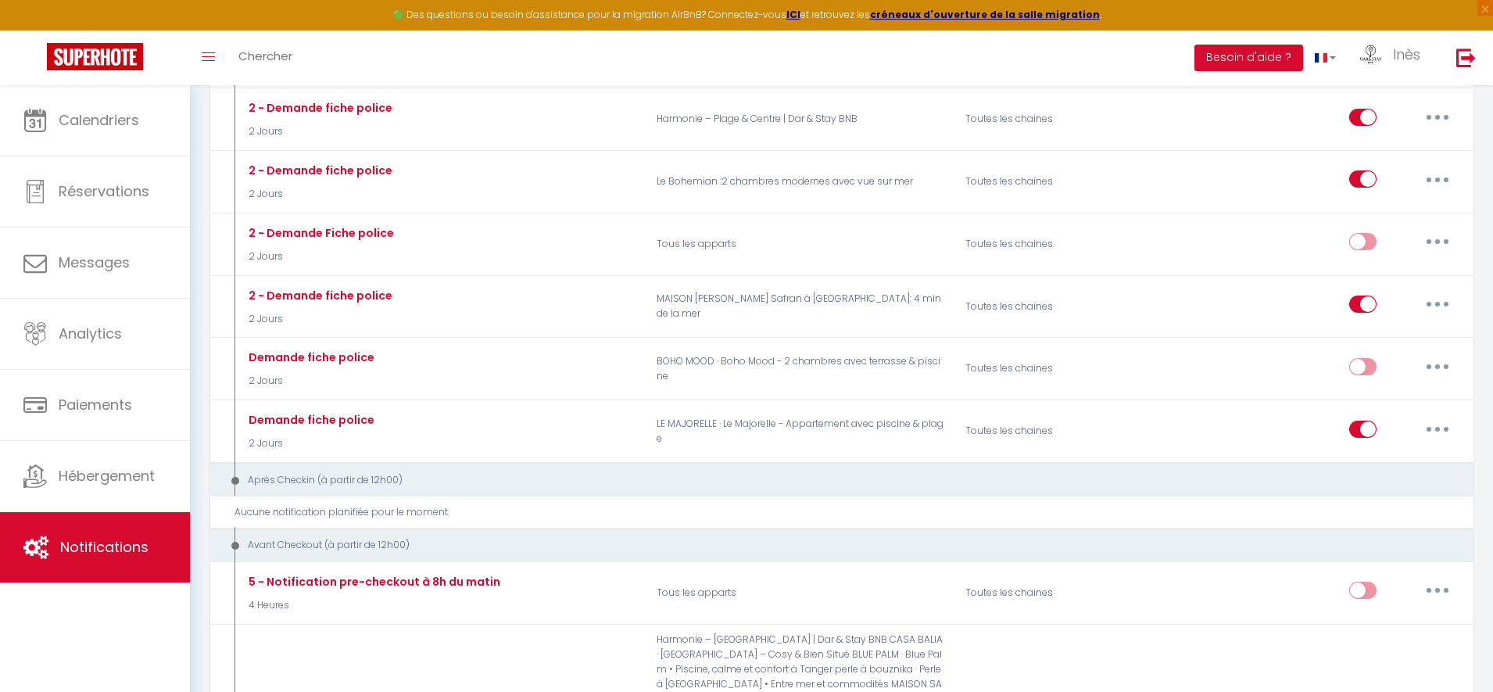
select select
checkbox input "false"
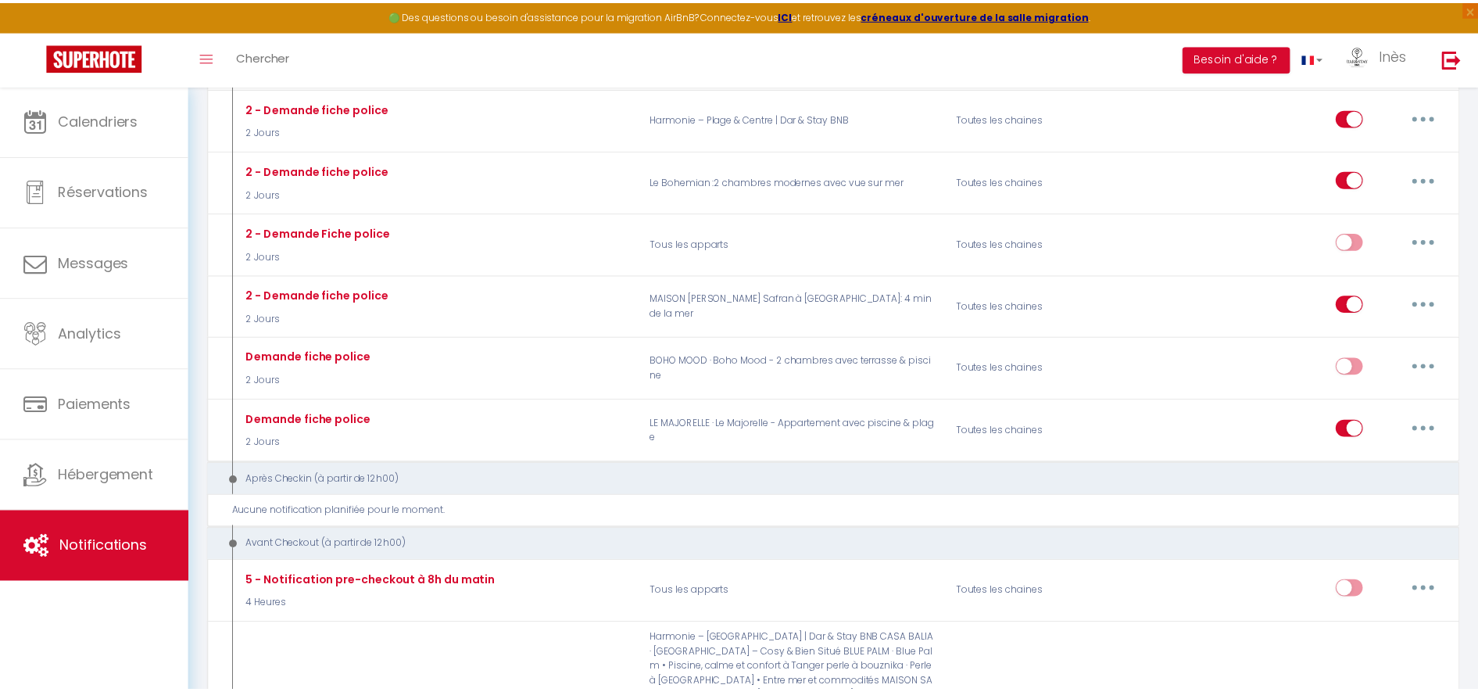
scroll to position [1034, 0]
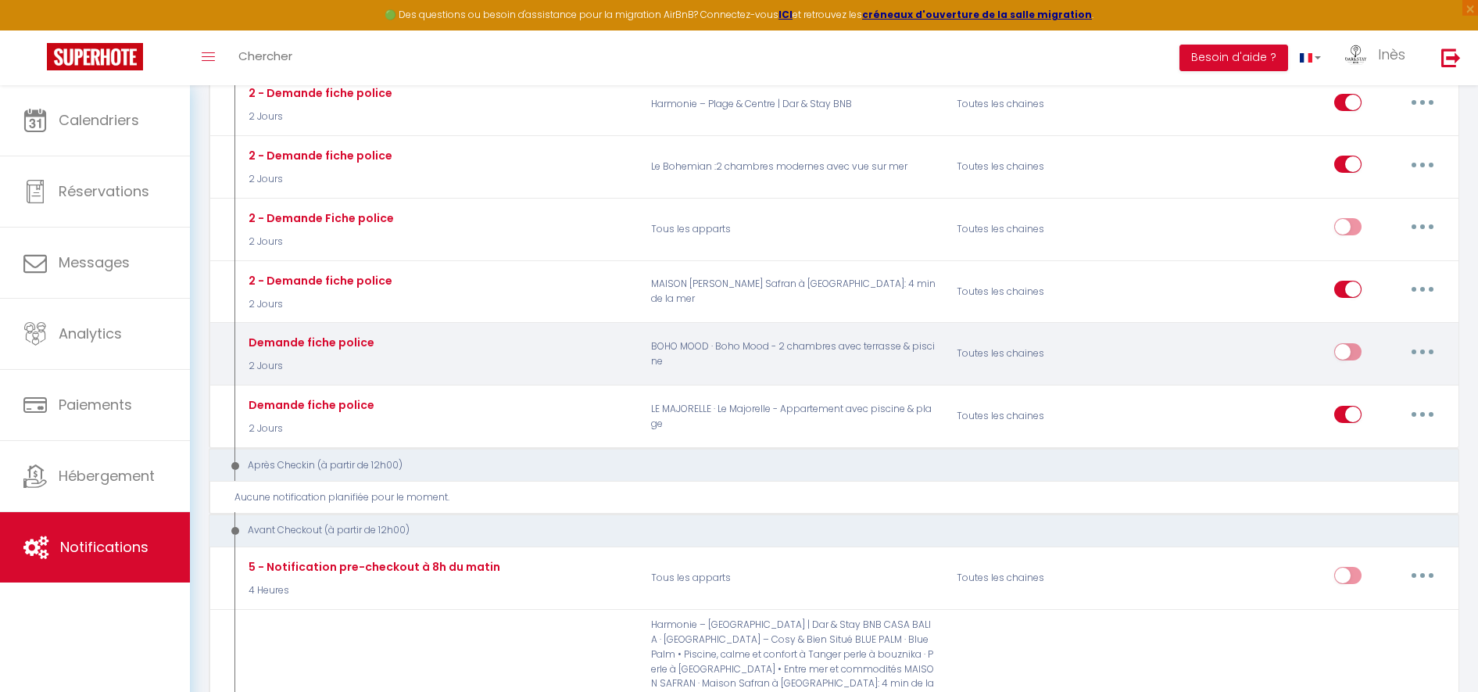
click at [1424, 339] on button "button" at bounding box center [1423, 351] width 44 height 25
click at [1351, 375] on link "Editer" at bounding box center [1382, 387] width 116 height 27
type input "Demande fiche police"
select select "2 Jours"
select select
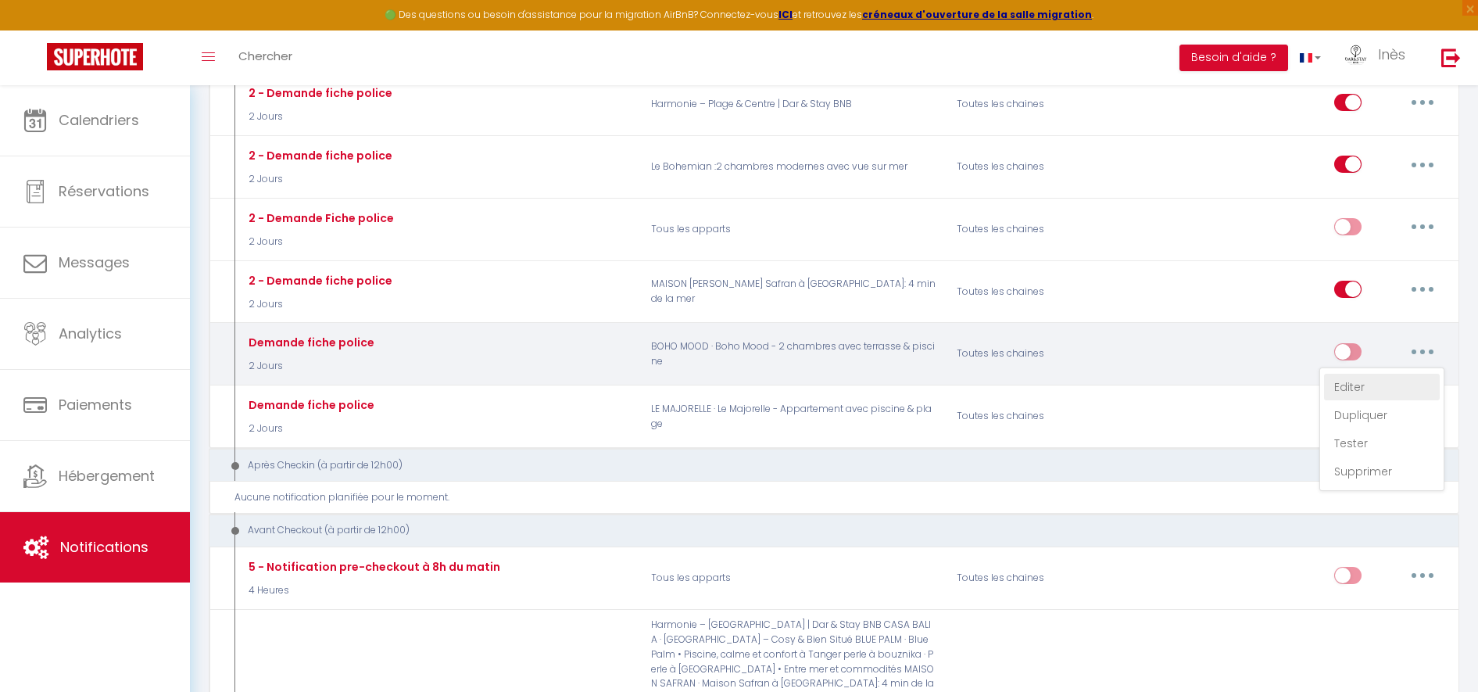
checkbox input "true"
checkbox input "false"
radio input "true"
type input "Obligation légale - Fiche de police à remplir - [RENTAL:NAME]"
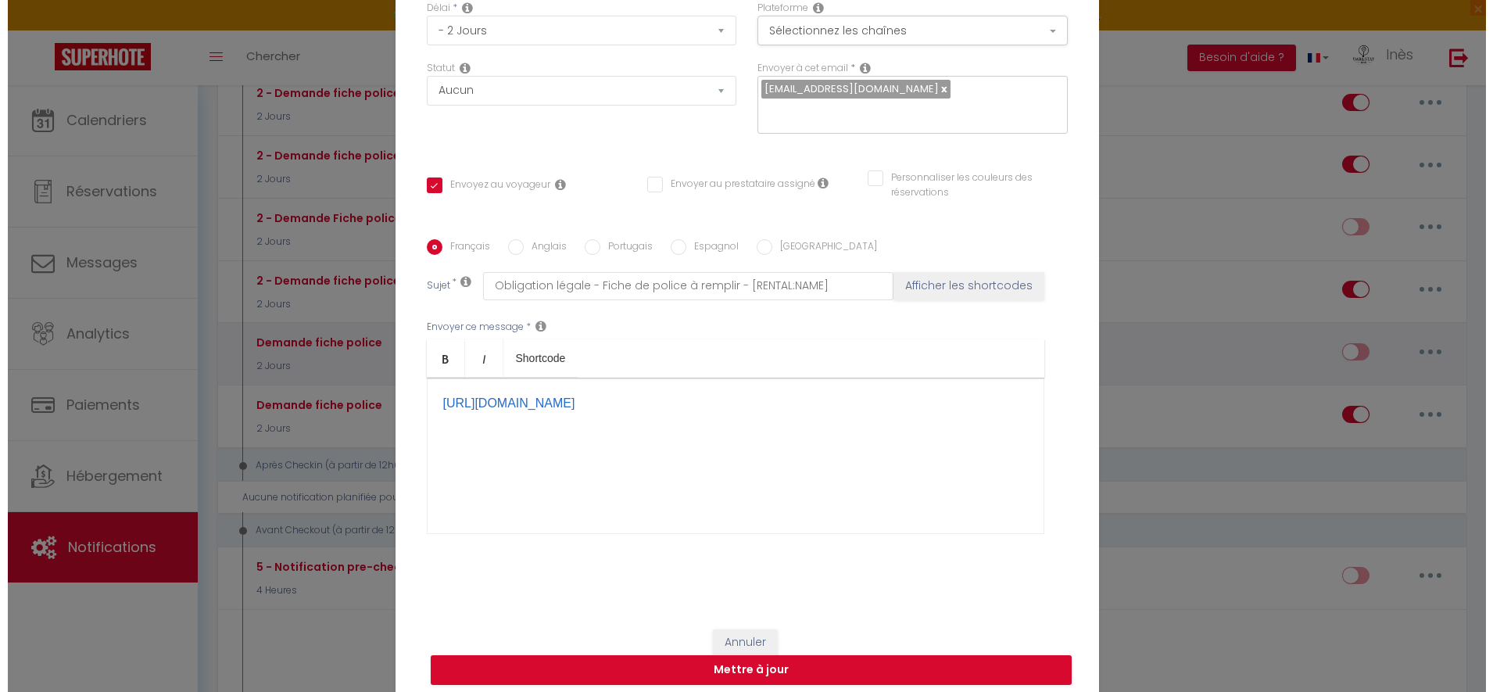
scroll to position [1019, 0]
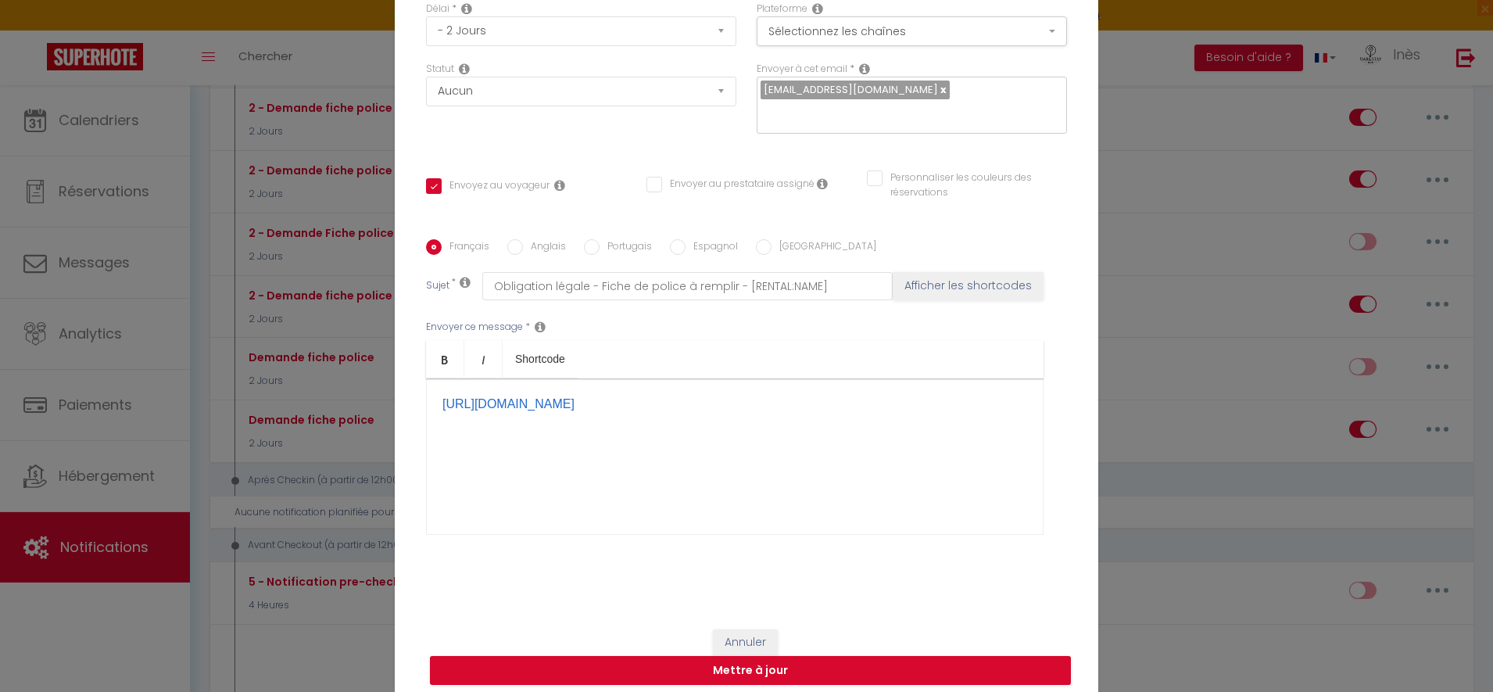
click at [430, 401] on div "[URL][DOMAIN_NAME] ​" at bounding box center [735, 456] width 618 height 156
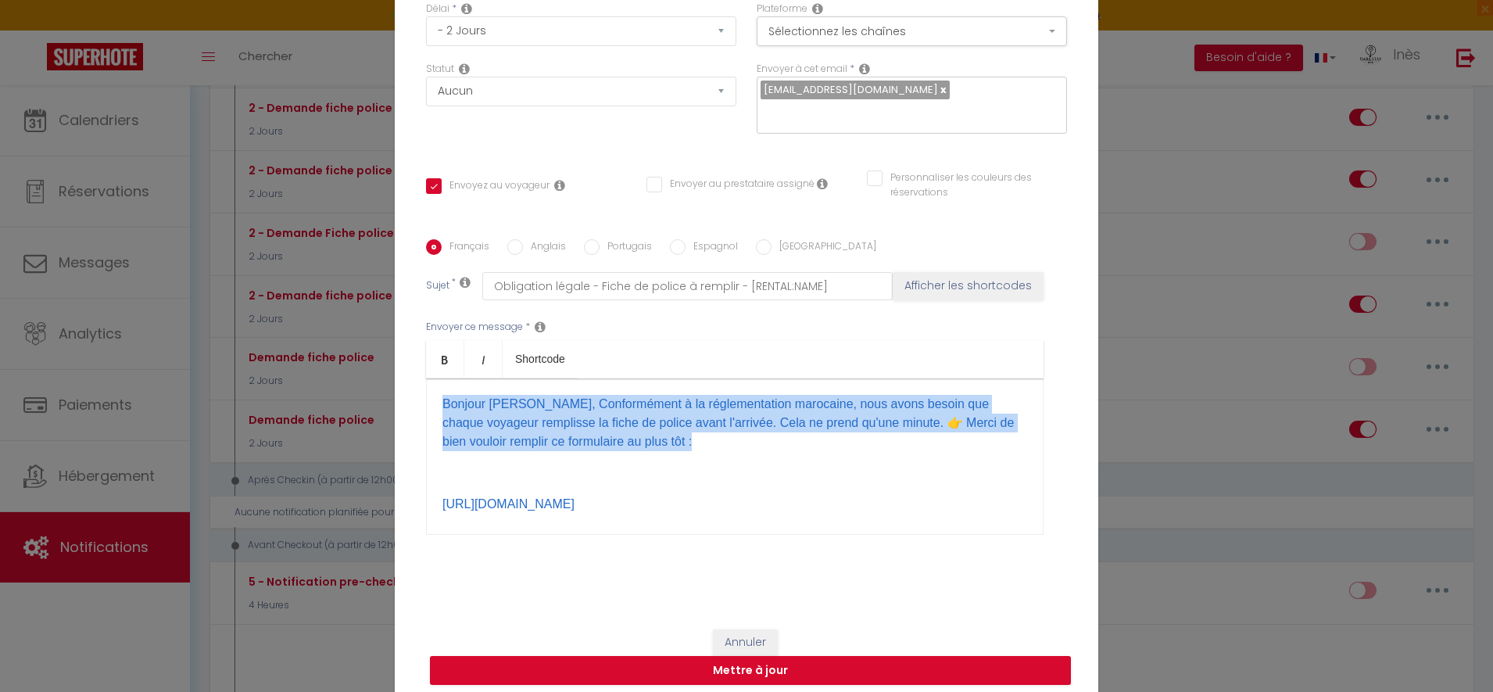
drag, startPoint x: 729, startPoint y: 438, endPoint x: 418, endPoint y: 392, distance: 314.4
click at [426, 392] on div "Bonjour [PERSON_NAME], Conformément à la réglementation marocaine, nous avons b…" at bounding box center [735, 456] width 618 height 156
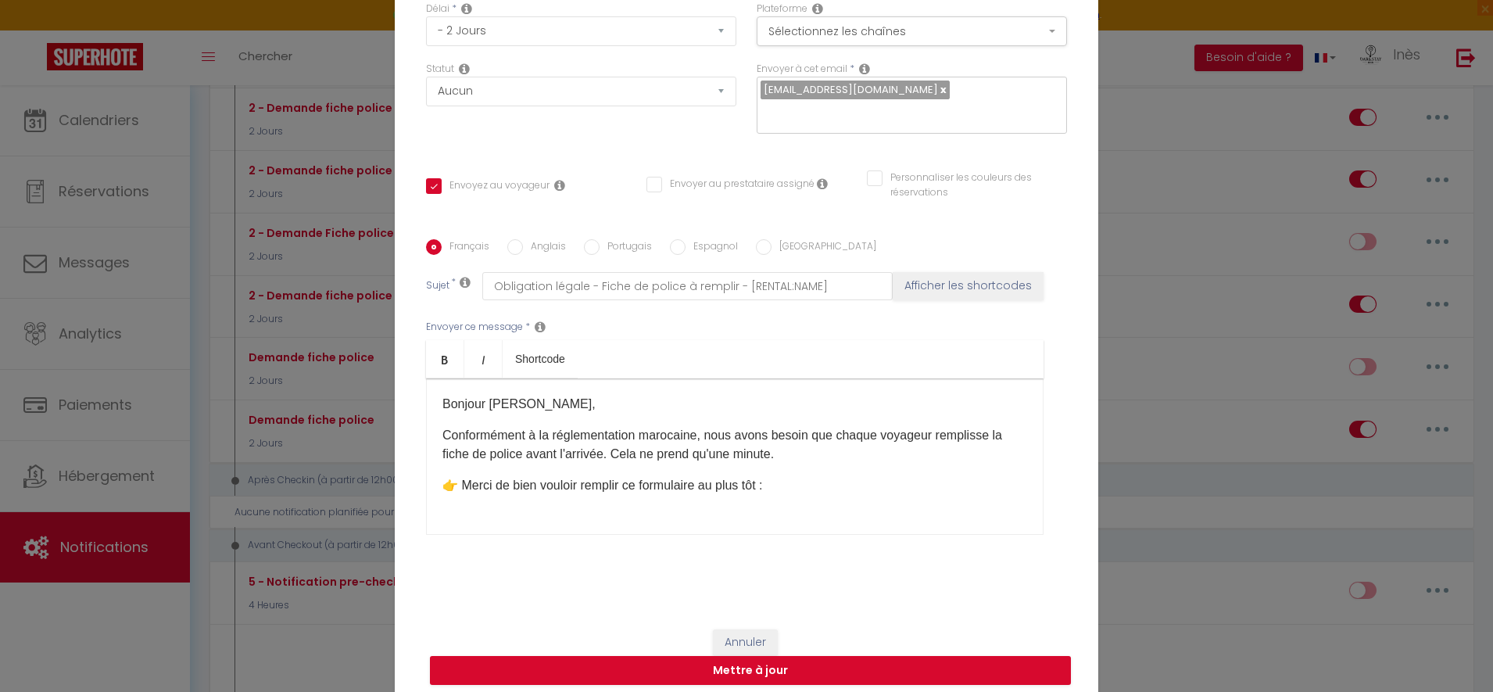
click at [744, 508] on p at bounding box center [734, 516] width 585 height 19
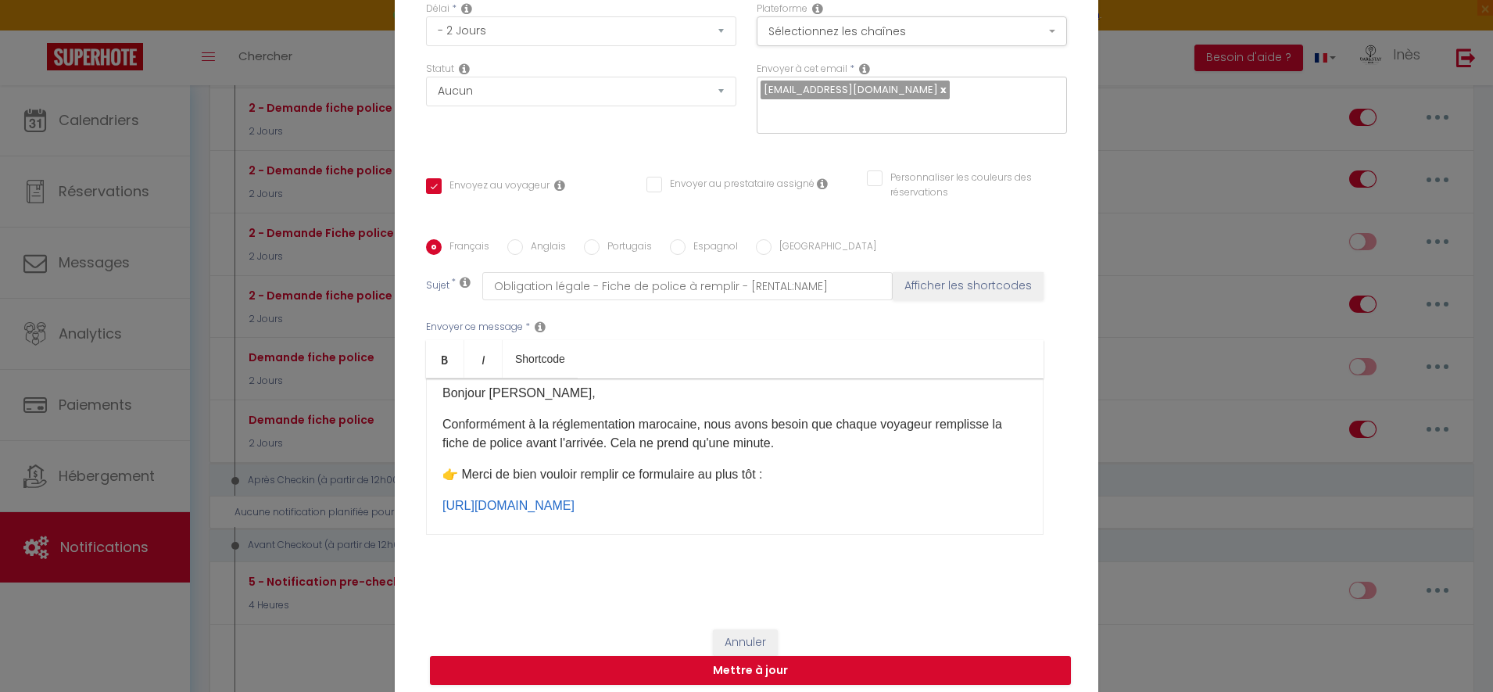
click at [685, 509] on div "Bonjour [PERSON_NAME], Conformément à la réglementation marocaine, nous avons b…" at bounding box center [735, 456] width 618 height 156
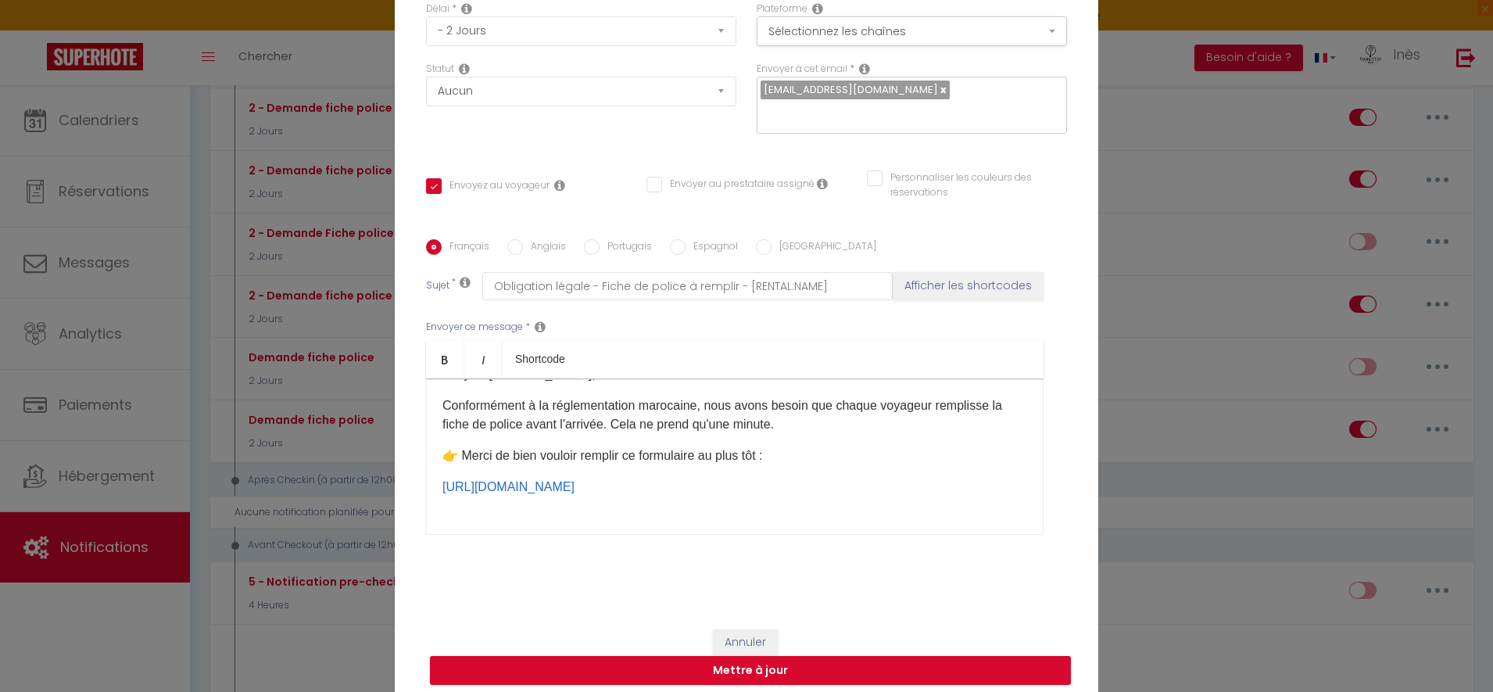
scroll to position [59, 0]
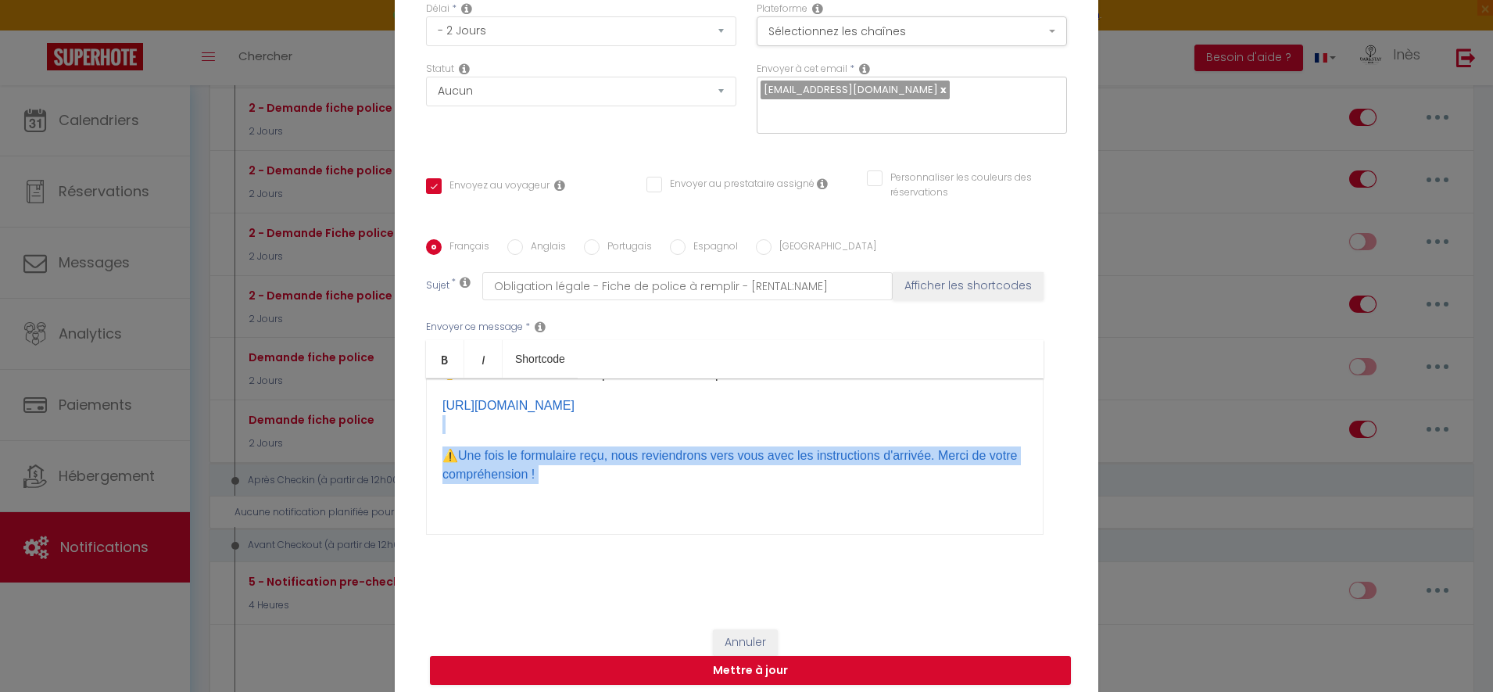
drag, startPoint x: 482, startPoint y: 503, endPoint x: 586, endPoint y: 548, distance: 114.1
click at [586, 548] on div "Envoyer ce message * Bold Italic Shortcode Rich text editor [PERSON_NAME], Conf…" at bounding box center [746, 427] width 641 height 254
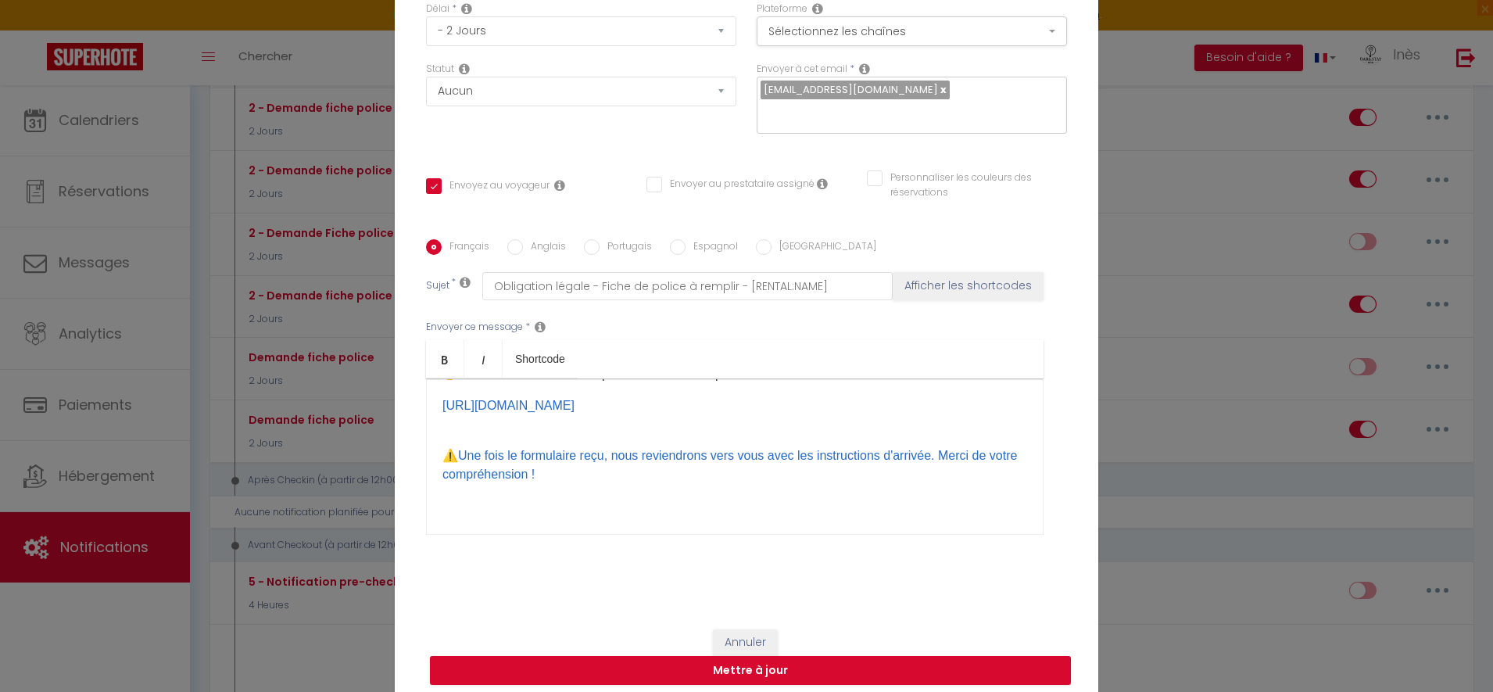
scroll to position [61, 0]
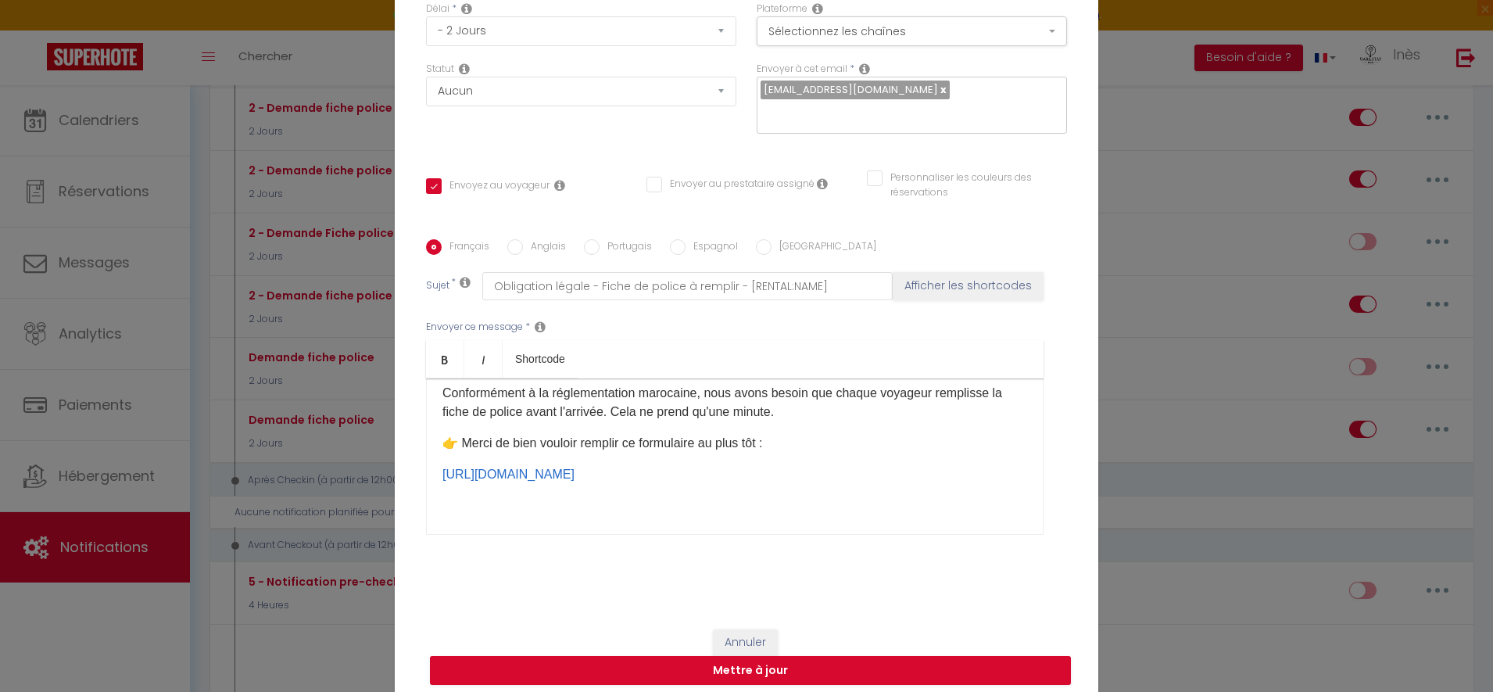
click at [517, 517] on div "Bonjour [PERSON_NAME], Conformément à la réglementation marocaine, nous avons b…" at bounding box center [735, 456] width 618 height 156
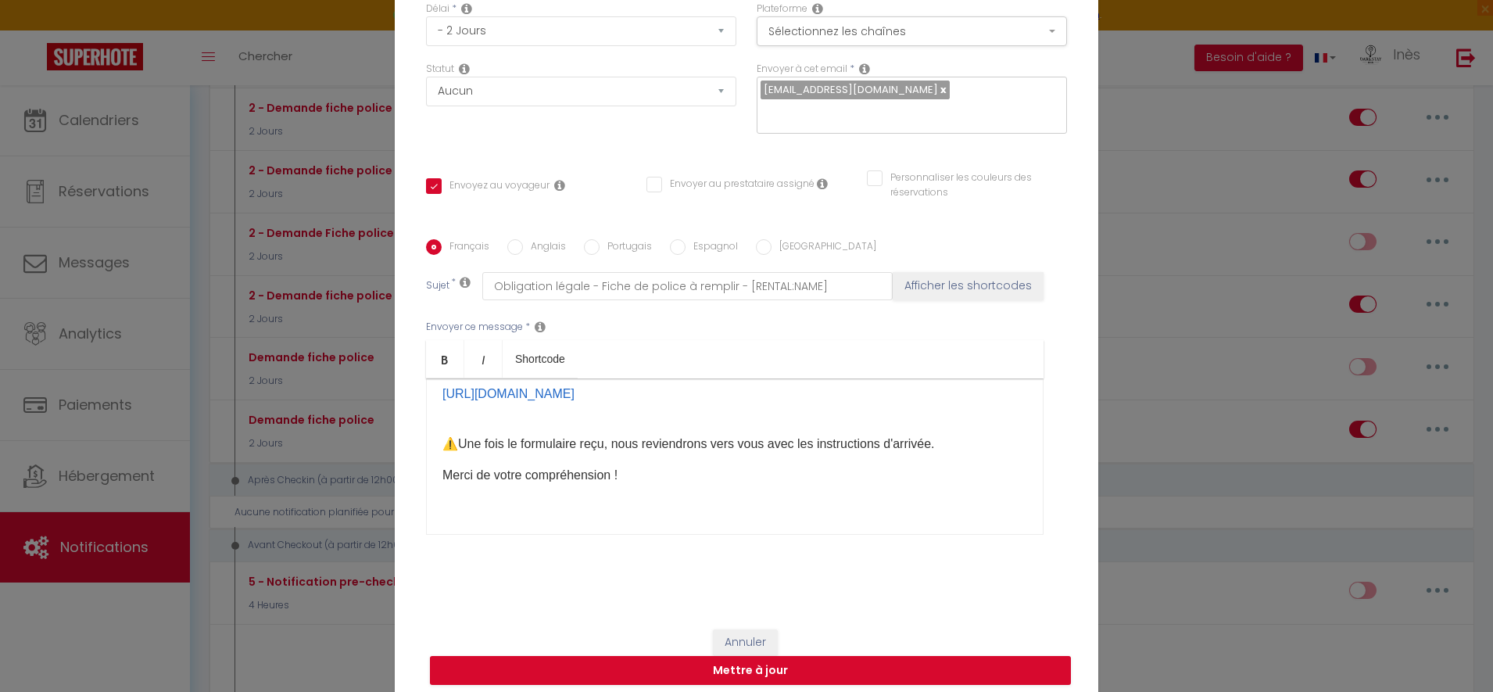
scroll to position [155, 0]
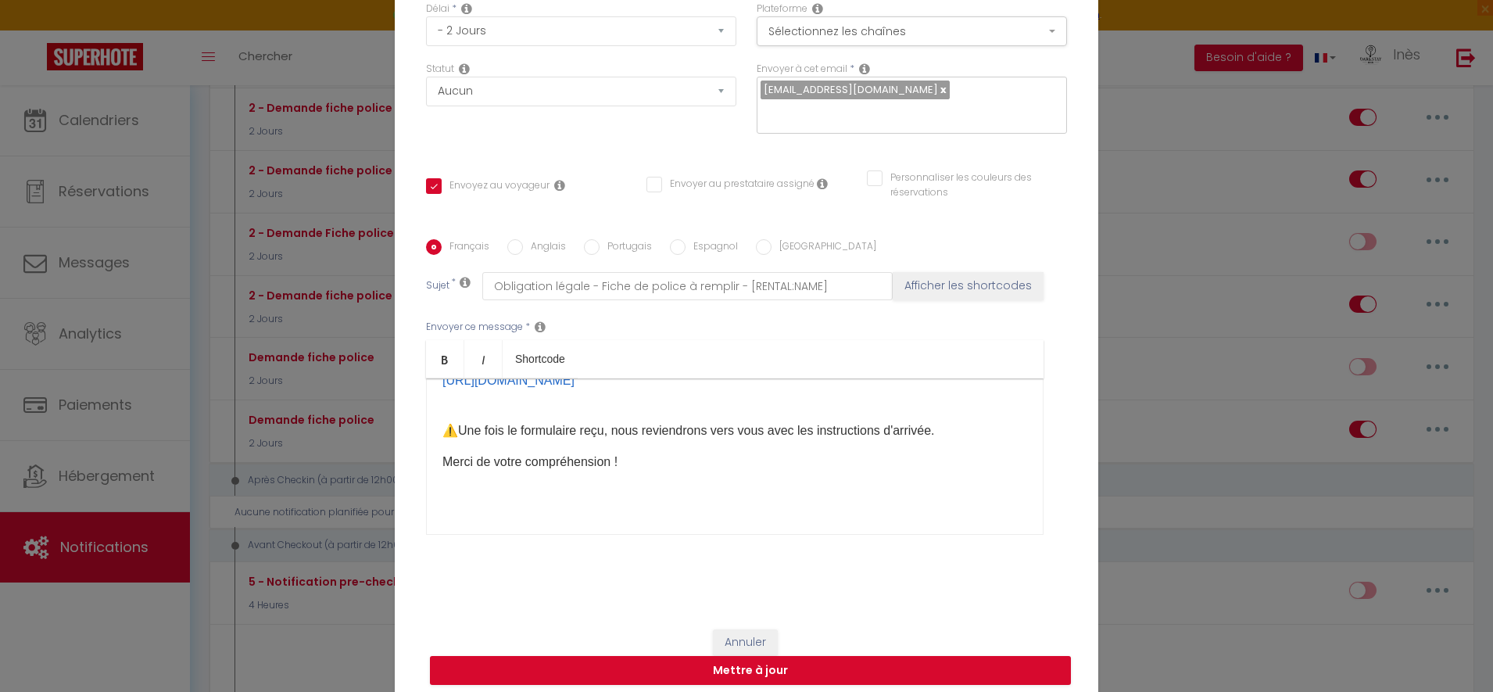
click at [652, 521] on div "Bonjour [PERSON_NAME], Conformément à la réglementation marocaine, nous avons b…" at bounding box center [735, 456] width 618 height 156
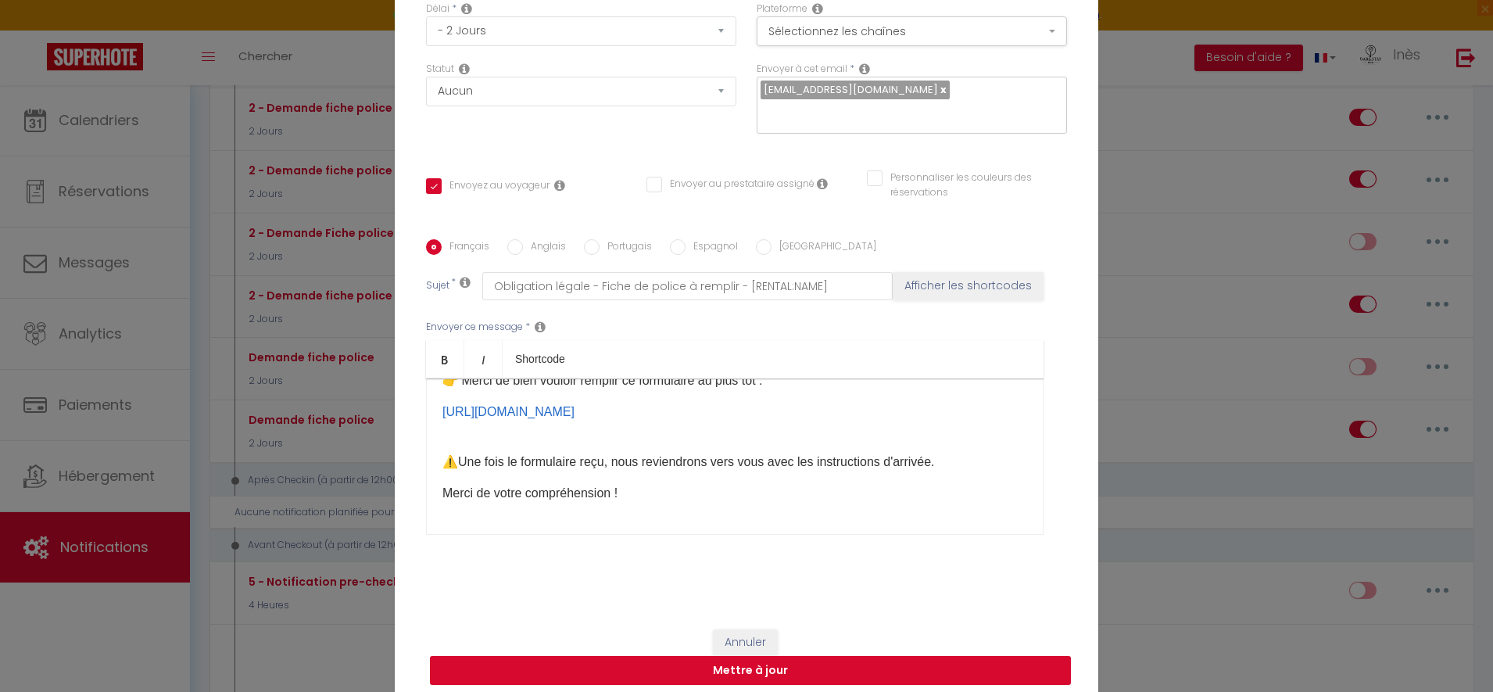
click at [732, 663] on button "Mettre à jour" at bounding box center [750, 671] width 641 height 30
checkbox input "true"
checkbox input "false"
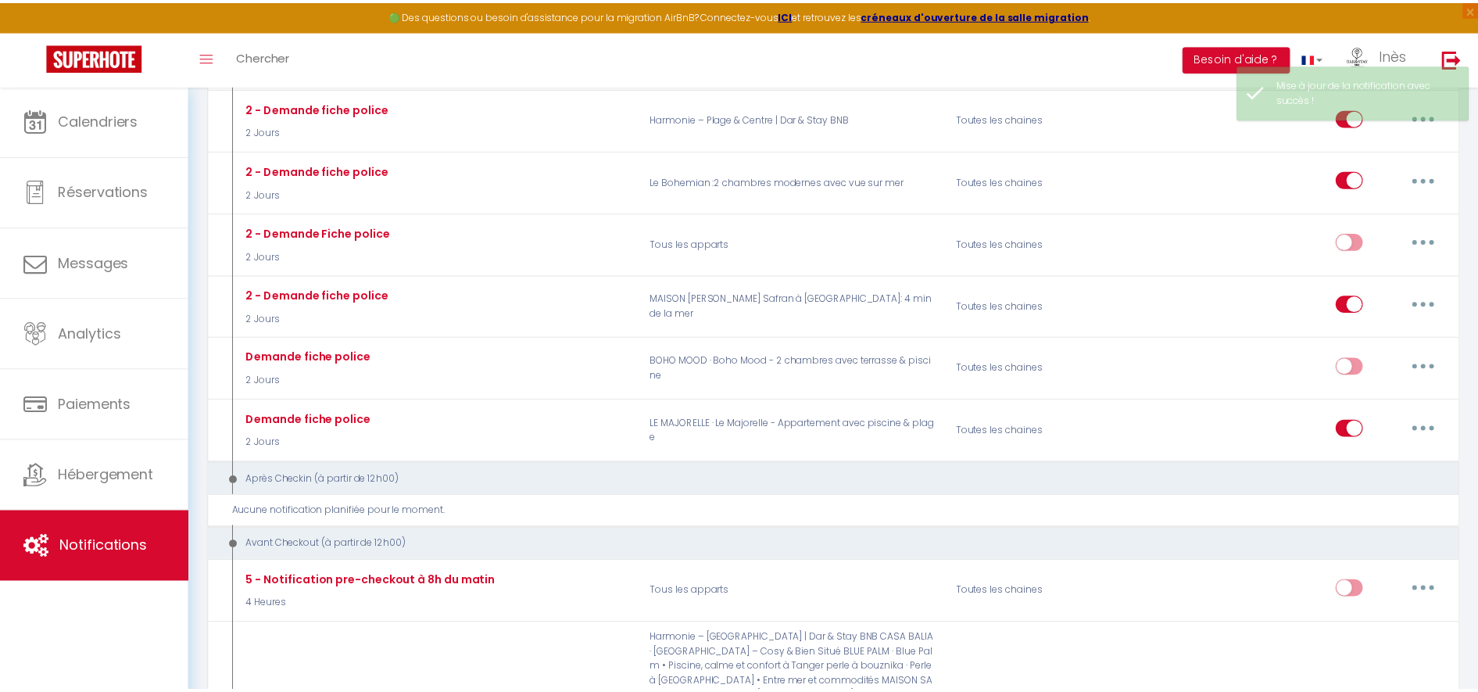
scroll to position [1034, 0]
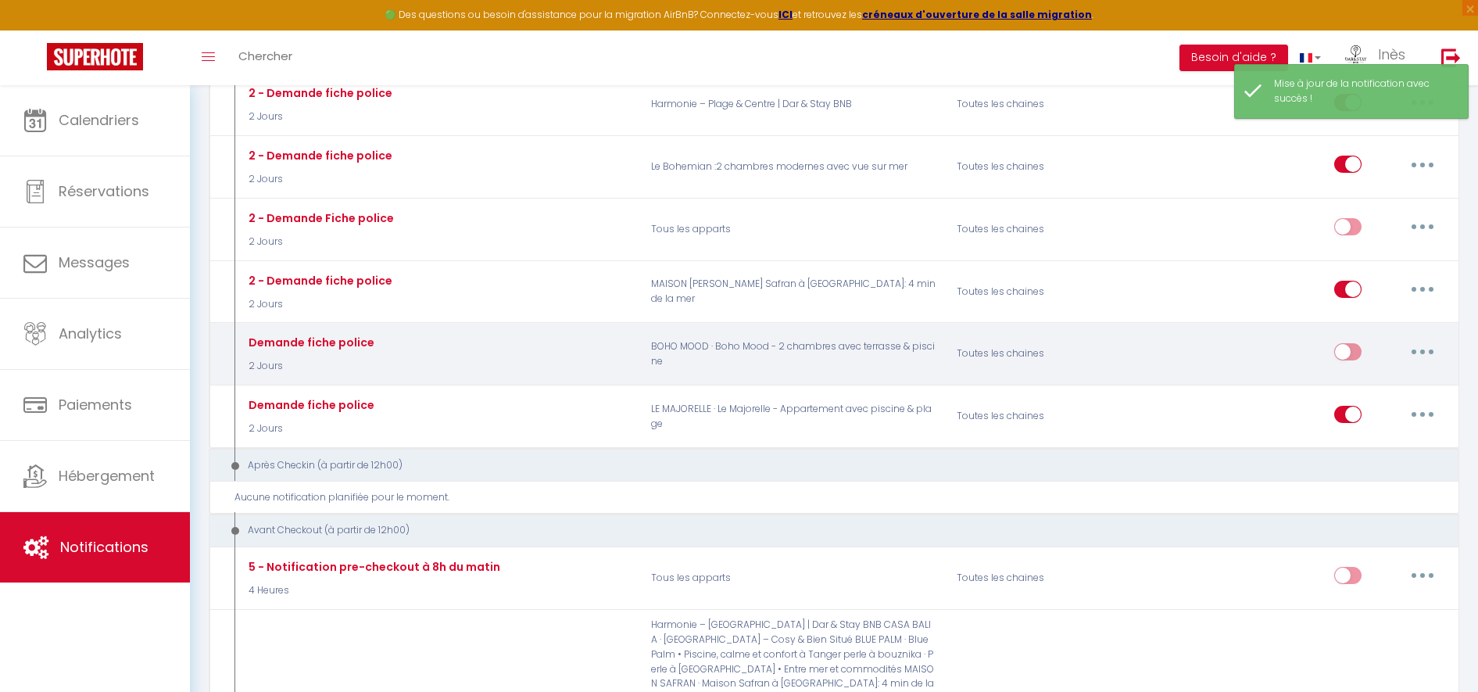
click at [1423, 346] on button "button" at bounding box center [1423, 351] width 44 height 25
click at [1344, 430] on link "Tester" at bounding box center [1382, 443] width 116 height 27
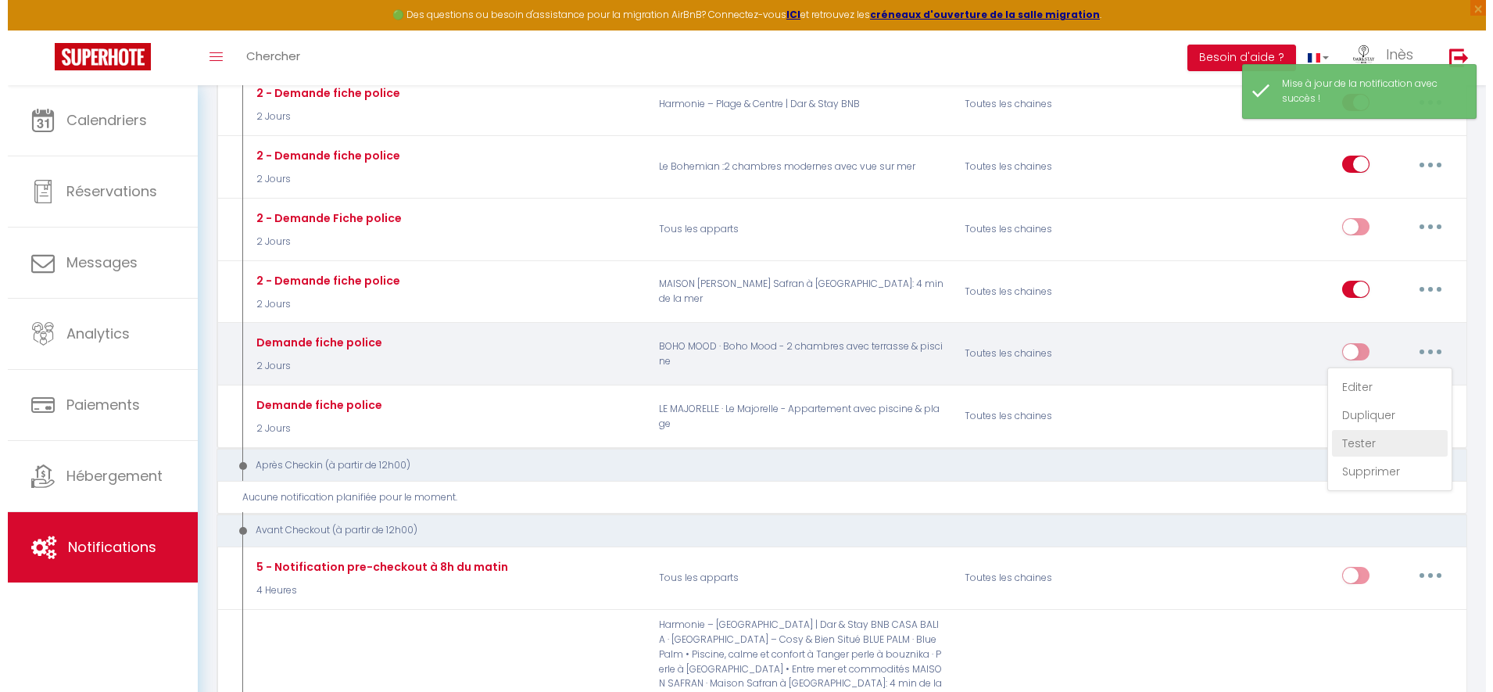
scroll to position [1019, 0]
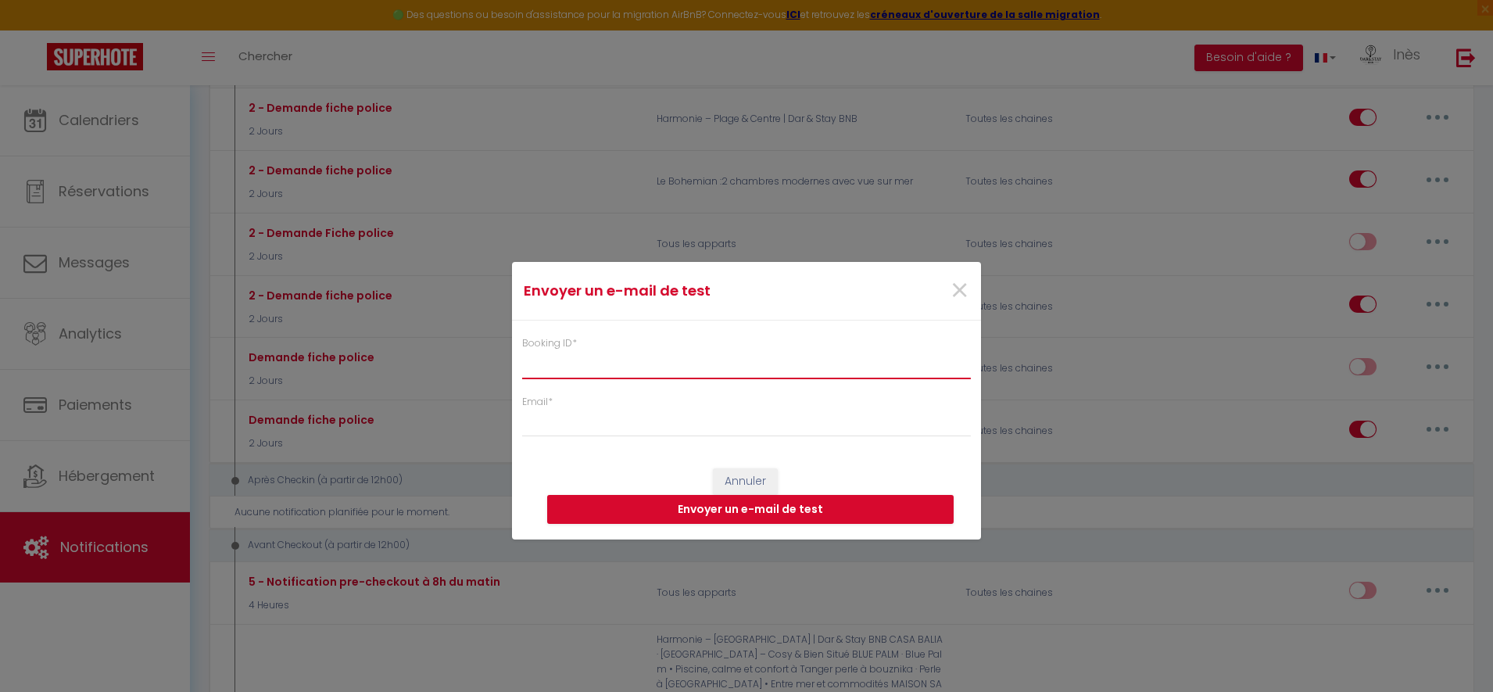
click at [744, 370] on input "Booking ID *" at bounding box center [746, 364] width 449 height 28
paste input "6697673"
type input "6697673"
click at [679, 418] on input "Email *" at bounding box center [746, 423] width 449 height 28
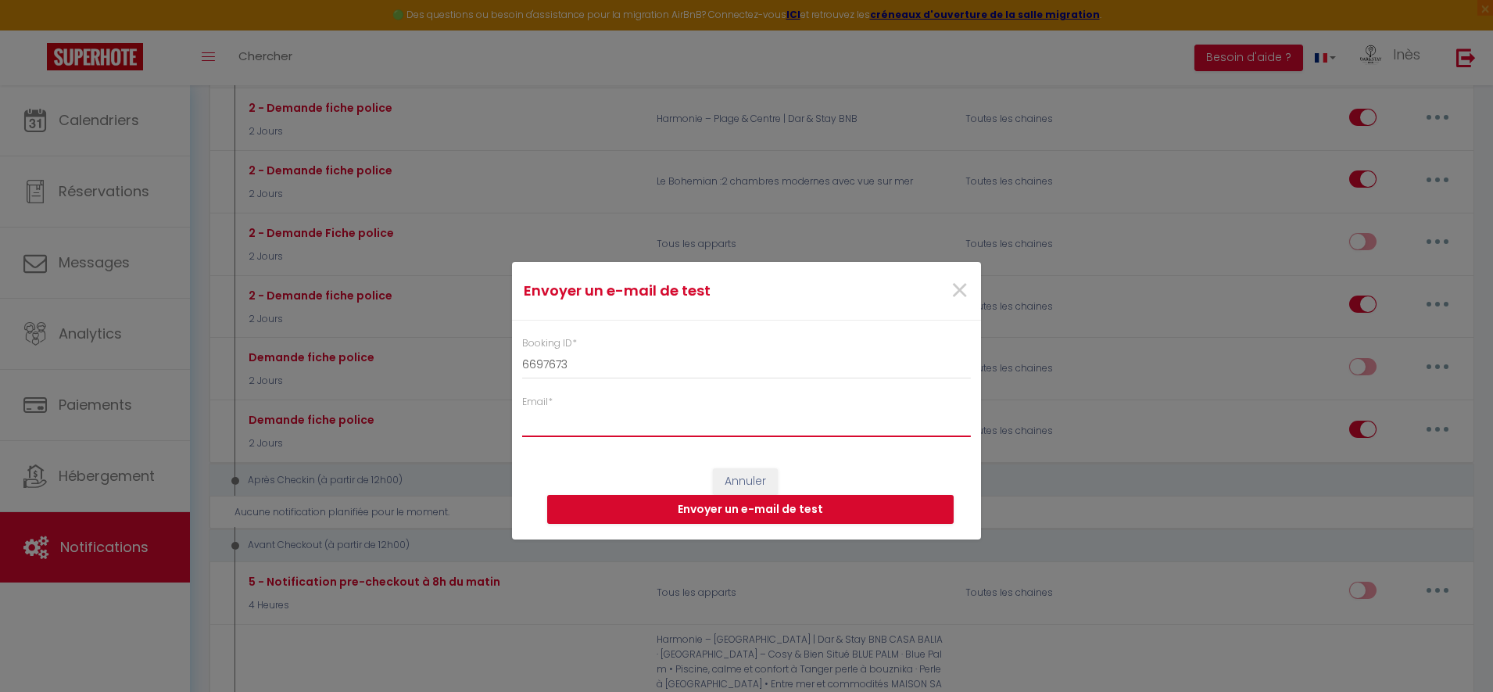
type input "[EMAIL_ADDRESS][DOMAIN_NAME]"
click at [779, 511] on button "Envoyer un e-mail de test" at bounding box center [750, 510] width 406 height 30
